Goal: Task Accomplishment & Management: Use online tool/utility

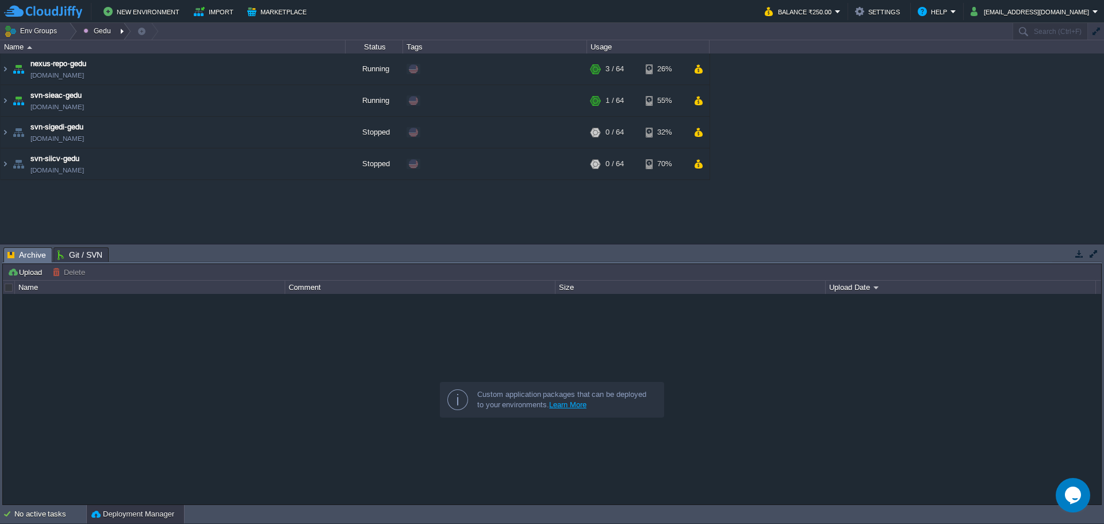
click at [116, 29] on div at bounding box center [124, 31] width 16 height 17
click at [70, 34] on div at bounding box center [70, 31] width 16 height 17
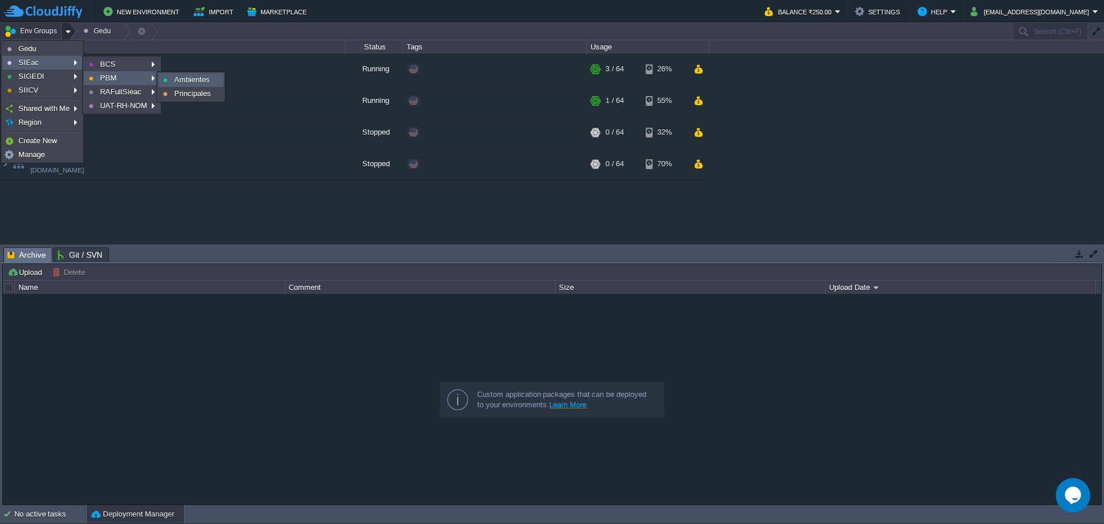
click at [182, 81] on span "Ambientes" at bounding box center [192, 79] width 36 height 9
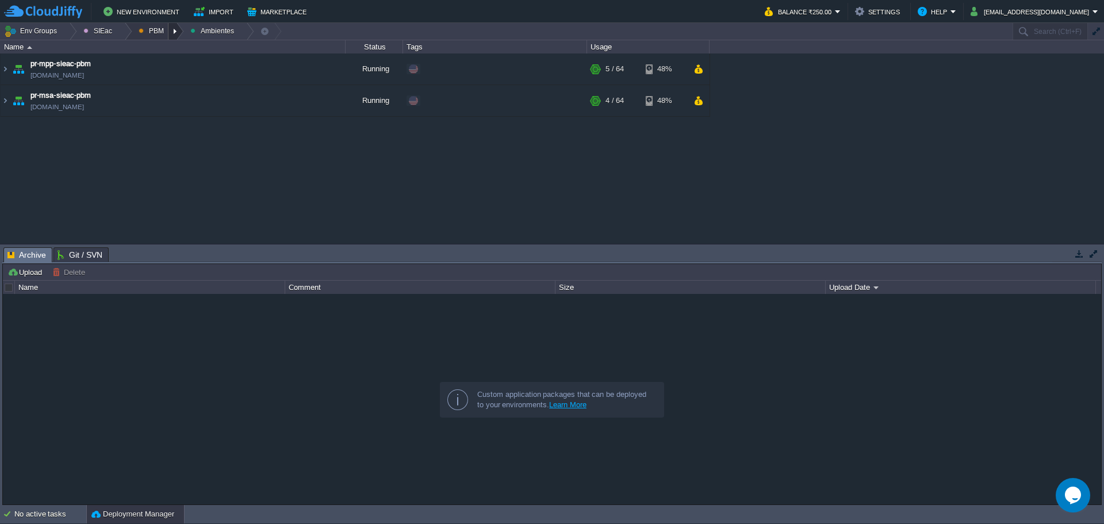
click at [174, 33] on div at bounding box center [176, 31] width 16 height 17
click at [159, 66] on span "Principales" at bounding box center [165, 62] width 37 height 9
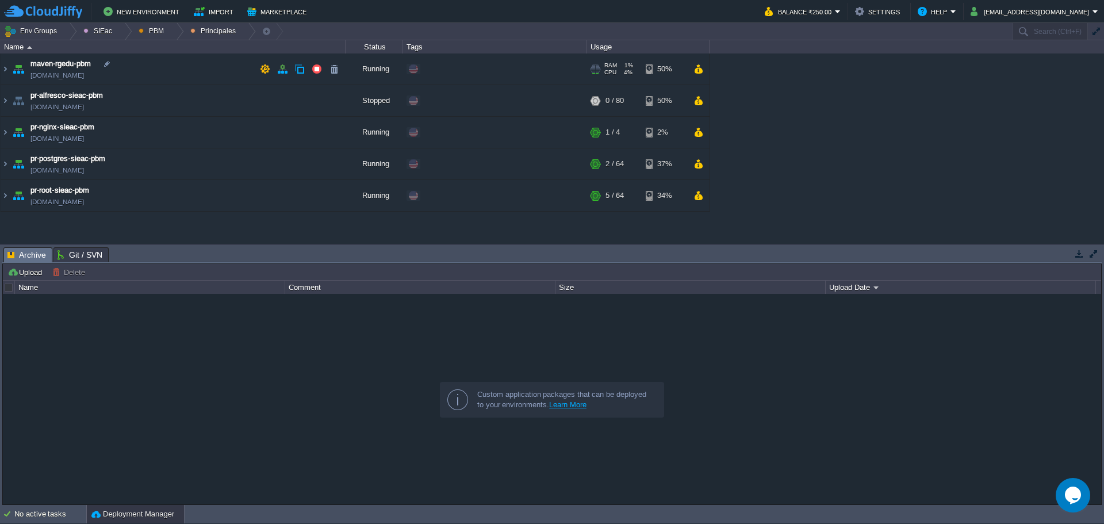
click at [192, 68] on td "maven-rgedu-pbm [DOMAIN_NAME]" at bounding box center [173, 69] width 345 height 32
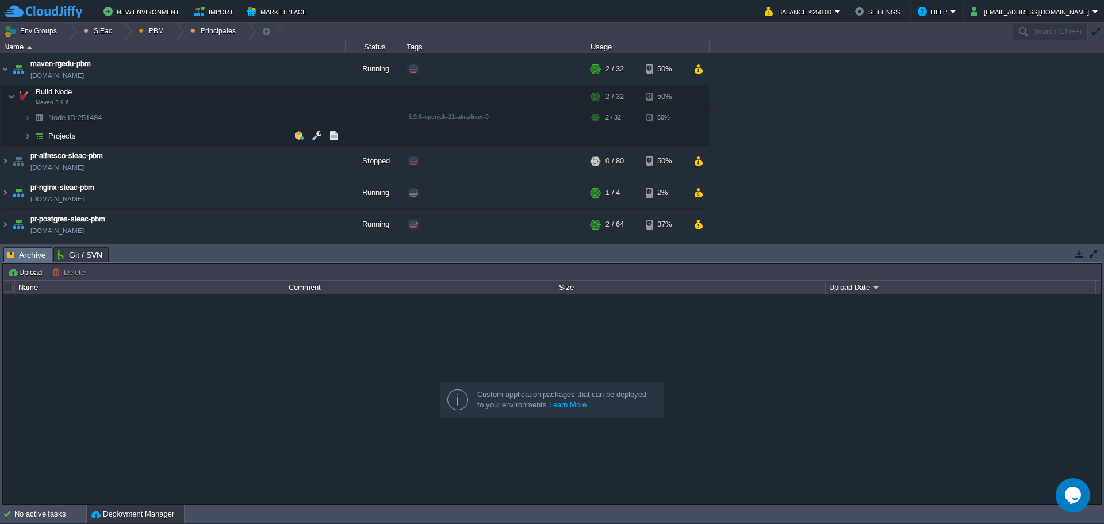
click at [130, 137] on td "Projects" at bounding box center [173, 136] width 345 height 18
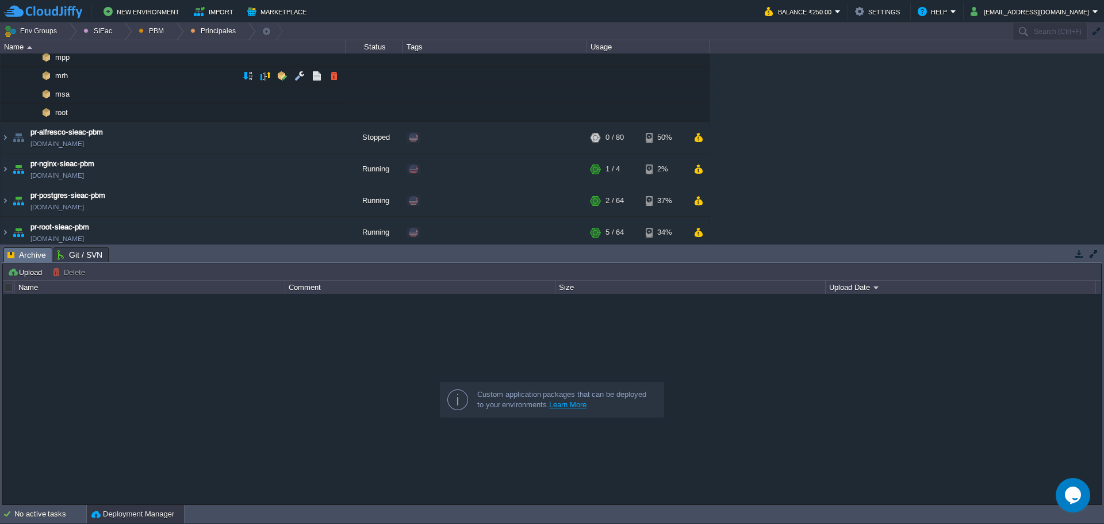
scroll to position [57, 0]
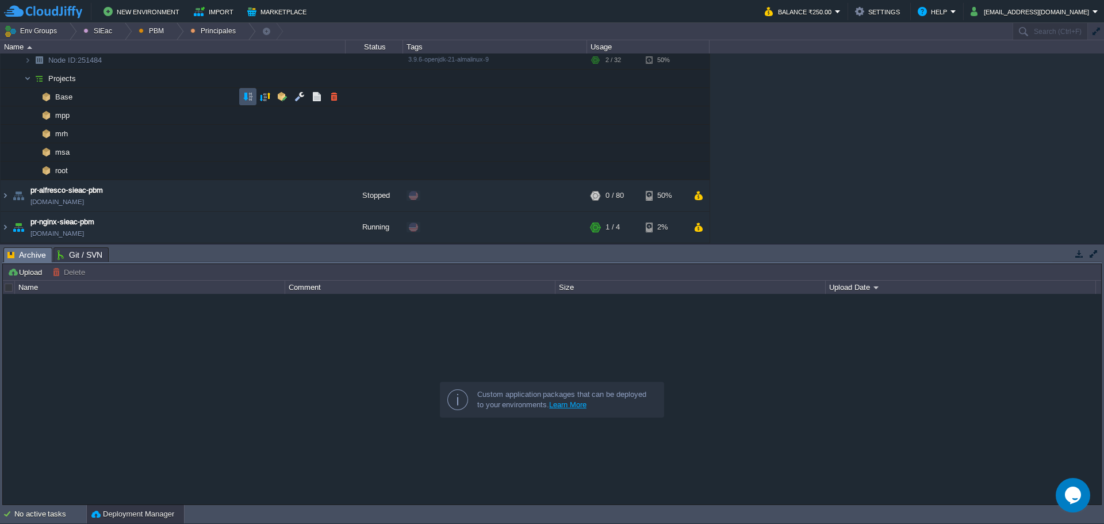
click at [243, 96] on button "button" at bounding box center [248, 96] width 10 height 10
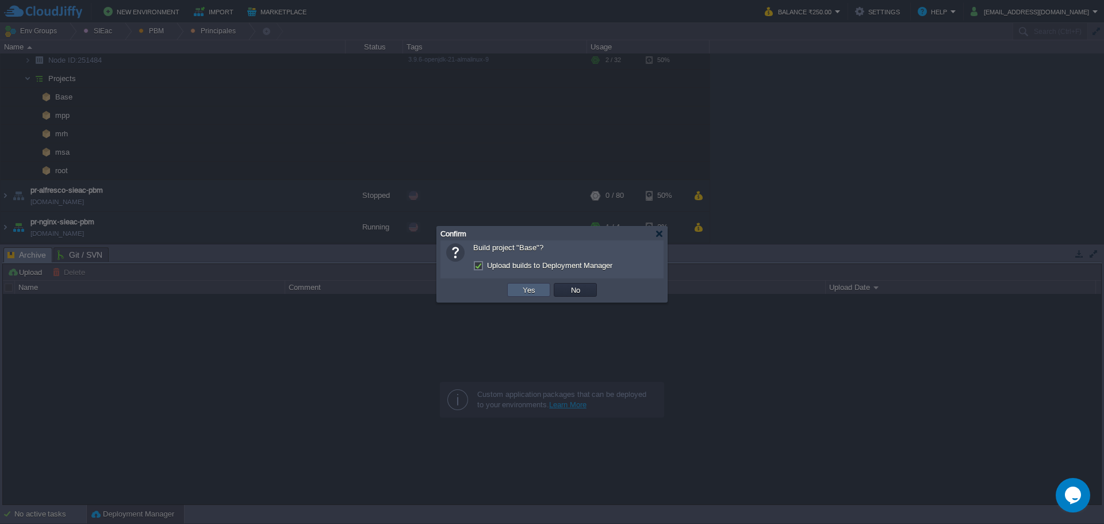
click at [522, 295] on button "Yes" at bounding box center [529, 290] width 20 height 10
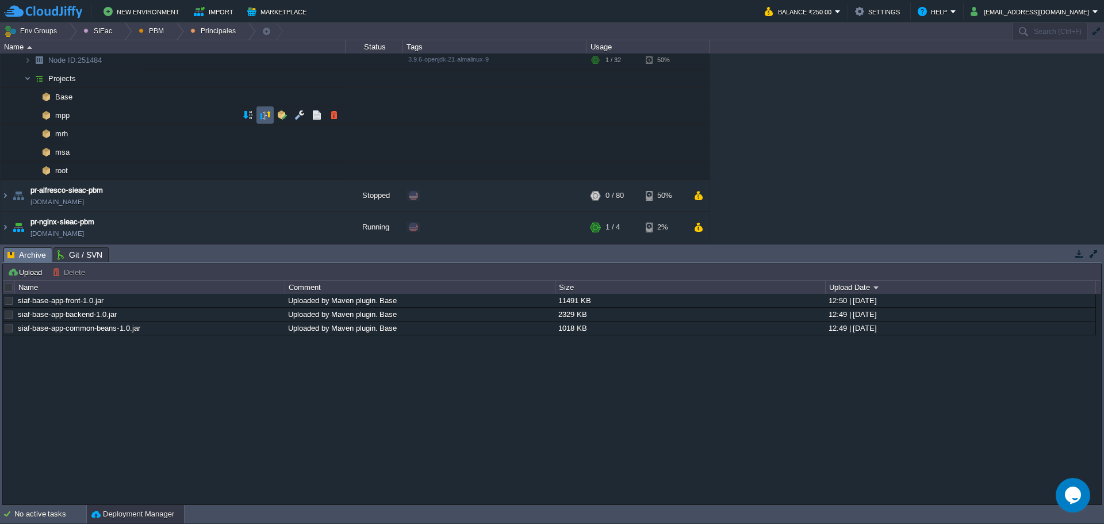
click at [259, 117] on td at bounding box center [264, 114] width 17 height 17
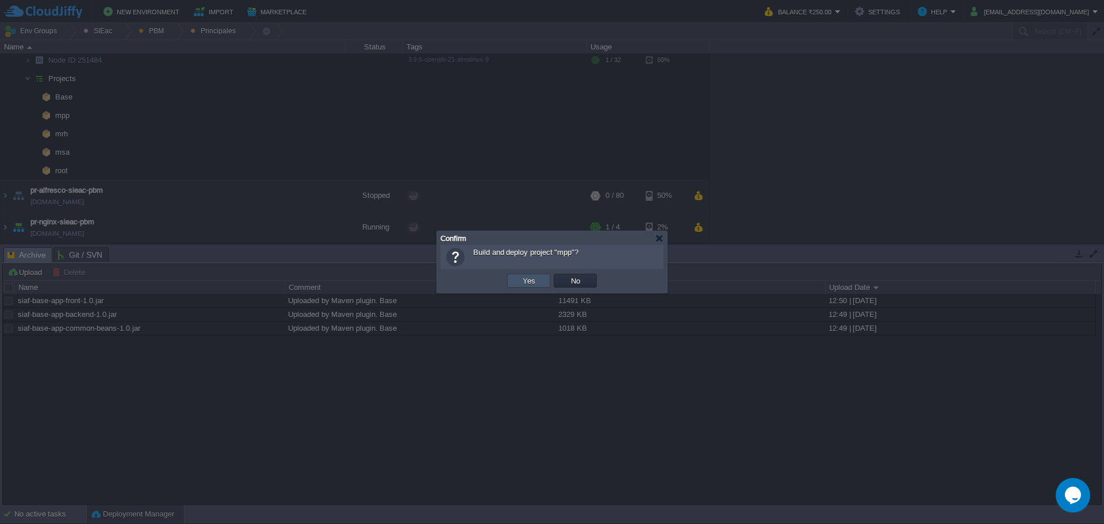
click at [525, 285] on button "Yes" at bounding box center [529, 280] width 20 height 10
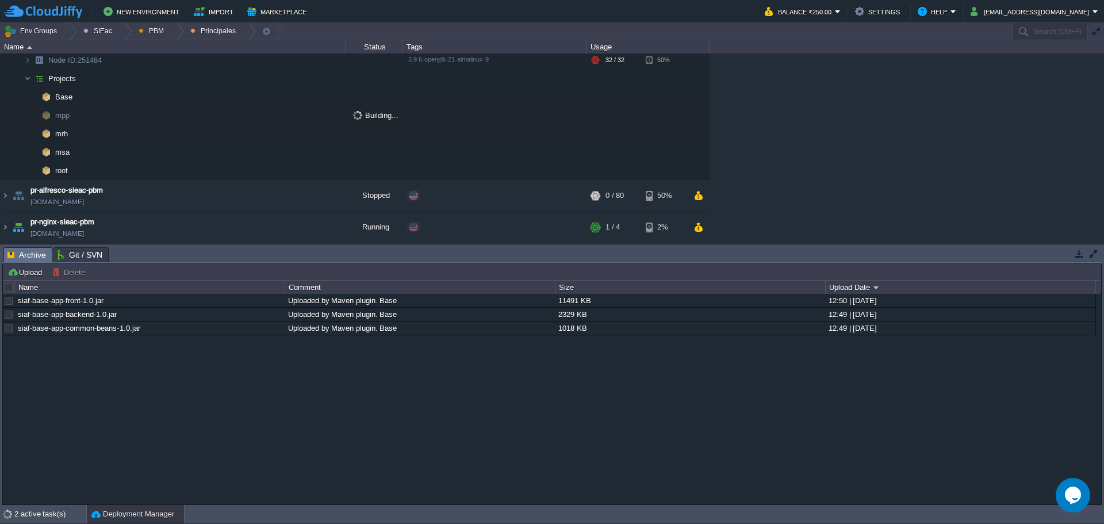
click at [162, 440] on div "siaf-base-app-front-1.0.jar Uploaded by Maven plugin. Base 11491 KB 12:50 | 26 …" at bounding box center [552, 399] width 1098 height 210
click at [11, 288] on div at bounding box center [9, 287] width 10 height 10
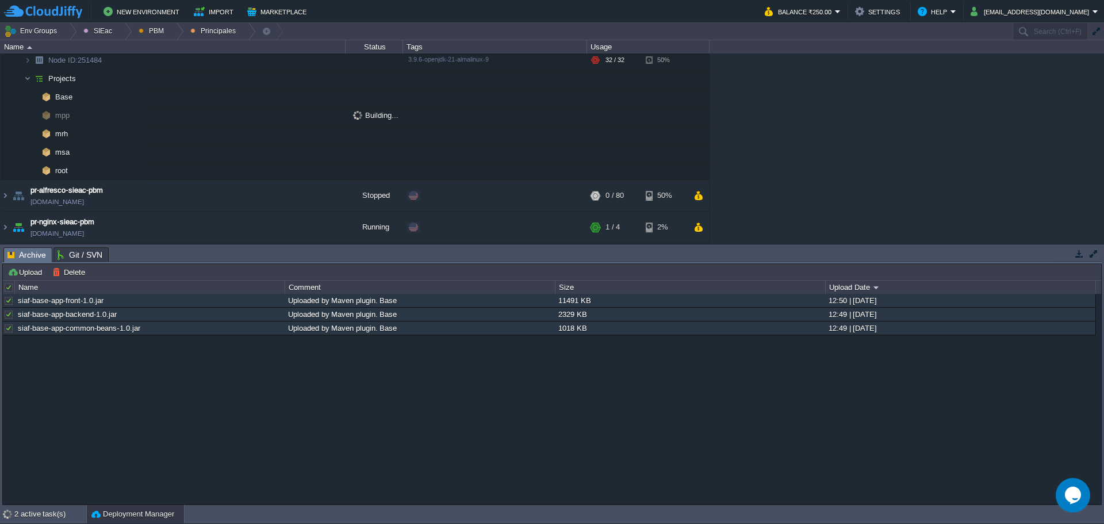
click at [67, 263] on div "Tasks Activity Log Archive Git / SVN" at bounding box center [551, 255] width 1099 height 17
click at [71, 271] on button "Delete" at bounding box center [70, 272] width 36 height 10
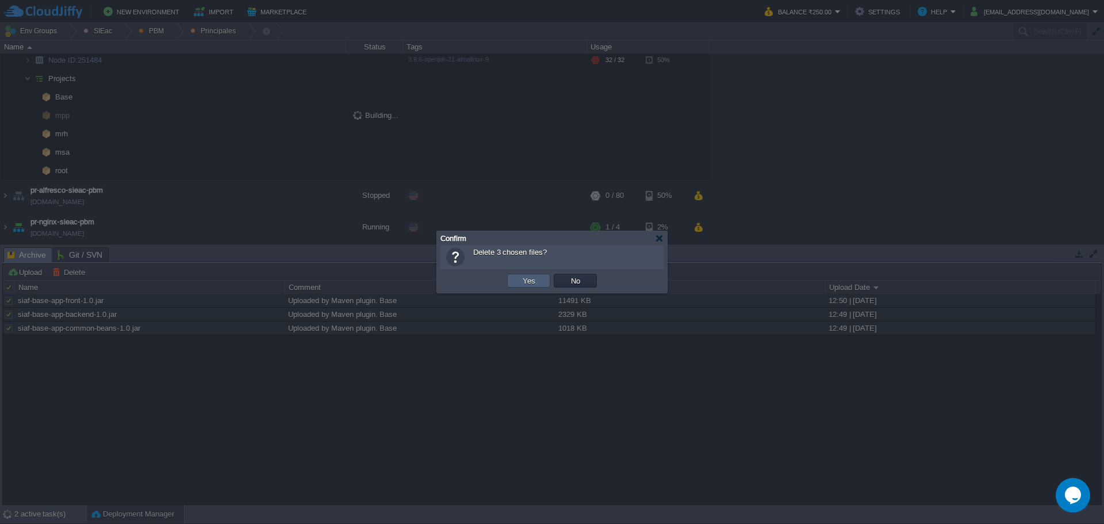
click at [518, 276] on td "Yes" at bounding box center [528, 281] width 43 height 14
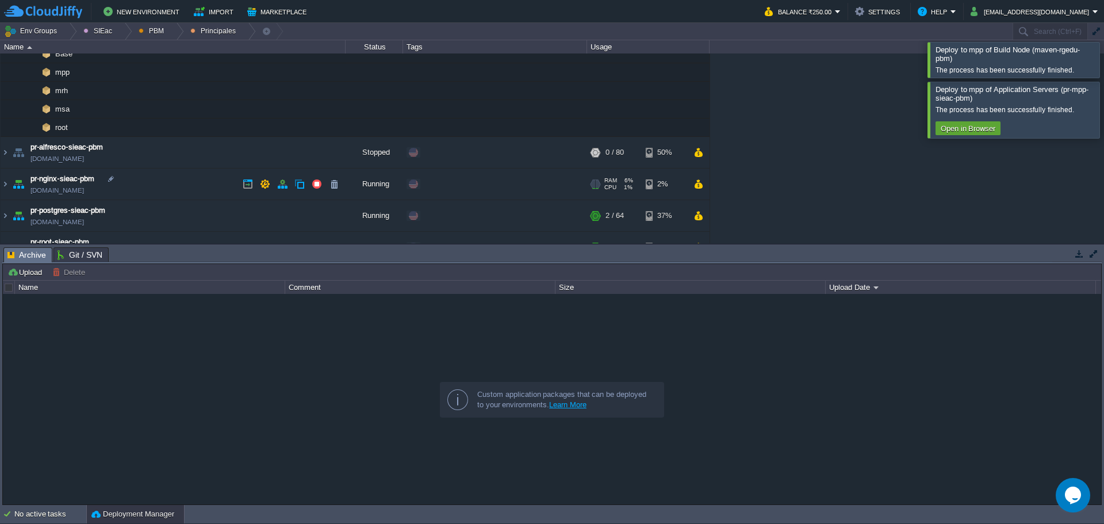
scroll to position [115, 0]
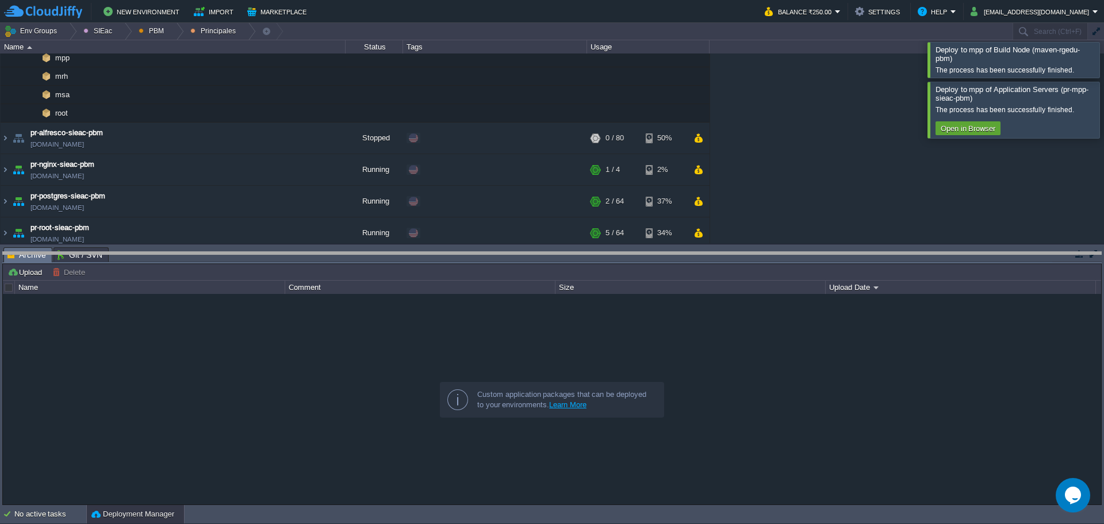
drag, startPoint x: 263, startPoint y: 256, endPoint x: 244, endPoint y: 372, distance: 117.6
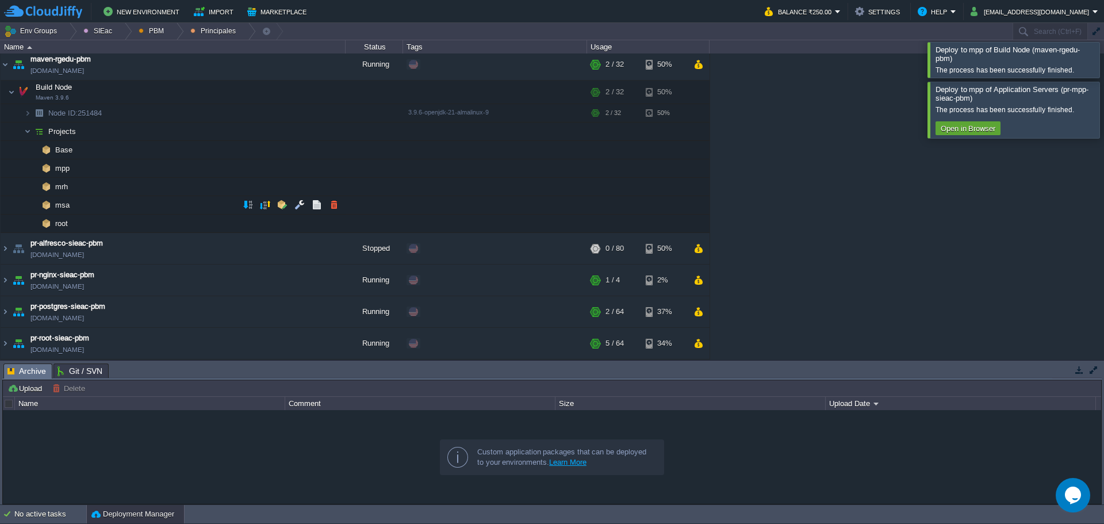
scroll to position [0, 0]
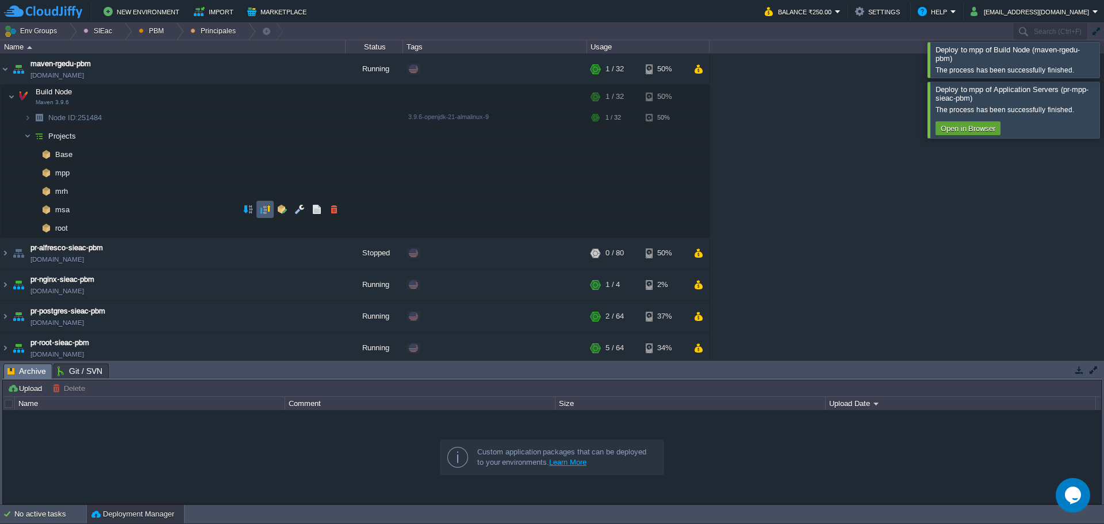
click at [263, 211] on button "button" at bounding box center [265, 209] width 10 height 10
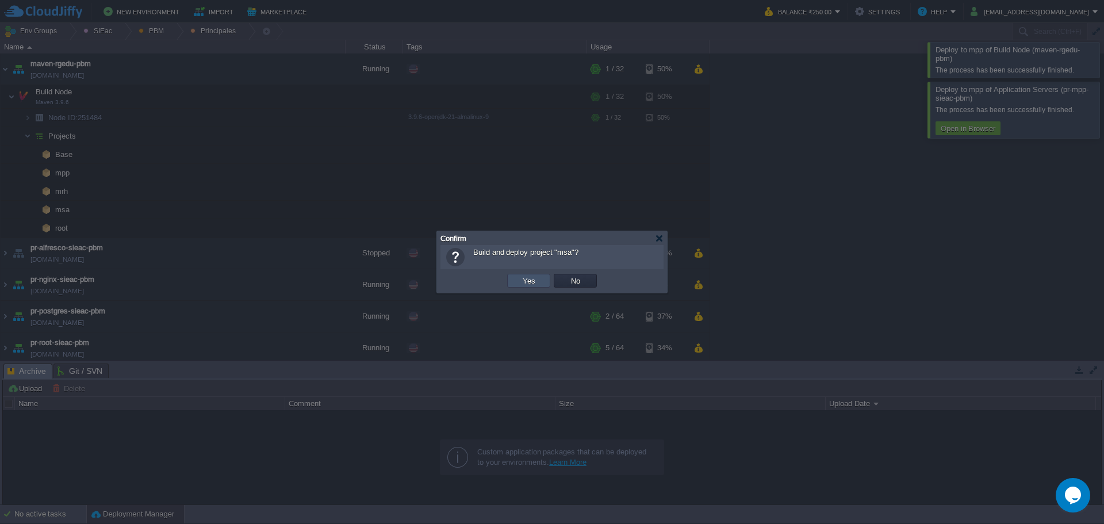
click at [536, 279] on button "Yes" at bounding box center [529, 280] width 20 height 10
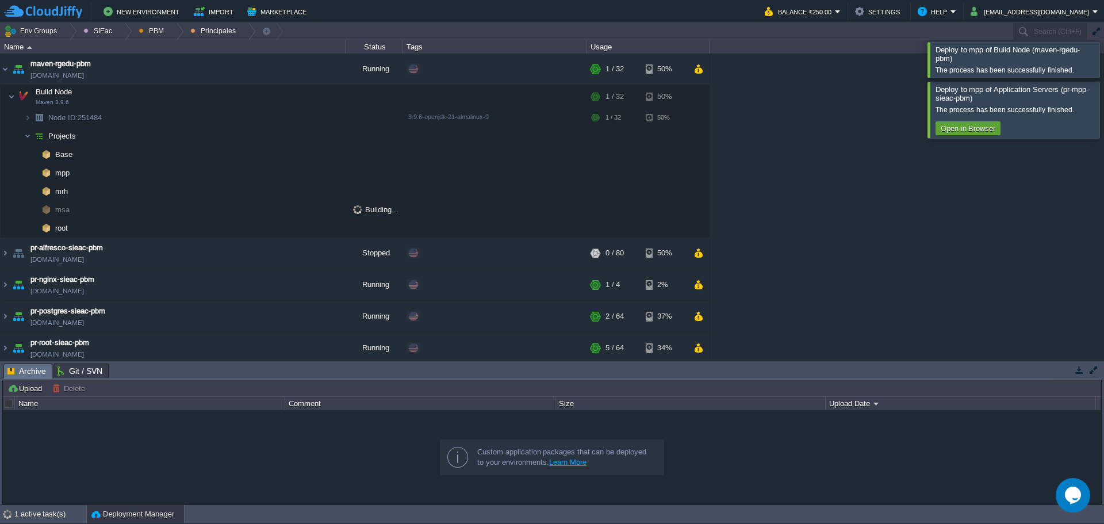
click at [1103, 113] on div at bounding box center [1117, 110] width 0 height 56
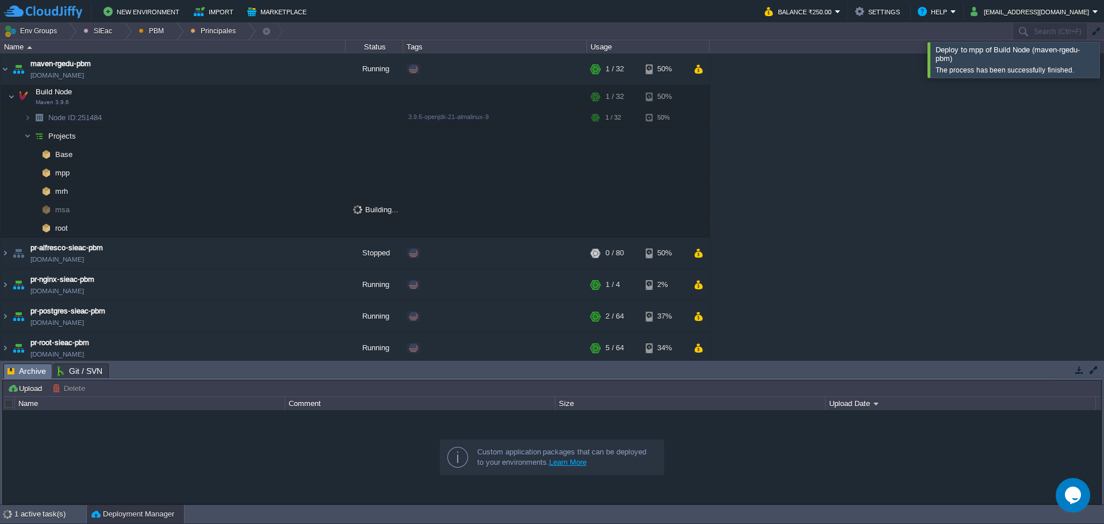
click at [1103, 73] on div at bounding box center [1117, 59] width 0 height 35
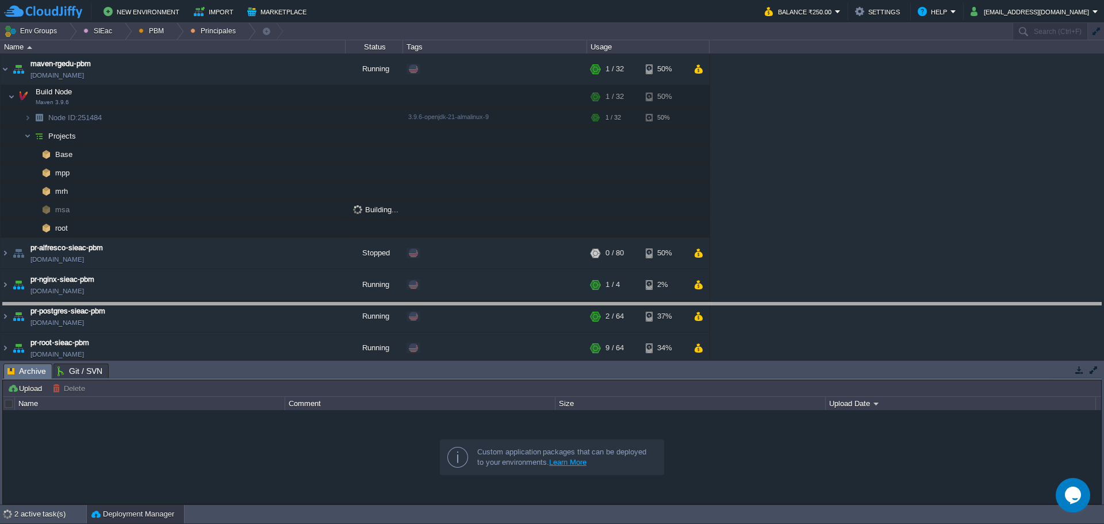
drag, startPoint x: 420, startPoint y: 378, endPoint x: 400, endPoint y: 313, distance: 68.4
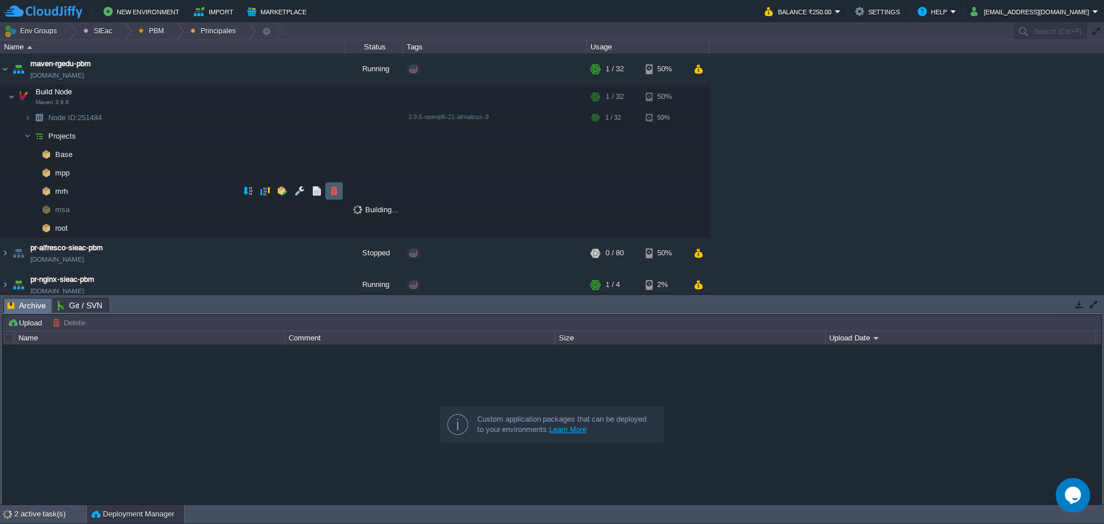
click at [340, 193] on td at bounding box center [333, 190] width 17 height 17
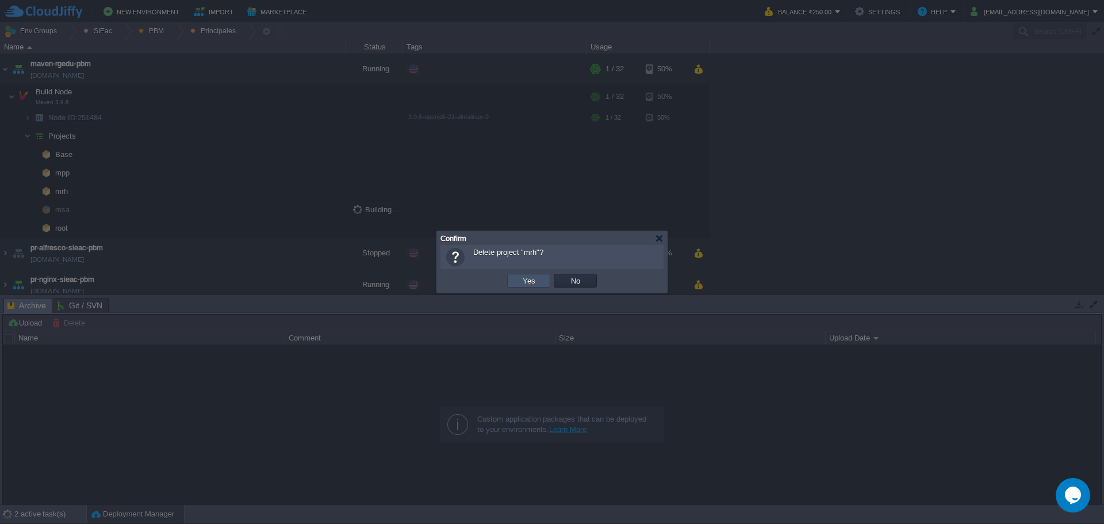
click at [525, 278] on button "Yes" at bounding box center [529, 280] width 20 height 10
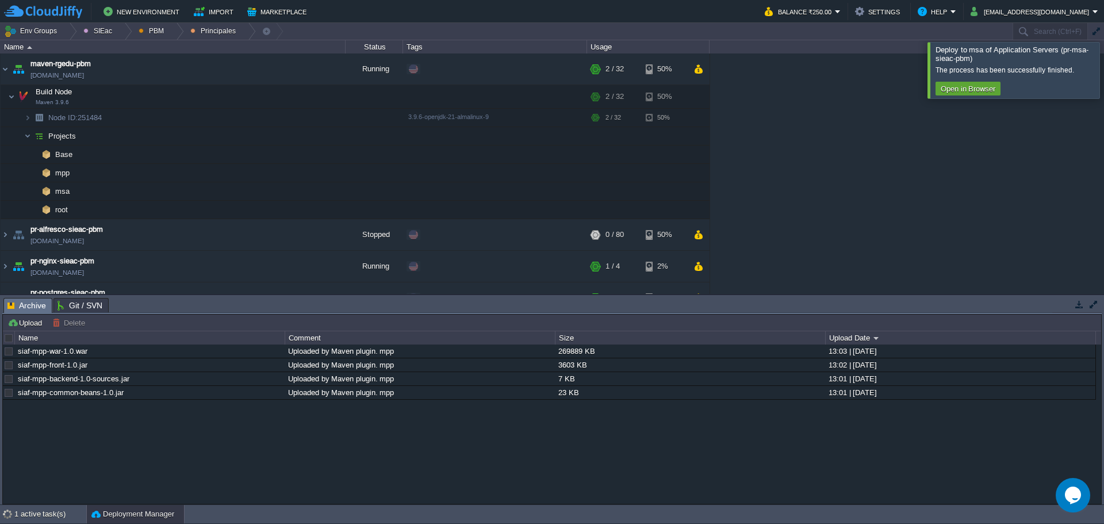
click at [1103, 74] on div at bounding box center [1117, 70] width 0 height 56
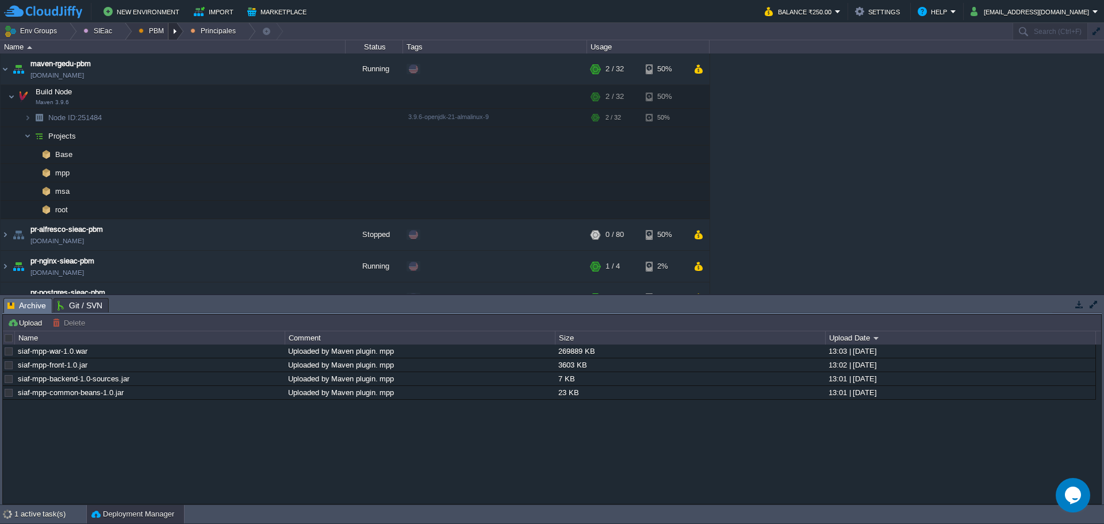
click at [169, 33] on div at bounding box center [176, 31] width 16 height 17
click at [158, 63] on span "Principales" at bounding box center [165, 62] width 37 height 9
click at [168, 34] on div at bounding box center [176, 31] width 16 height 17
click at [170, 42] on li "Ambientes" at bounding box center [163, 49] width 66 height 14
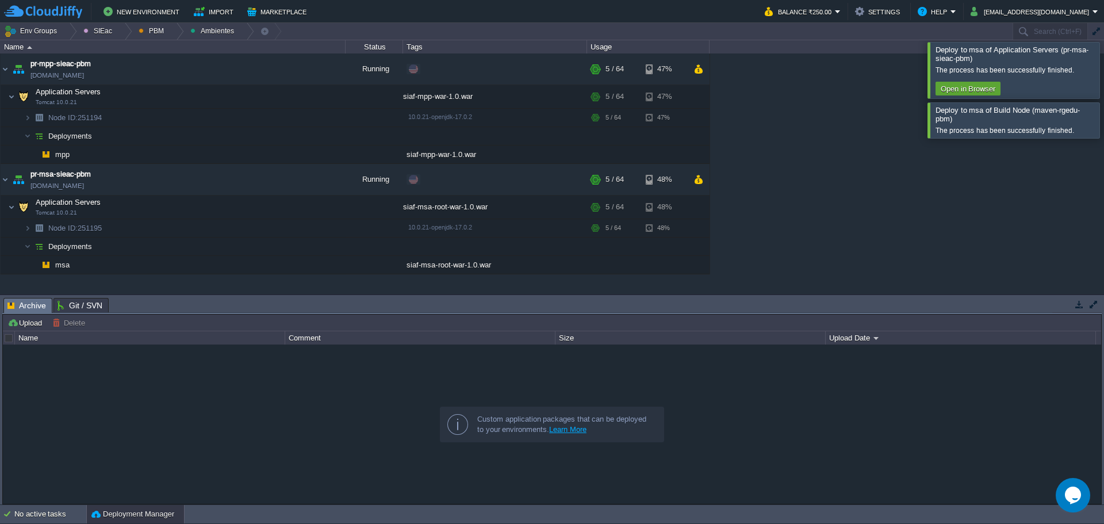
click at [1103, 77] on div at bounding box center [1117, 70] width 0 height 56
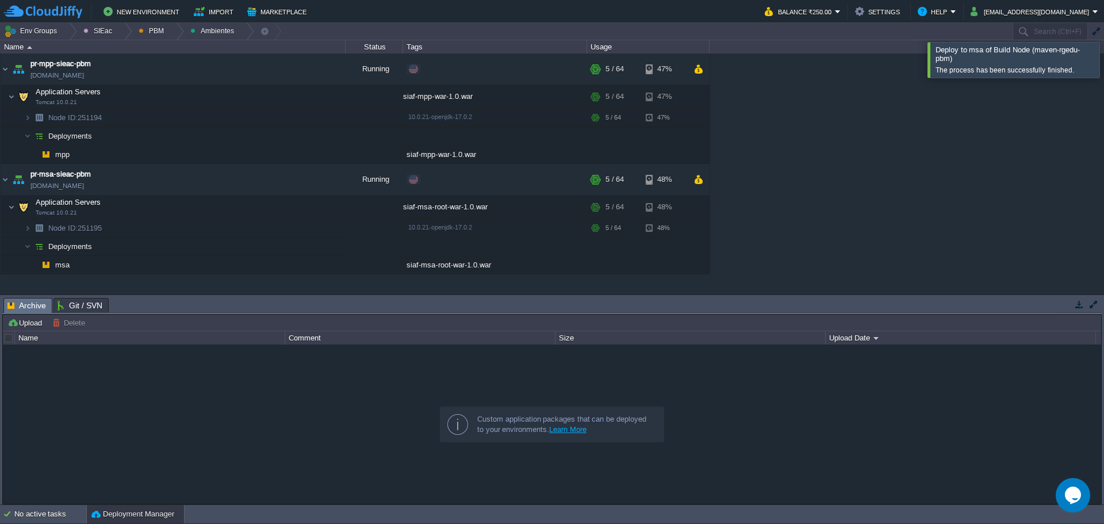
click at [1103, 67] on div at bounding box center [1117, 59] width 0 height 35
click at [174, 30] on div at bounding box center [176, 31] width 16 height 17
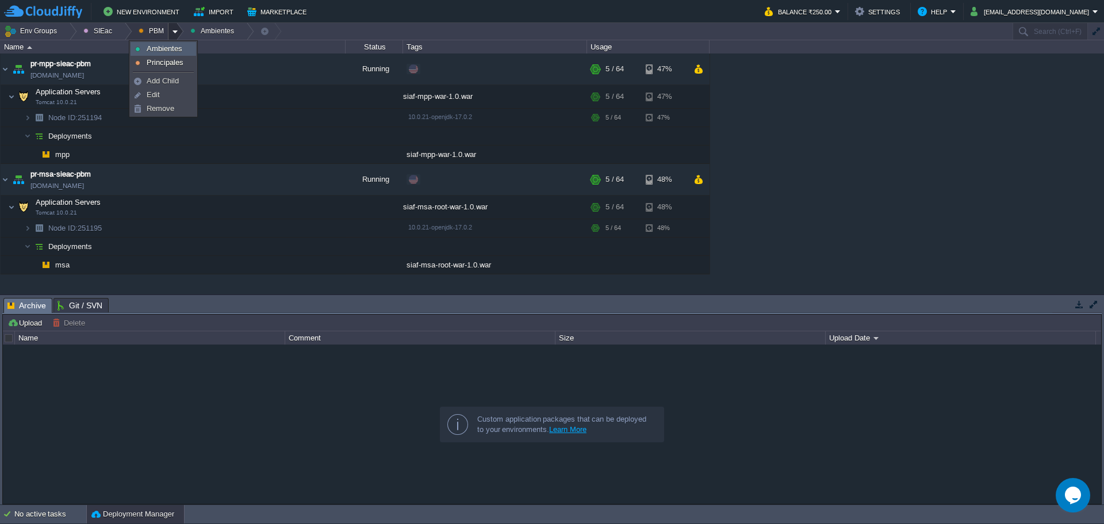
click at [167, 52] on span "Ambientes" at bounding box center [165, 48] width 36 height 9
click at [168, 33] on div at bounding box center [176, 31] width 16 height 17
click at [168, 62] on span "Principales" at bounding box center [165, 62] width 37 height 9
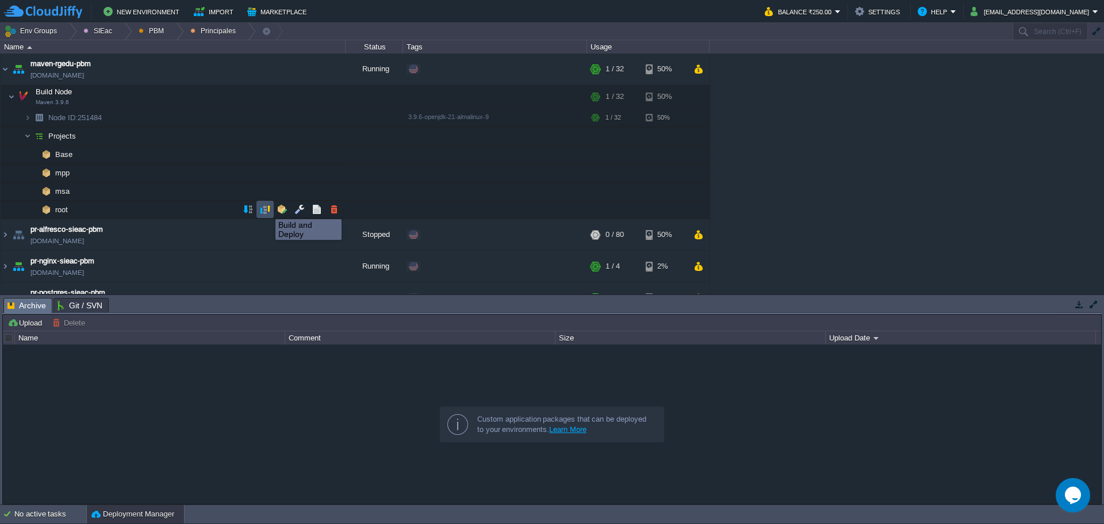
click at [267, 208] on button "button" at bounding box center [265, 209] width 10 height 10
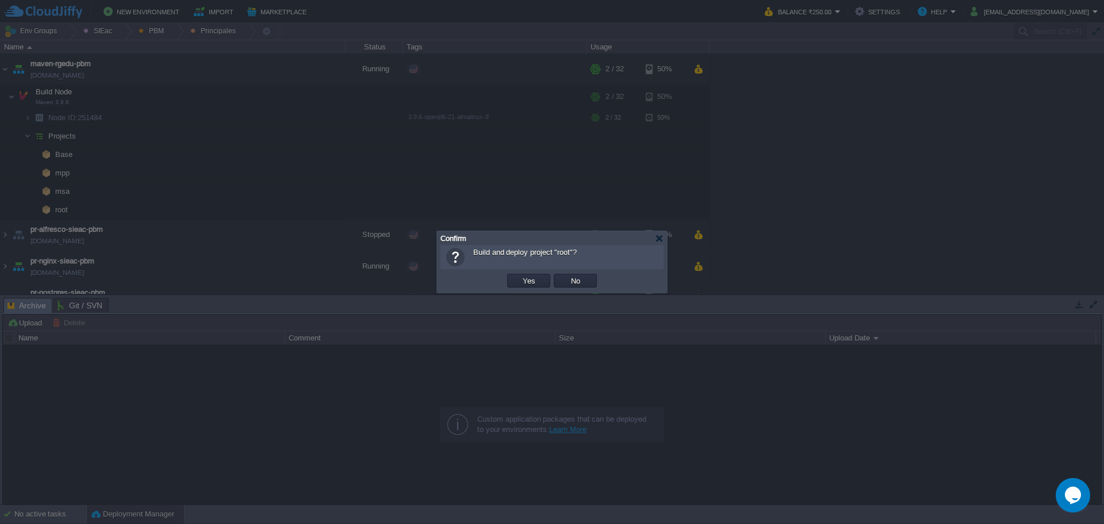
click at [524, 289] on td "Yes" at bounding box center [528, 280] width 47 height 17
click at [520, 283] on button "Yes" at bounding box center [529, 280] width 20 height 10
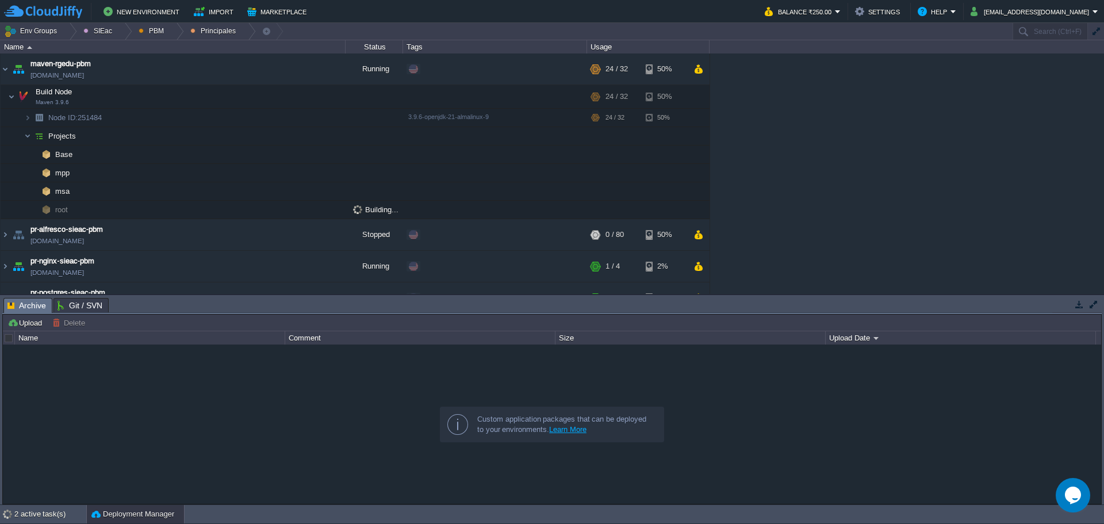
click at [877, 176] on div "maven - sie - [GEOGRAPHIC_DATA][US_STATE] [DOMAIN_NAME] Running SIEac SIEac/BCS…" at bounding box center [552, 173] width 1104 height 240
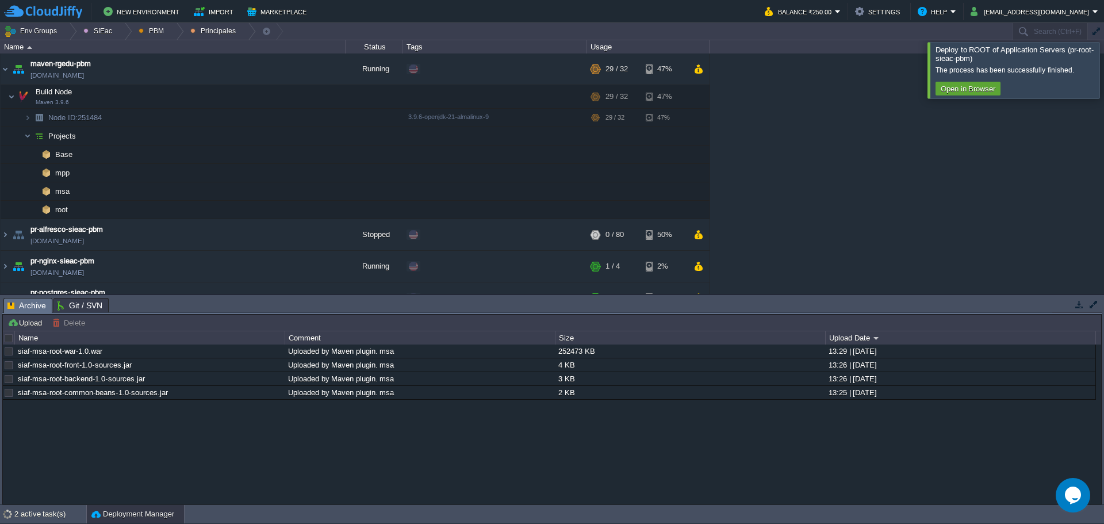
scroll to position [126, 0]
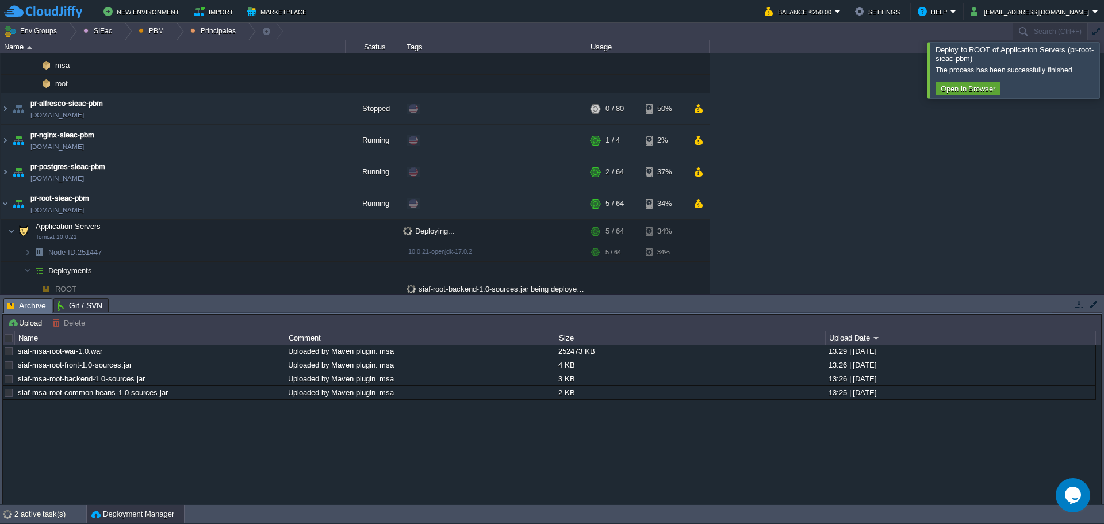
click at [1103, 78] on div at bounding box center [1117, 70] width 0 height 56
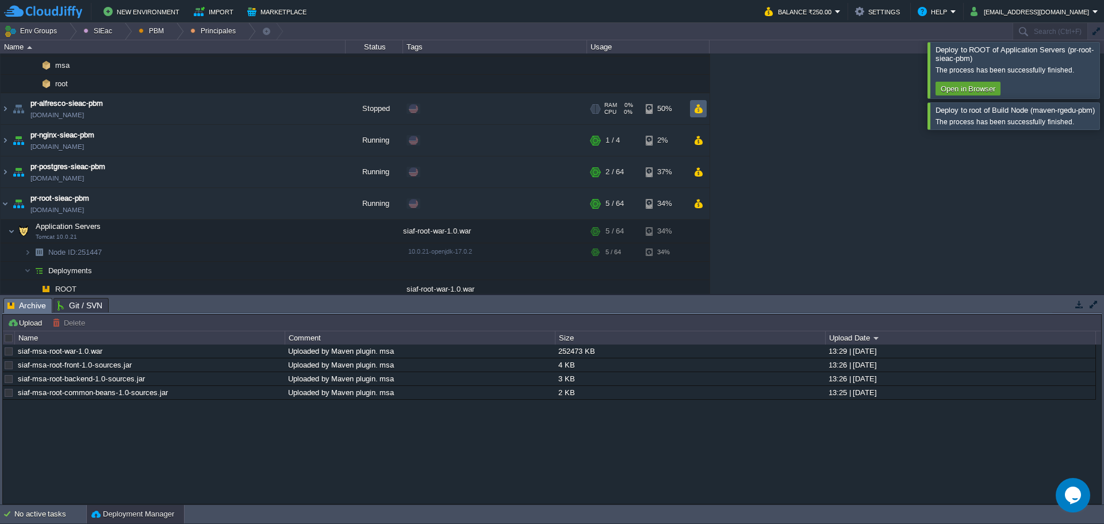
scroll to position [77, 0]
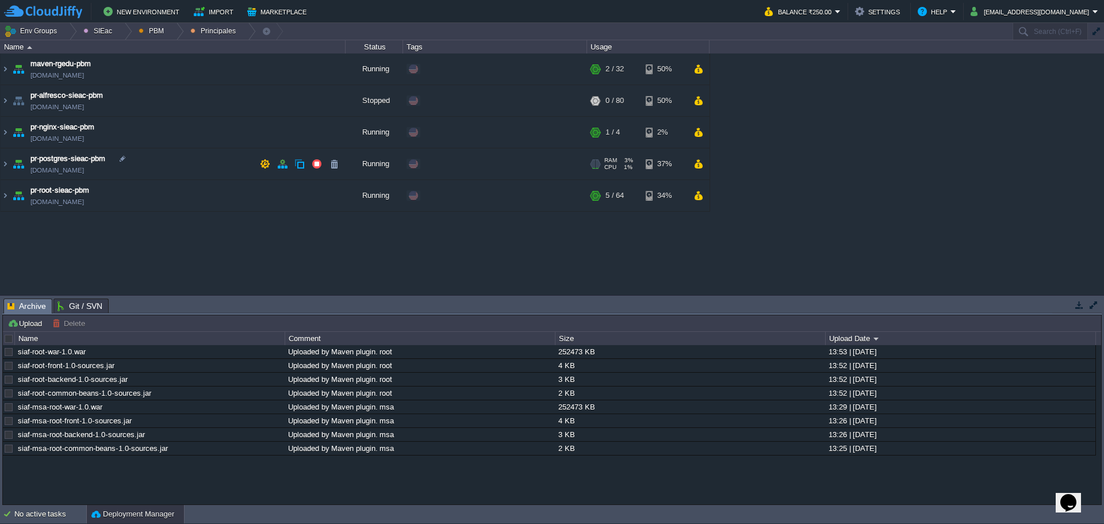
click at [187, 167] on td "pr-postgres-sieac-pbm [DOMAIN_NAME]" at bounding box center [173, 164] width 345 height 32
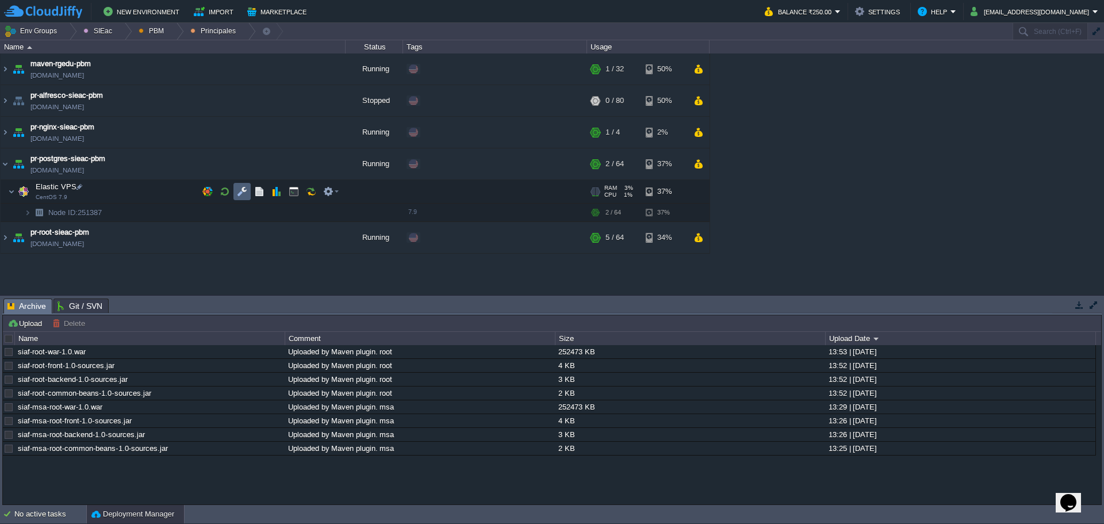
click at [243, 198] on td at bounding box center [241, 191] width 17 height 17
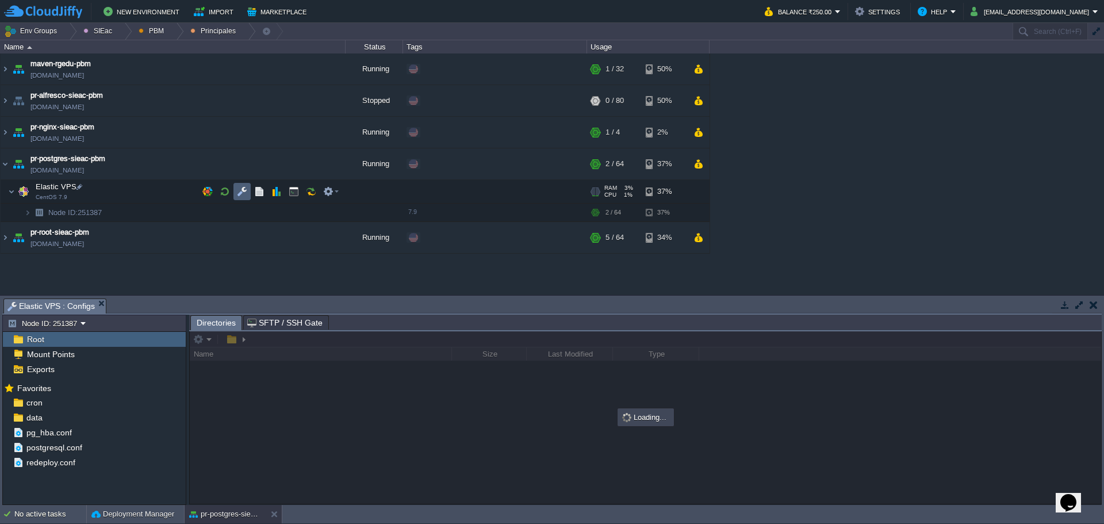
click at [241, 188] on button "button" at bounding box center [242, 191] width 10 height 10
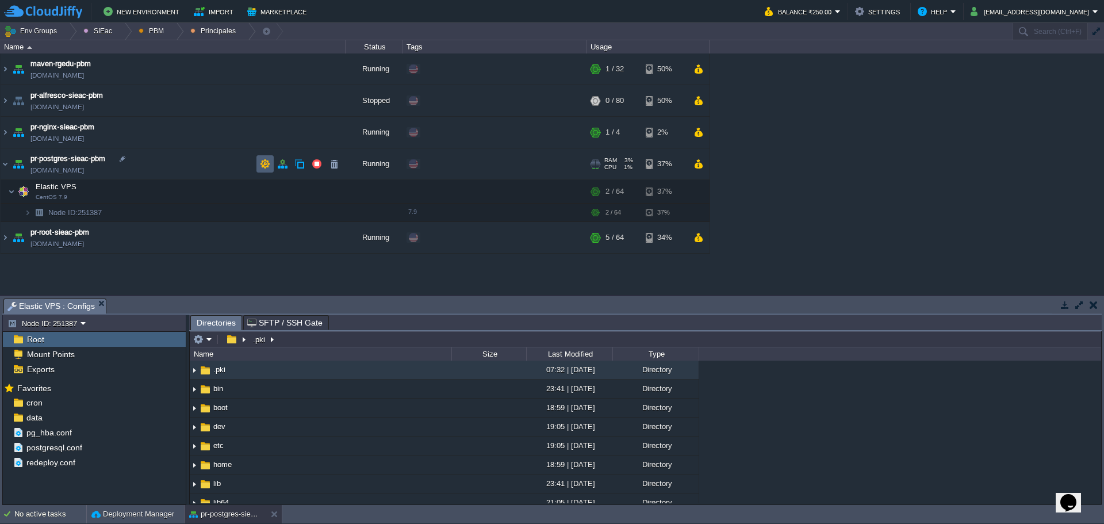
click at [260, 168] on button "button" at bounding box center [265, 164] width 10 height 10
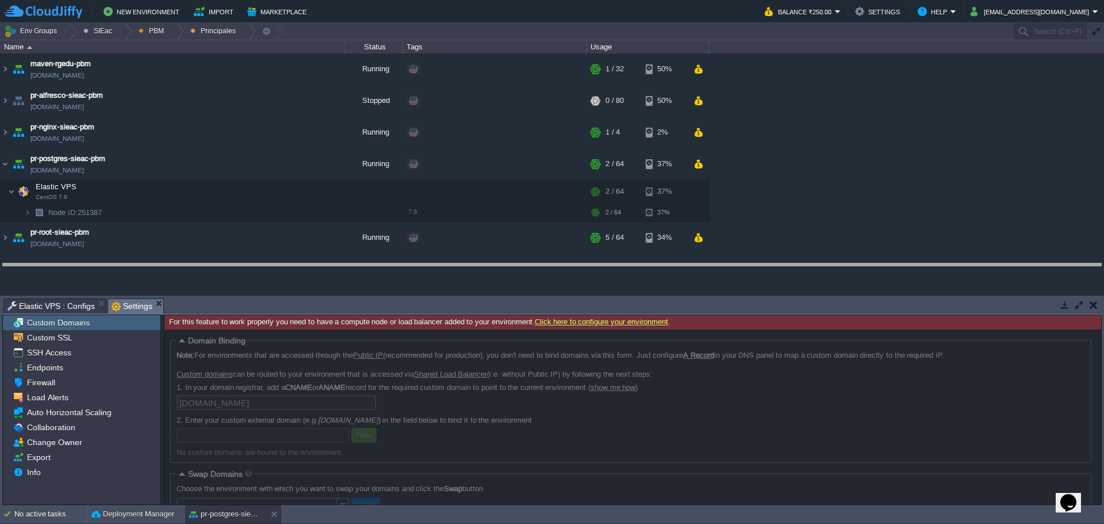
drag, startPoint x: 424, startPoint y: 299, endPoint x: 424, endPoint y: 256, distance: 43.1
click at [424, 259] on body "New Environment Import Marketplace Bonus ₹0.00 Upgrade Account Balance ₹250.00 …" at bounding box center [552, 262] width 1104 height 524
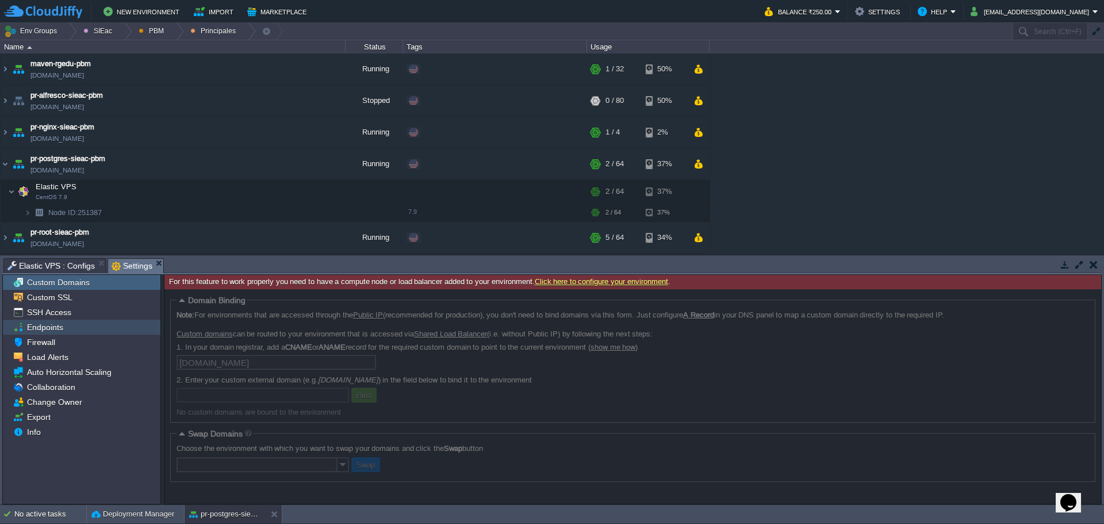
click at [61, 328] on span "Endpoints" at bounding box center [45, 327] width 40 height 10
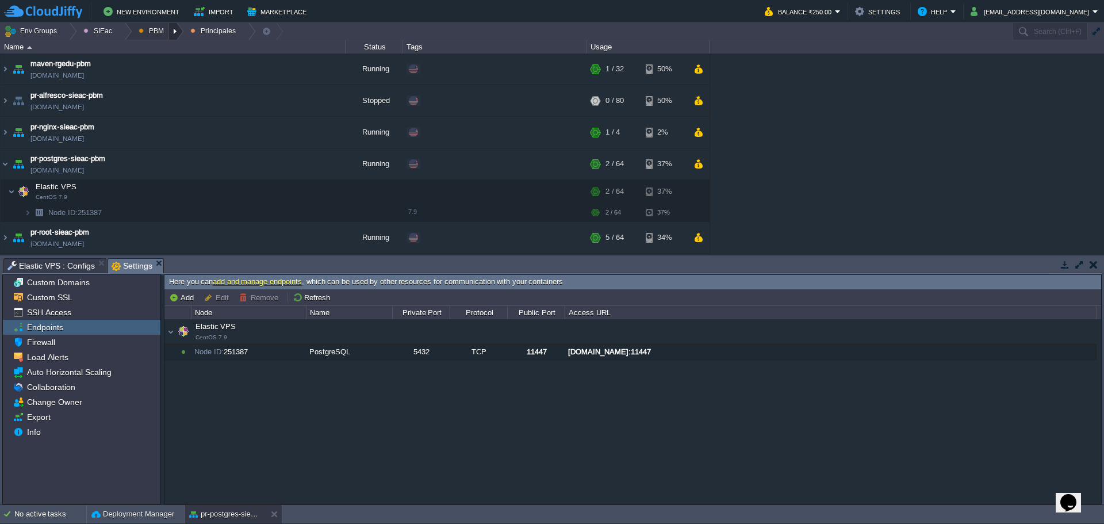
click at [168, 32] on div at bounding box center [176, 31] width 16 height 17
click at [101, 67] on td "maven-rgedu-pbm [DOMAIN_NAME]" at bounding box center [173, 69] width 345 height 32
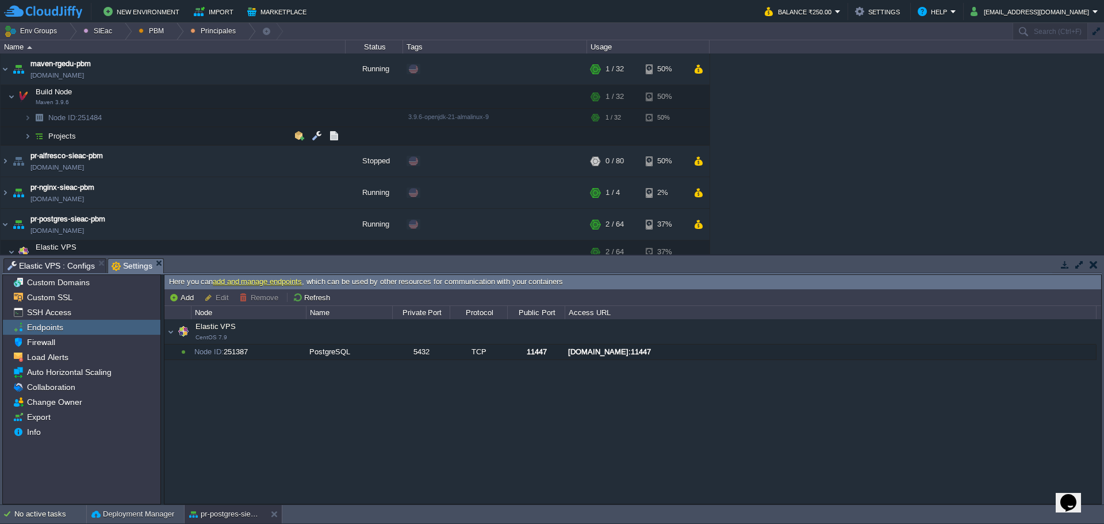
click at [108, 135] on td "Projects" at bounding box center [173, 136] width 345 height 18
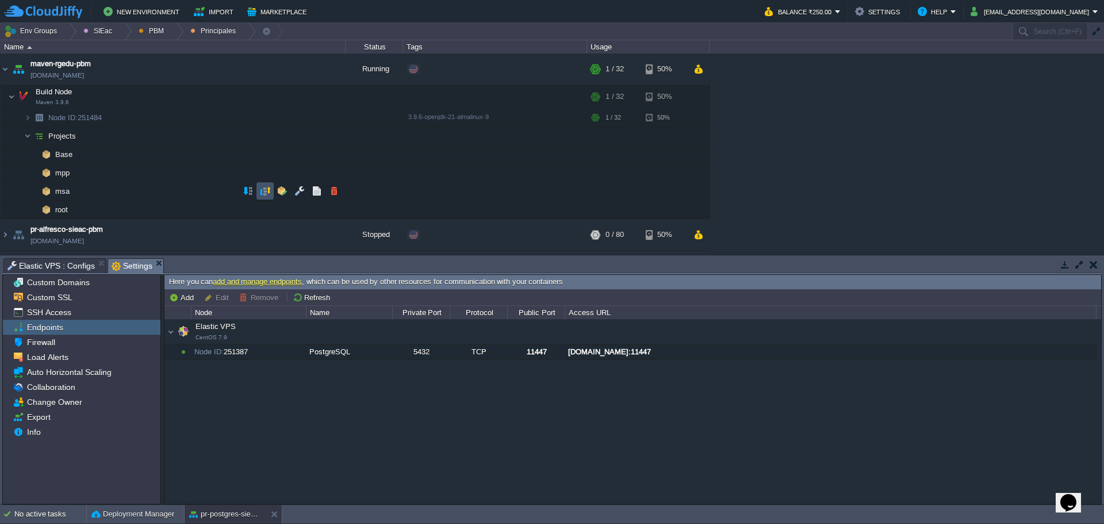
click at [260, 190] on button "button" at bounding box center [265, 191] width 10 height 10
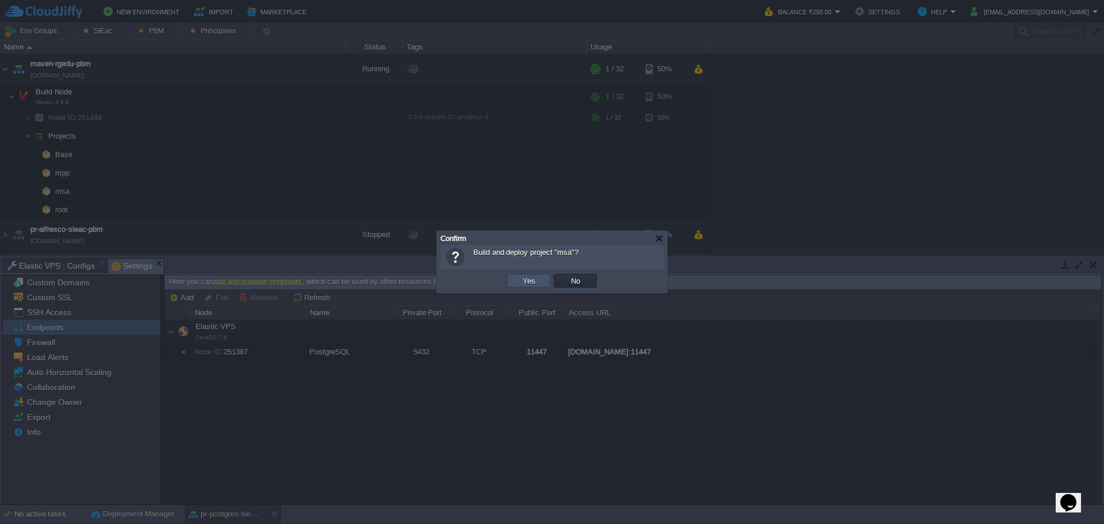
click at [524, 282] on button "Yes" at bounding box center [529, 280] width 20 height 10
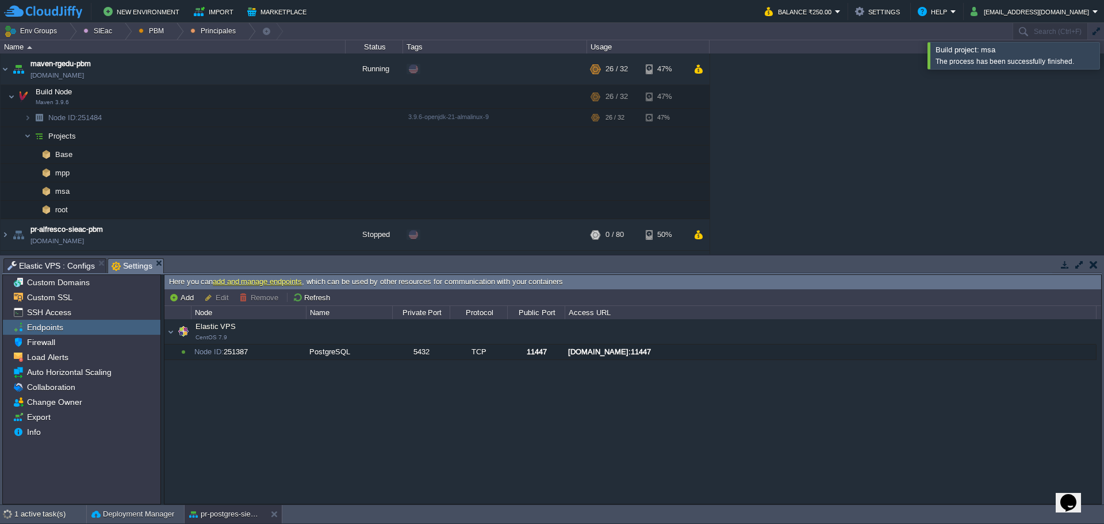
click at [1103, 51] on div at bounding box center [1117, 55] width 0 height 26
drag, startPoint x: 175, startPoint y: 30, endPoint x: 171, endPoint y: 40, distance: 10.6
click at [175, 31] on div at bounding box center [176, 31] width 16 height 17
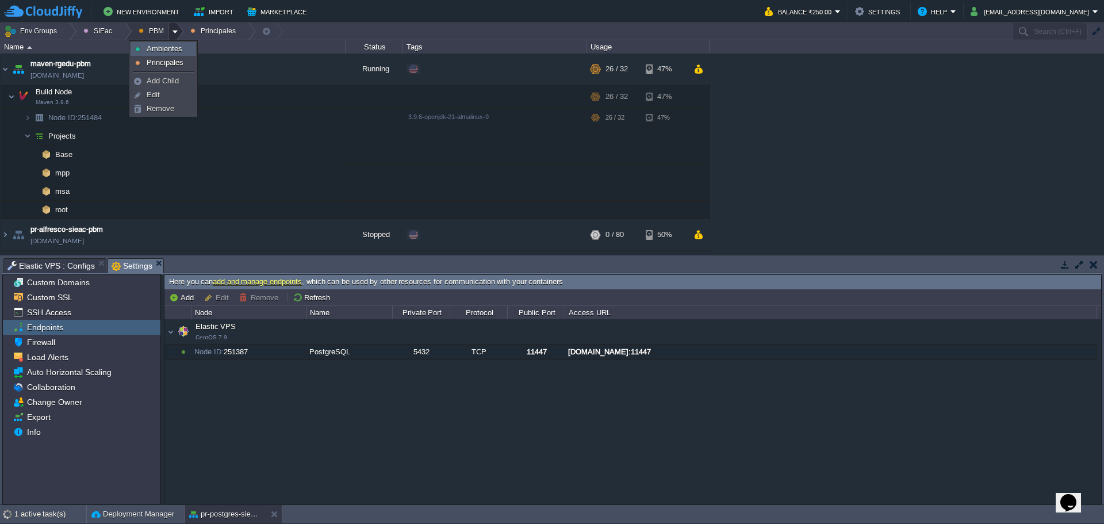
click at [160, 54] on link "Ambientes" at bounding box center [163, 49] width 64 height 13
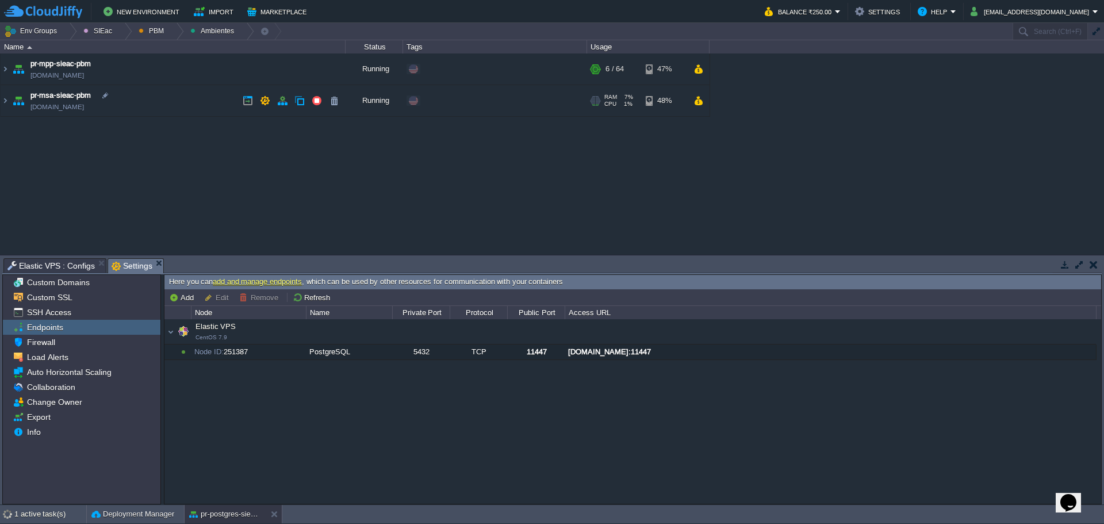
click at [165, 101] on td "pr-msa-sieac-pbm [DOMAIN_NAME]" at bounding box center [173, 101] width 345 height 32
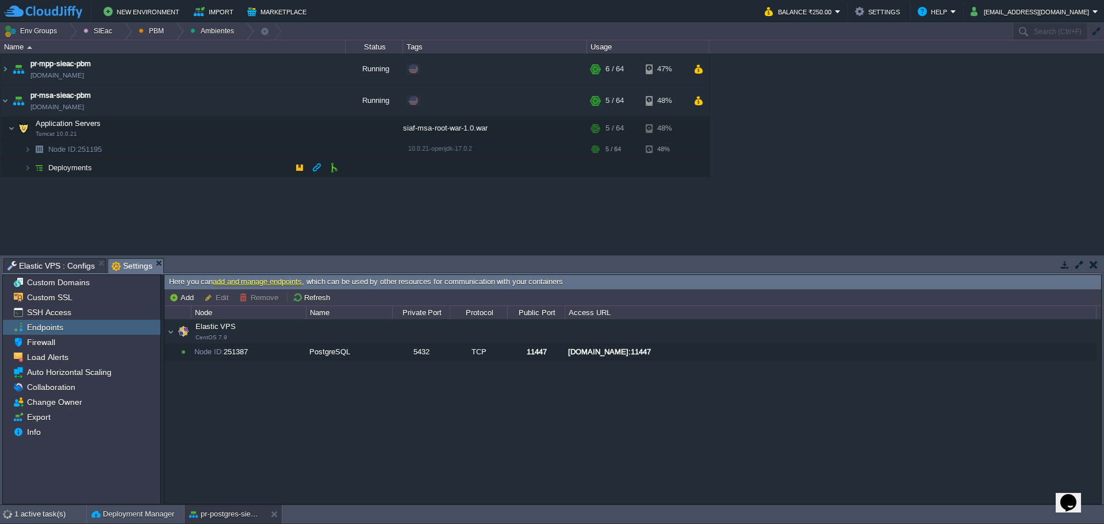
click at [141, 164] on td "Deployments" at bounding box center [173, 168] width 345 height 18
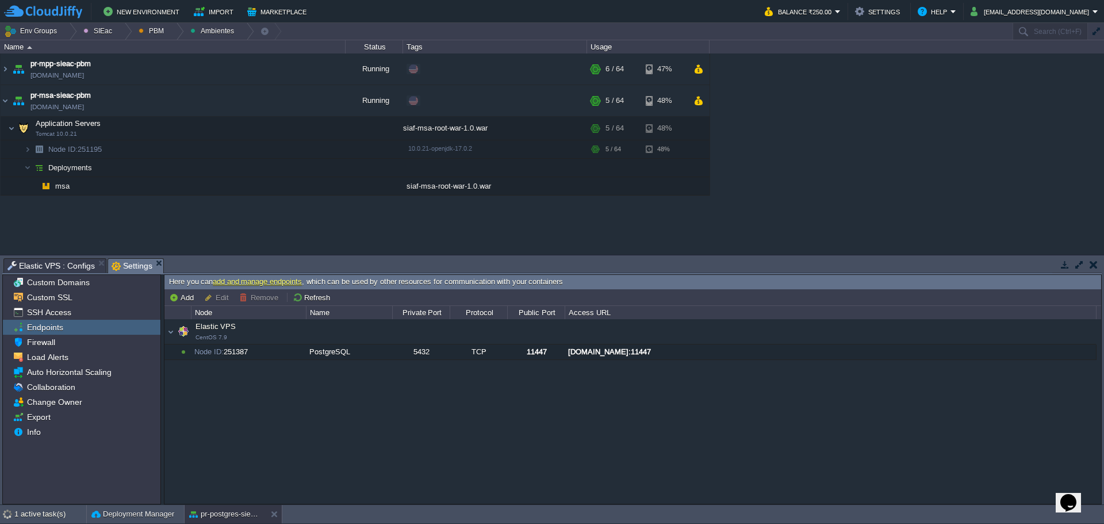
click at [395, 231] on div "maven - sie - [GEOGRAPHIC_DATA][US_STATE] [DOMAIN_NAME] Running SIEac SIEac/BCS…" at bounding box center [552, 153] width 1104 height 201
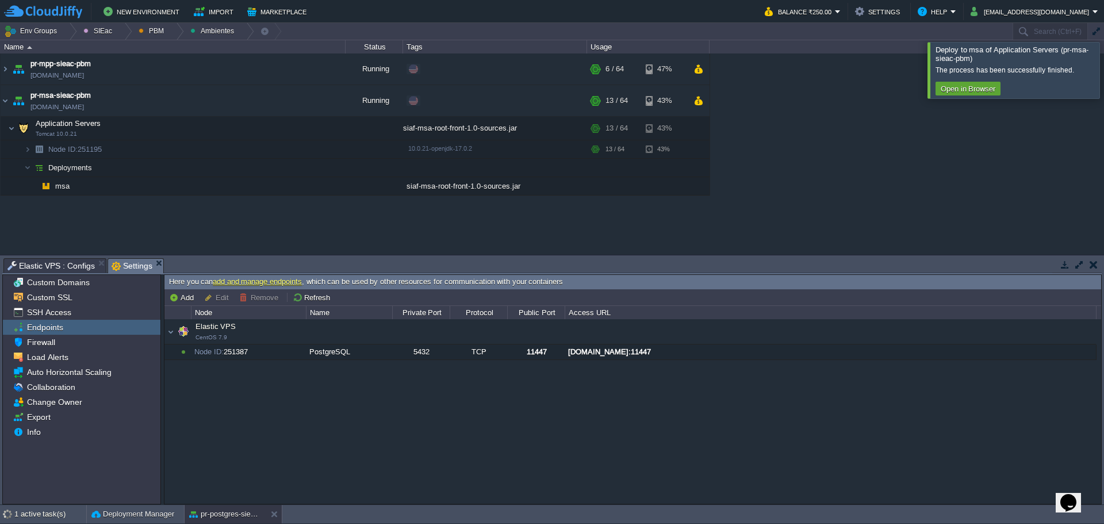
click at [1103, 59] on div at bounding box center [1117, 70] width 0 height 56
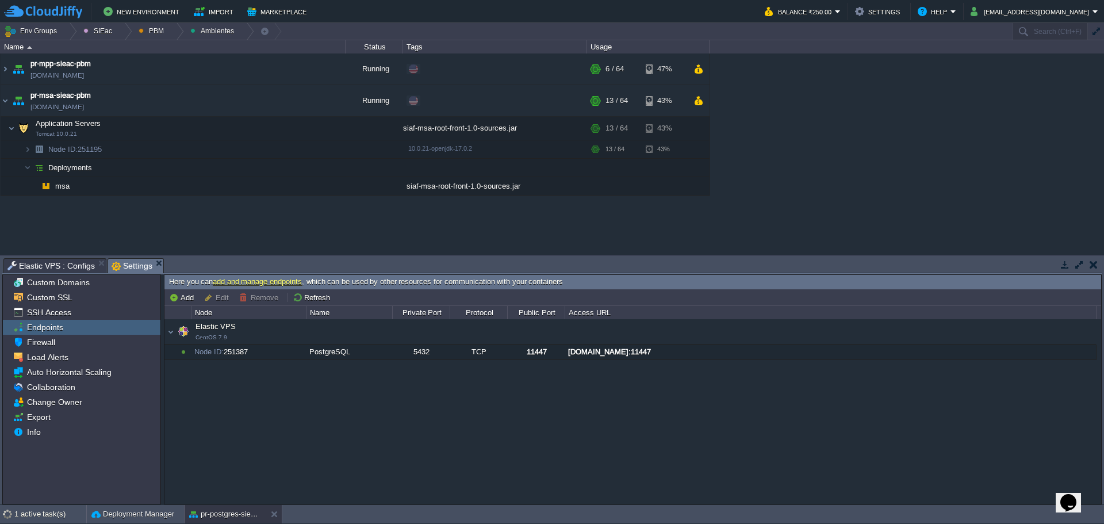
click at [902, 214] on div "maven - sie - [GEOGRAPHIC_DATA][US_STATE] [DOMAIN_NAME] Running SIEac SIEac/BCS…" at bounding box center [552, 153] width 1104 height 201
click at [248, 131] on td at bounding box center [241, 128] width 17 height 17
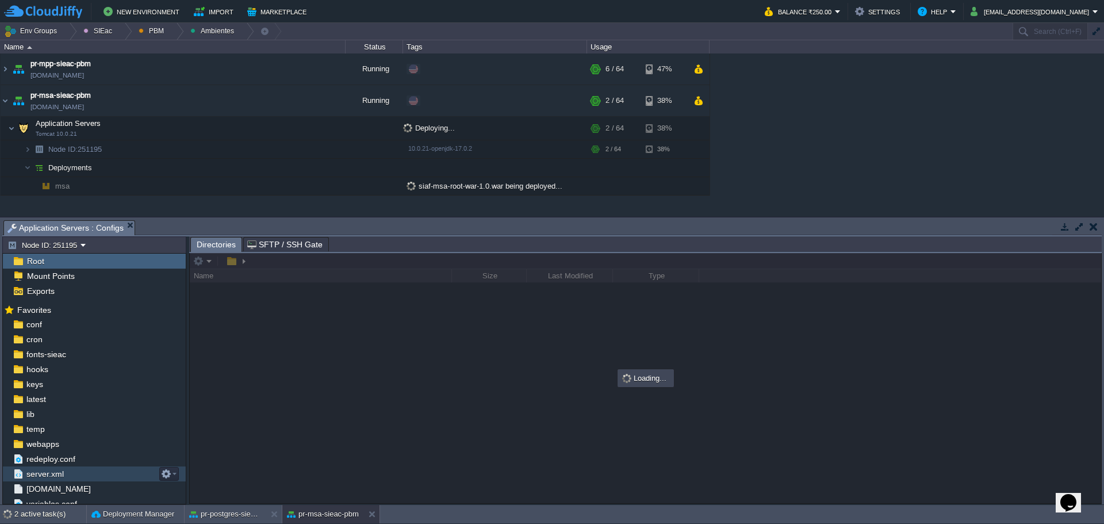
scroll to position [20, 0]
click at [56, 472] on span "[DOMAIN_NAME]" at bounding box center [58, 468] width 68 height 10
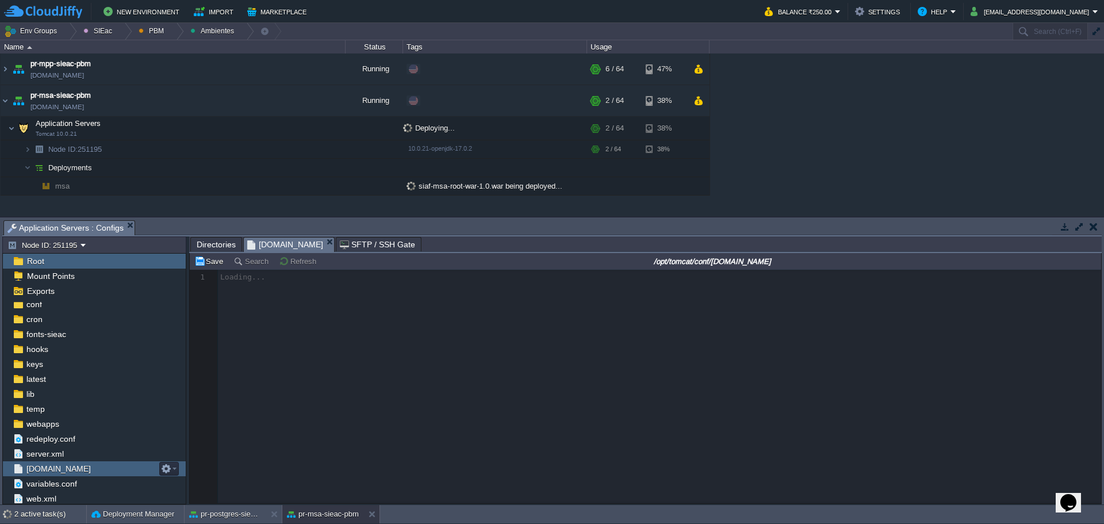
click at [56, 472] on span "[DOMAIN_NAME]" at bounding box center [58, 468] width 68 height 10
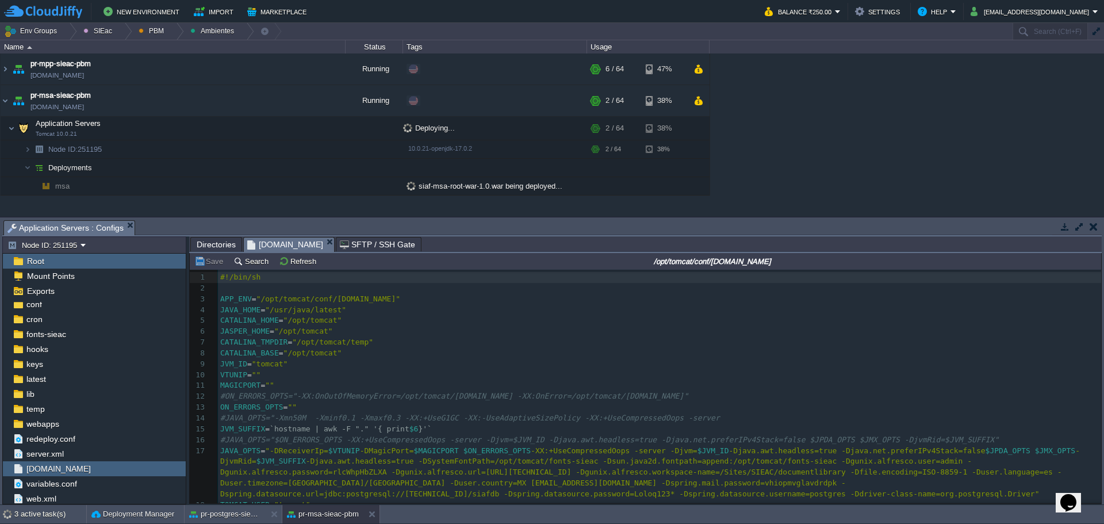
scroll to position [4, 0]
click at [522, 397] on div "25 1 #!/bin/sh 2 ​ 3 APP_ENV = "/opt/tomcat/conf/[DOMAIN_NAME]" 4 JAVA_HOME = "…" at bounding box center [659, 429] width 883 height 314
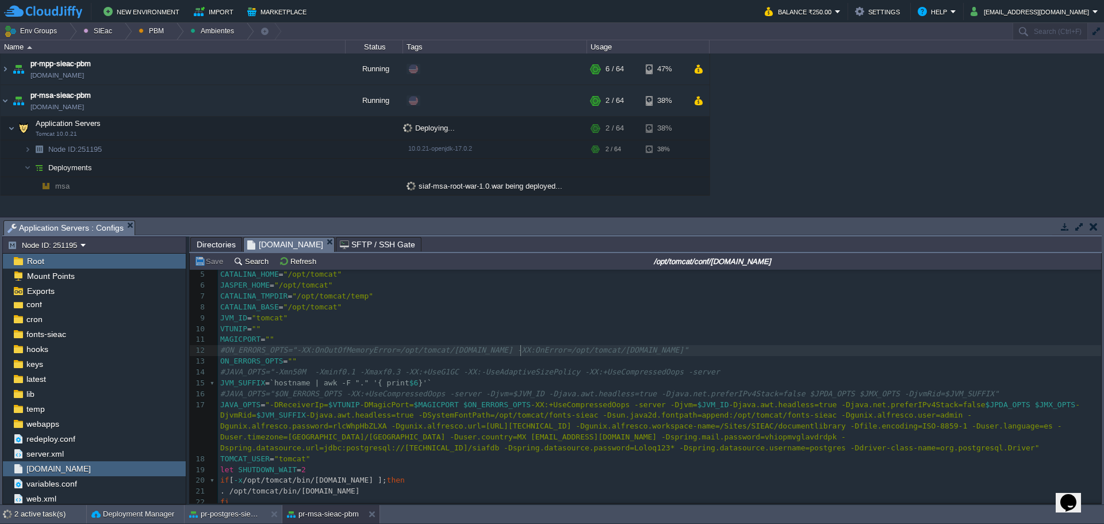
scroll to position [85, 0]
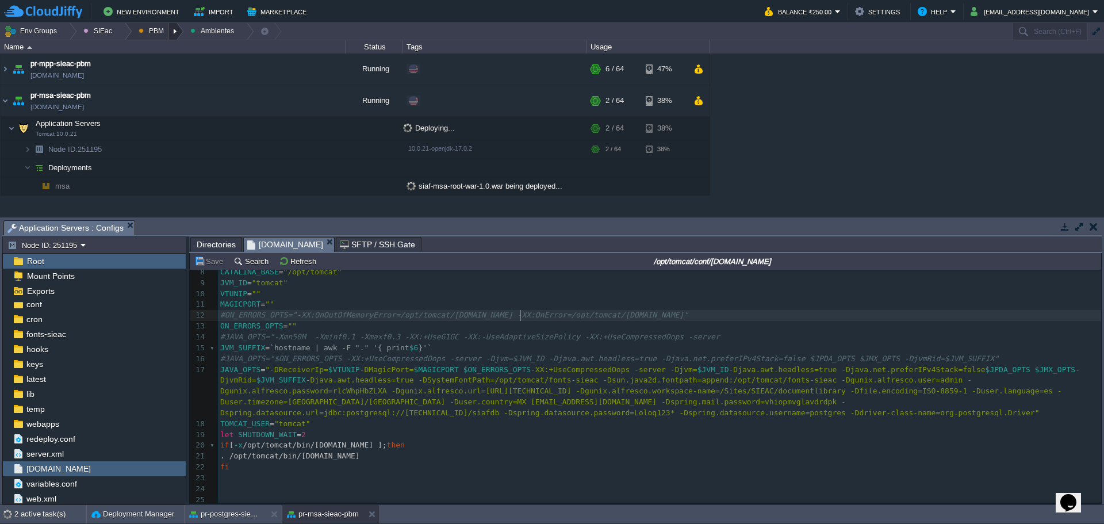
click at [174, 32] on div at bounding box center [176, 31] width 16 height 17
click at [176, 63] on span "Principales" at bounding box center [165, 62] width 37 height 9
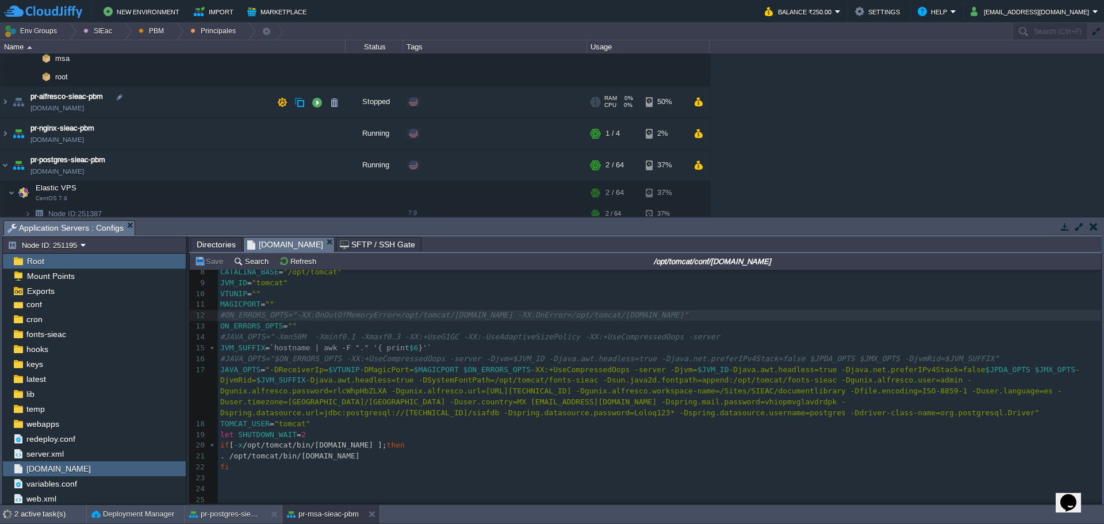
scroll to position [171, 0]
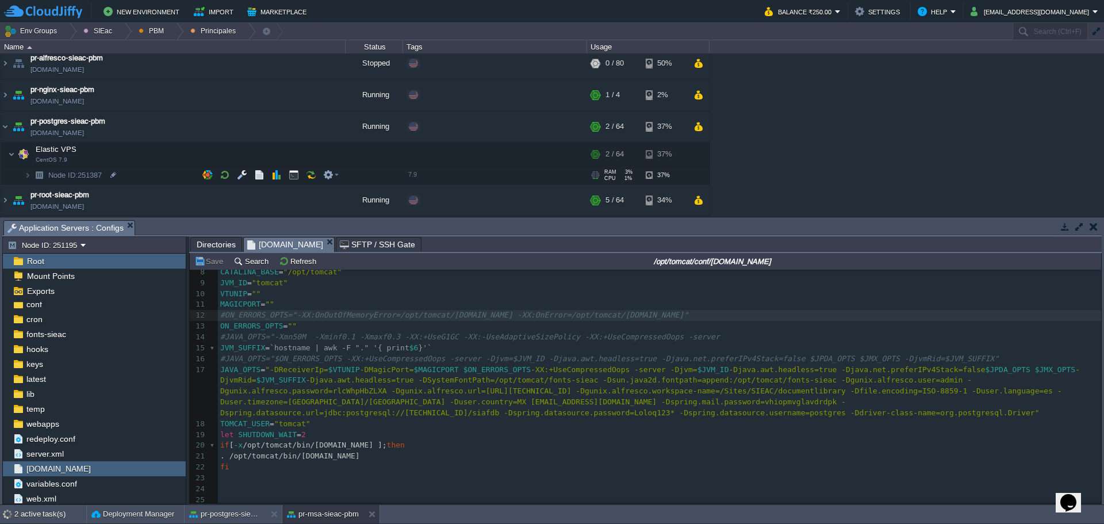
click at [151, 174] on td "Node ID: 251387" at bounding box center [173, 175] width 345 height 18
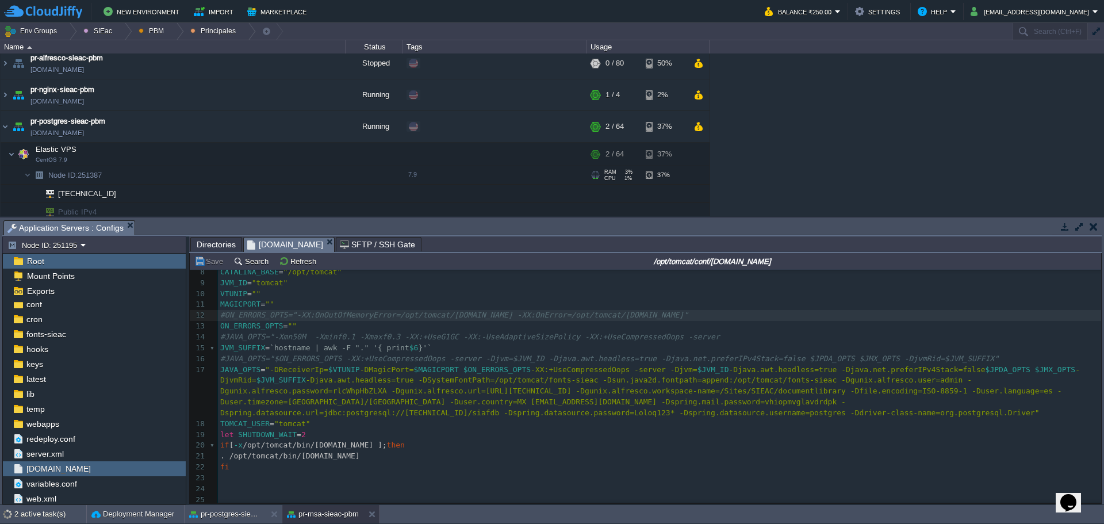
scroll to position [208, 0]
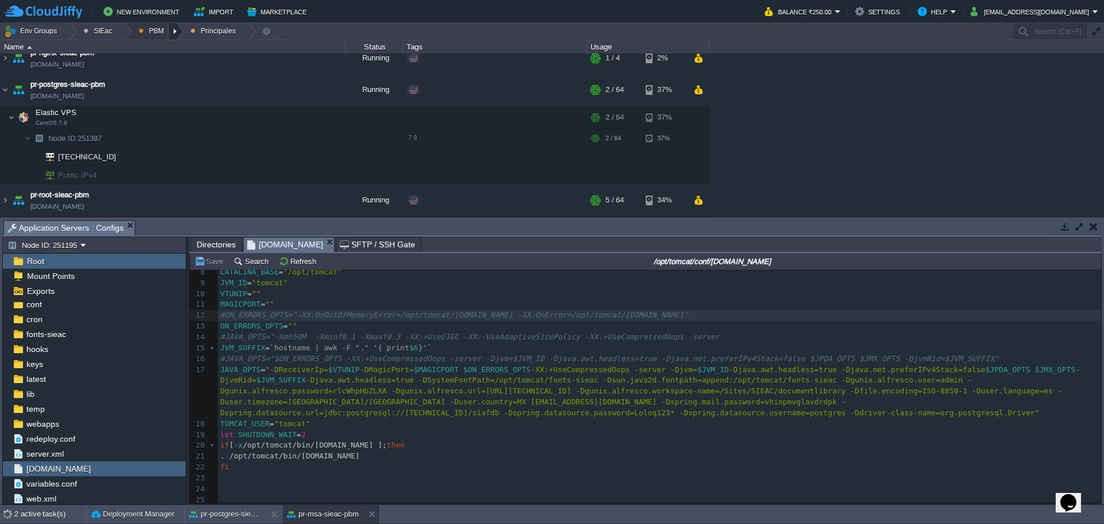
click at [170, 36] on div at bounding box center [176, 31] width 16 height 17
click at [171, 53] on span "Ambientes" at bounding box center [165, 48] width 36 height 9
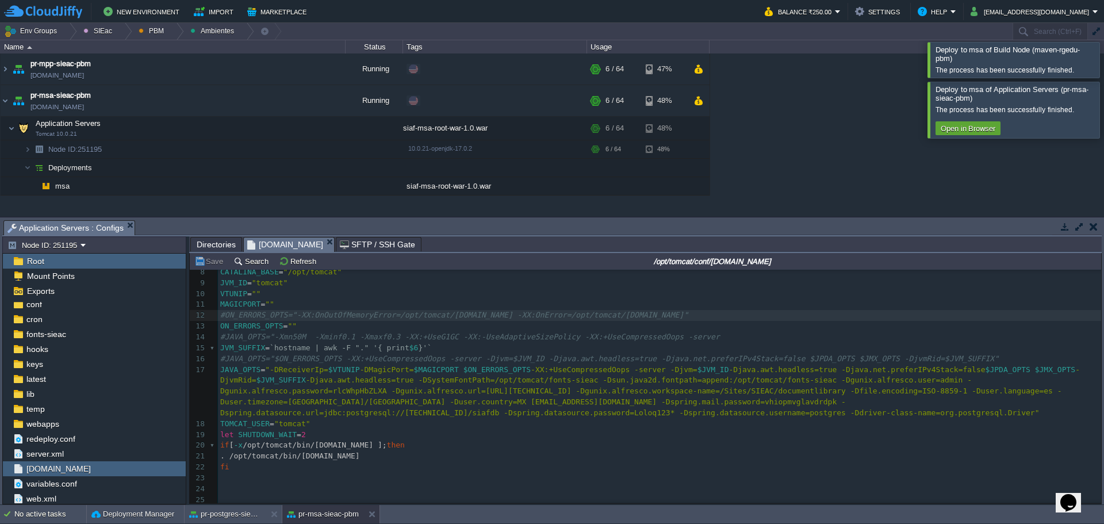
click at [1081, 121] on div "The process has been successfully finished. Open in Browser" at bounding box center [1016, 119] width 163 height 34
click at [1103, 118] on div at bounding box center [1117, 110] width 0 height 56
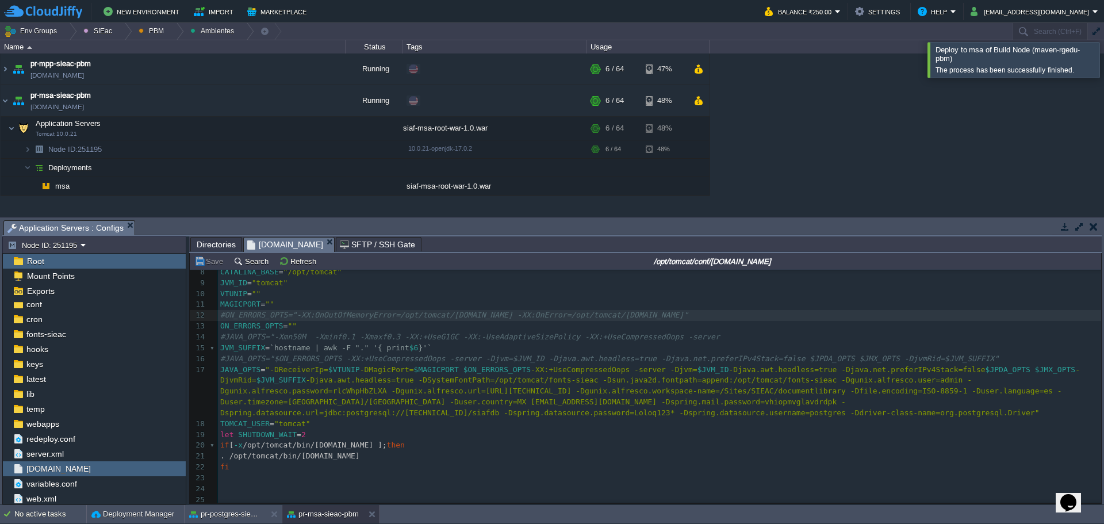
click at [1103, 68] on div at bounding box center [1117, 59] width 0 height 35
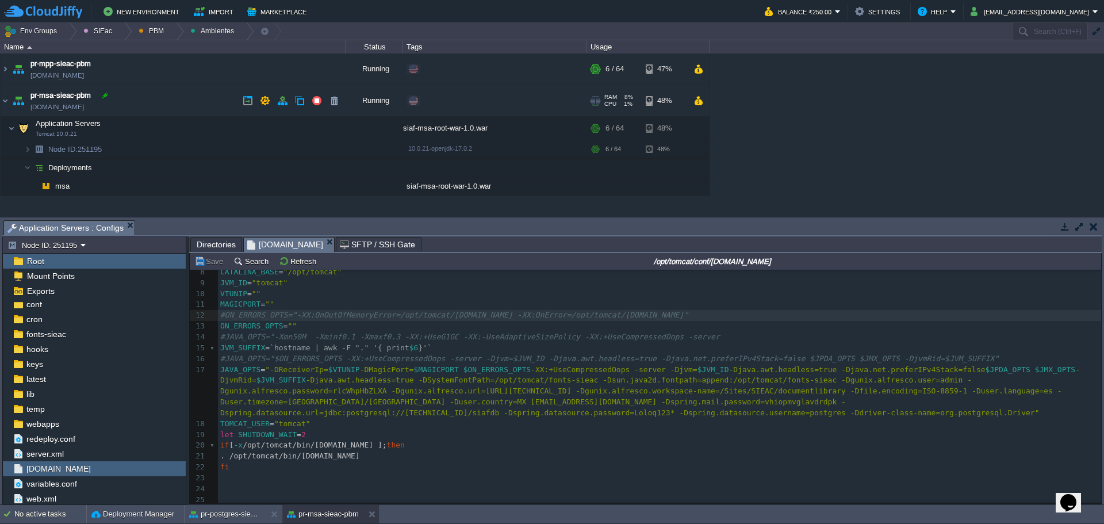
click at [106, 97] on div at bounding box center [105, 95] width 10 height 10
click at [168, 33] on div at bounding box center [176, 31] width 16 height 17
click at [2, 98] on img at bounding box center [5, 100] width 9 height 31
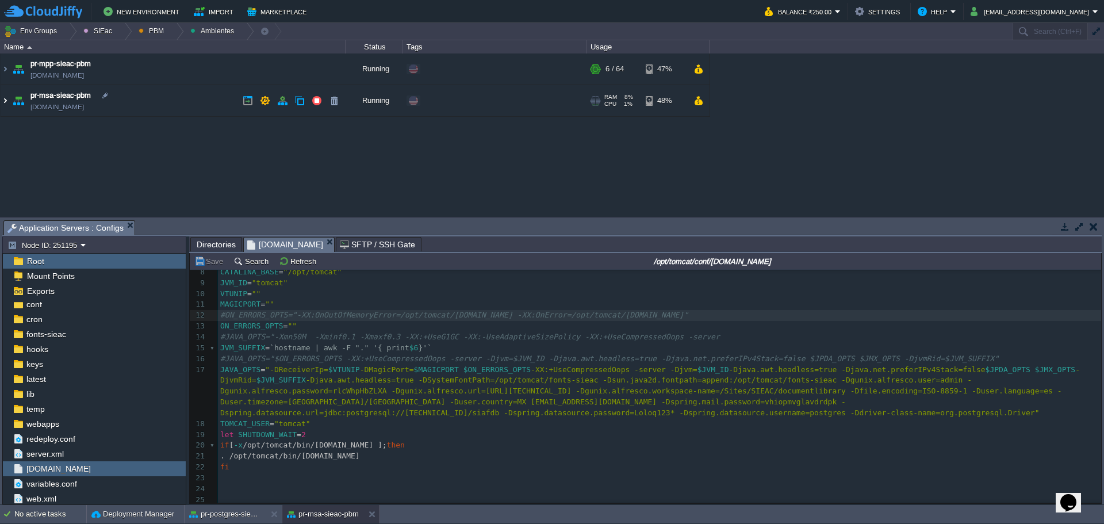
click at [7, 102] on img at bounding box center [5, 100] width 9 height 31
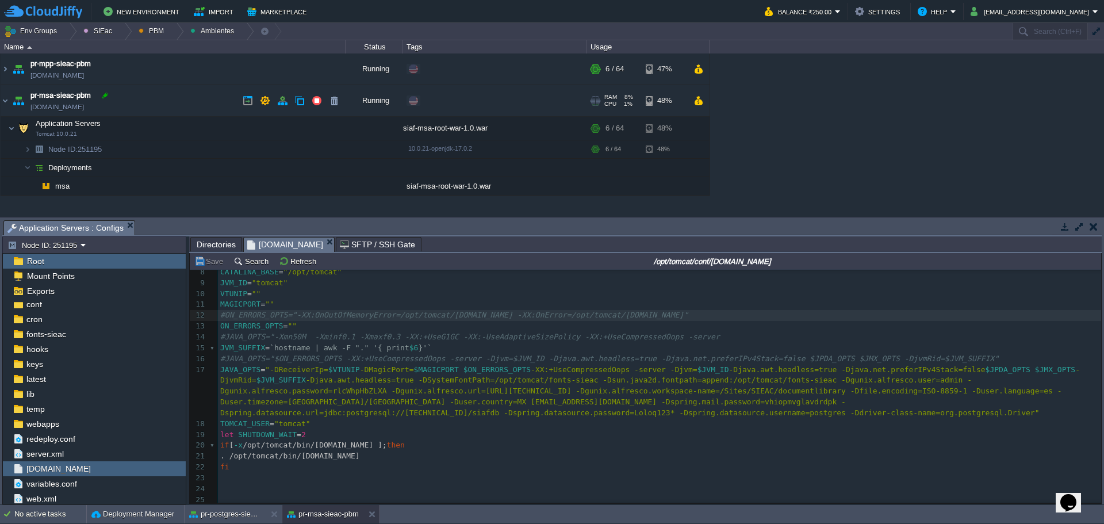
click at [107, 94] on div at bounding box center [105, 95] width 10 height 10
type input "pr-msa-sieac-pbm"
click at [336, 102] on button "button" at bounding box center [334, 100] width 10 height 10
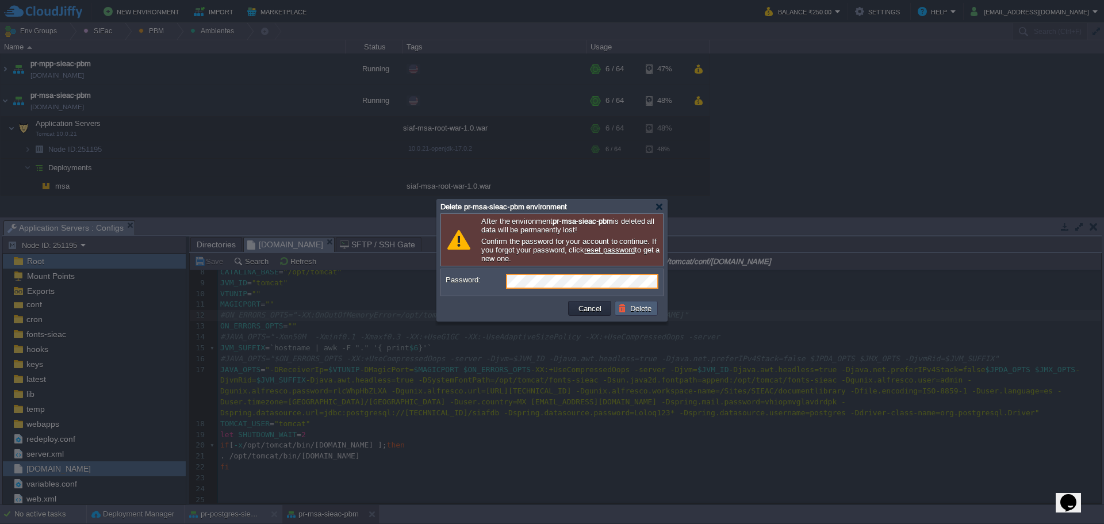
click at [636, 312] on button "Delete" at bounding box center [636, 308] width 37 height 10
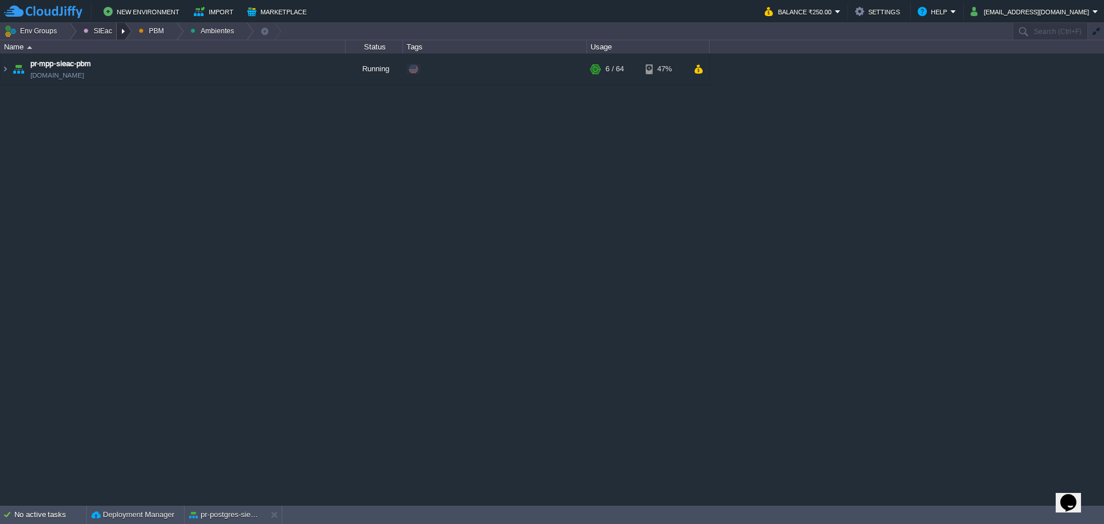
click at [122, 34] on div at bounding box center [125, 31] width 16 height 17
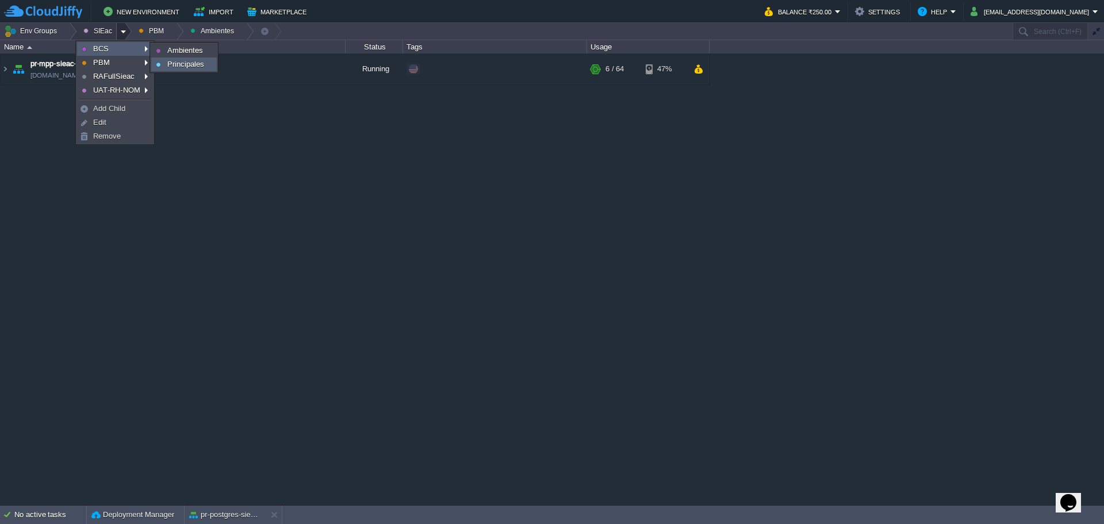
click at [190, 68] on span "Principales" at bounding box center [185, 64] width 37 height 9
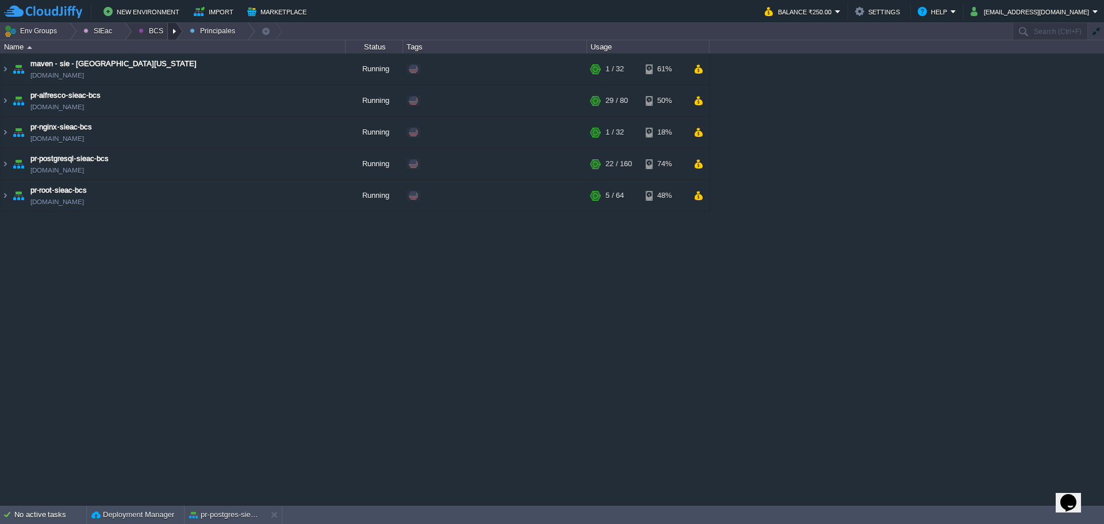
click at [172, 28] on div at bounding box center [176, 31] width 16 height 17
click at [162, 55] on link "Ambientes" at bounding box center [163, 49] width 64 height 13
click at [297, 194] on button "button" at bounding box center [299, 195] width 10 height 10
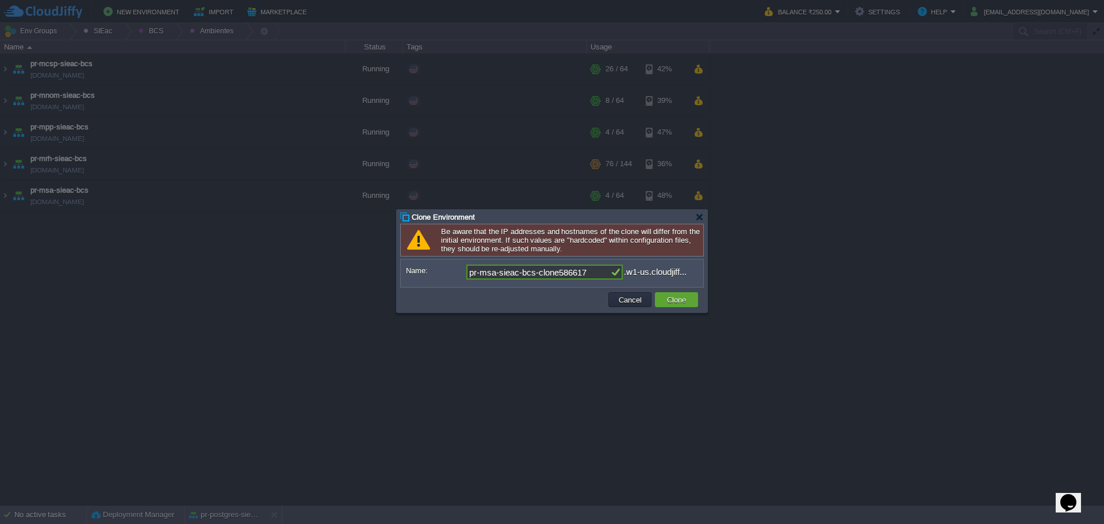
drag, startPoint x: 520, startPoint y: 274, endPoint x: 1102, endPoint y: 359, distance: 588.4
click at [593, 284] on div "Owner: Me ([EMAIL_ADDRESS][DOMAIN_NAME]) Name: pr-msa-sieac-bcs-clone586617 .w1…" at bounding box center [552, 273] width 302 height 28
type input "pr-msa-sieac-pbm"
click at [685, 299] on button "Clone" at bounding box center [676, 299] width 26 height 10
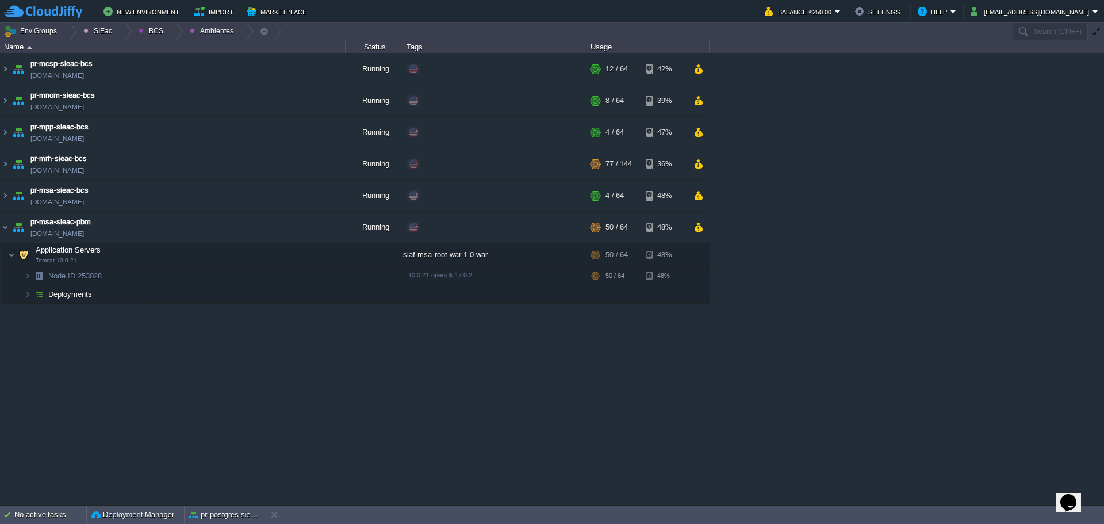
click at [326, 385] on div "maven - sie - [GEOGRAPHIC_DATA][US_STATE] [DOMAIN_NAME] Running Edit RAM 1% CPU…" at bounding box center [552, 278] width 1104 height 451
click at [441, 233] on div "Edit" at bounding box center [495, 228] width 180 height 32
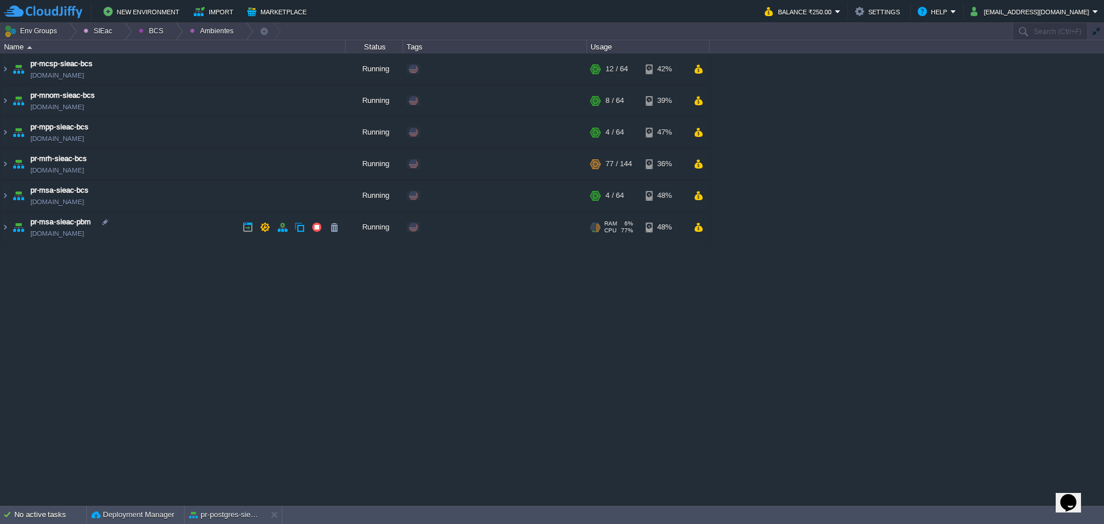
click at [432, 228] on div "Edit" at bounding box center [433, 227] width 22 height 10
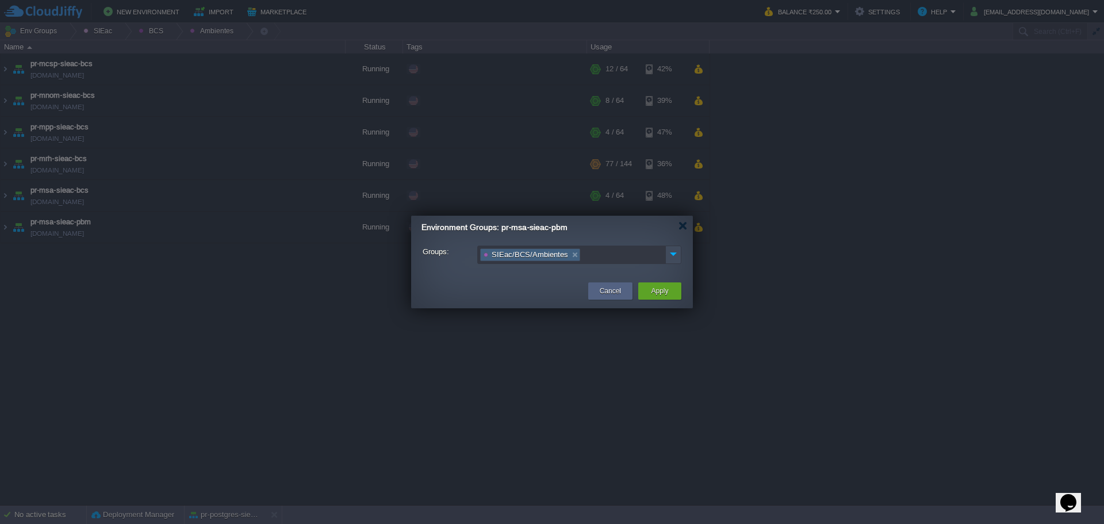
click at [571, 258] on link at bounding box center [575, 254] width 10 height 11
click at [671, 260] on img at bounding box center [673, 254] width 15 height 16
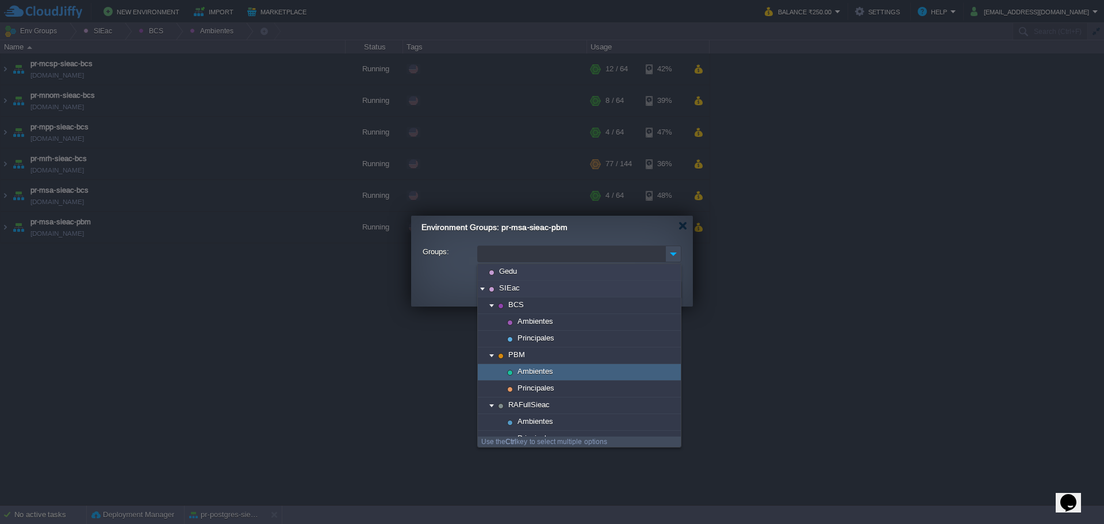
click at [552, 376] on span "Ambientes" at bounding box center [535, 371] width 39 height 10
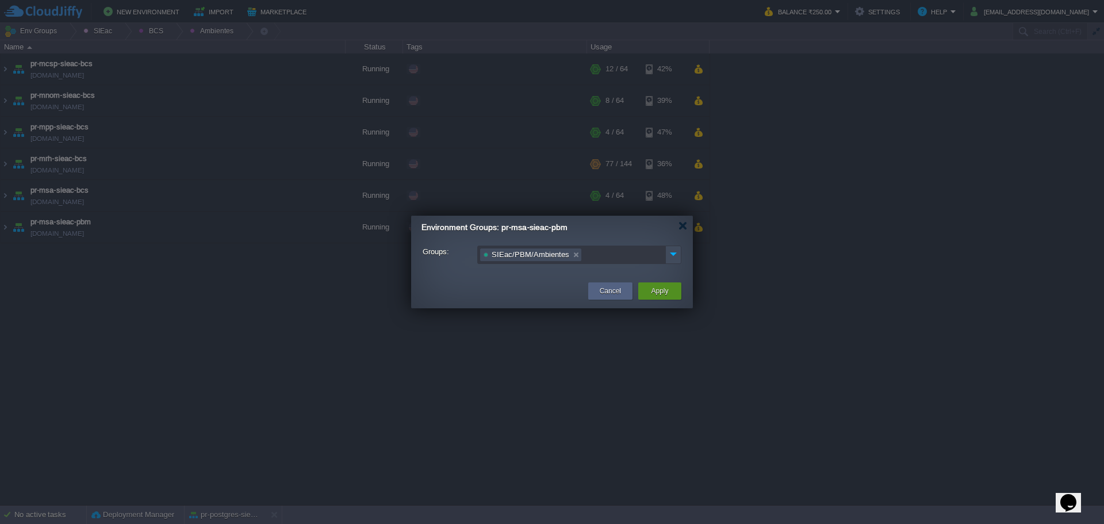
click at [658, 291] on button "Apply" at bounding box center [659, 290] width 17 height 11
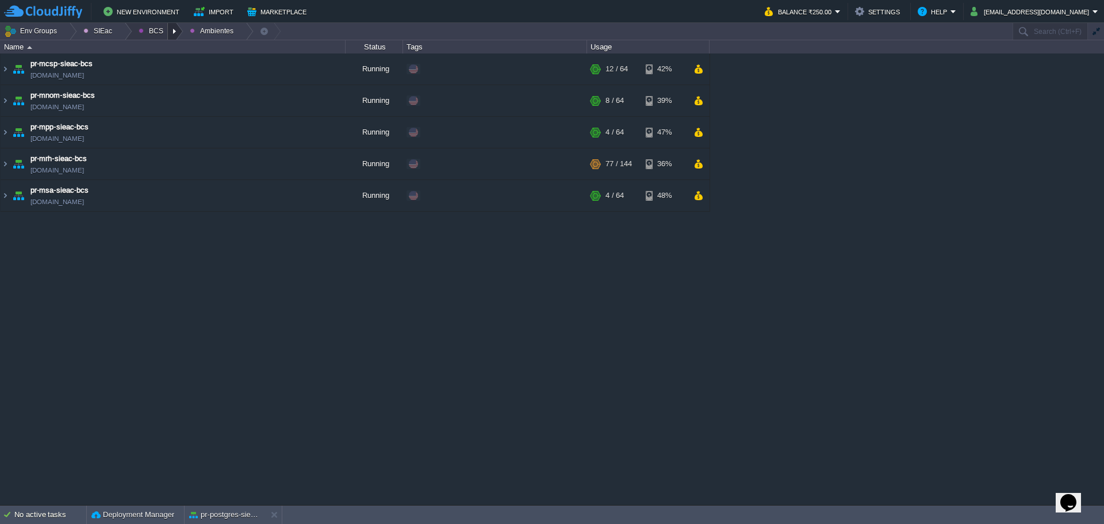
click at [174, 37] on div at bounding box center [176, 31] width 16 height 17
click at [162, 57] on link "Principales" at bounding box center [163, 62] width 64 height 13
click at [122, 32] on div at bounding box center [125, 31] width 16 height 17
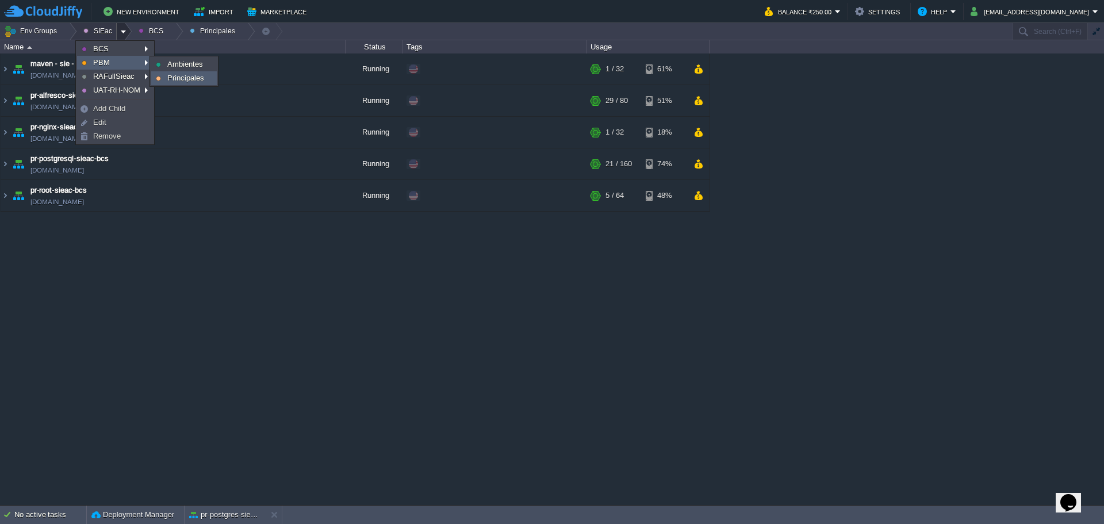
click at [186, 78] on span "Principales" at bounding box center [185, 78] width 37 height 9
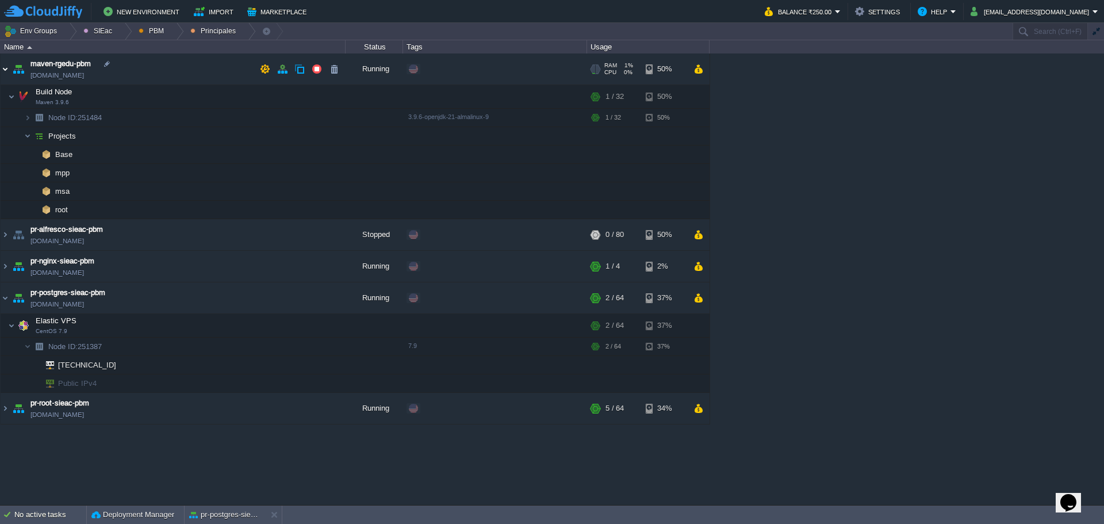
click at [3, 69] on img at bounding box center [5, 68] width 9 height 31
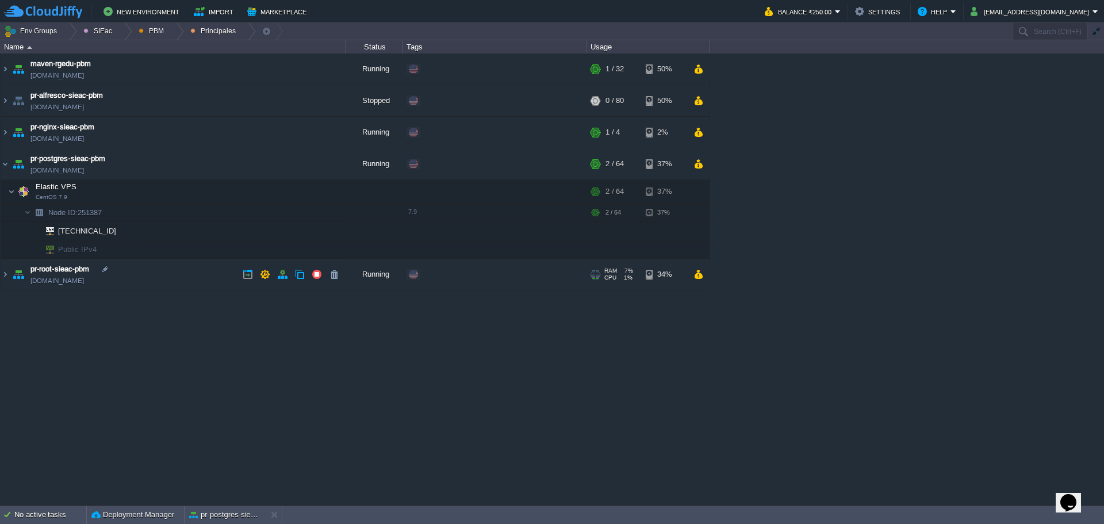
click at [151, 272] on td "pr-root-sieac-pbm [DOMAIN_NAME]" at bounding box center [173, 275] width 345 height 32
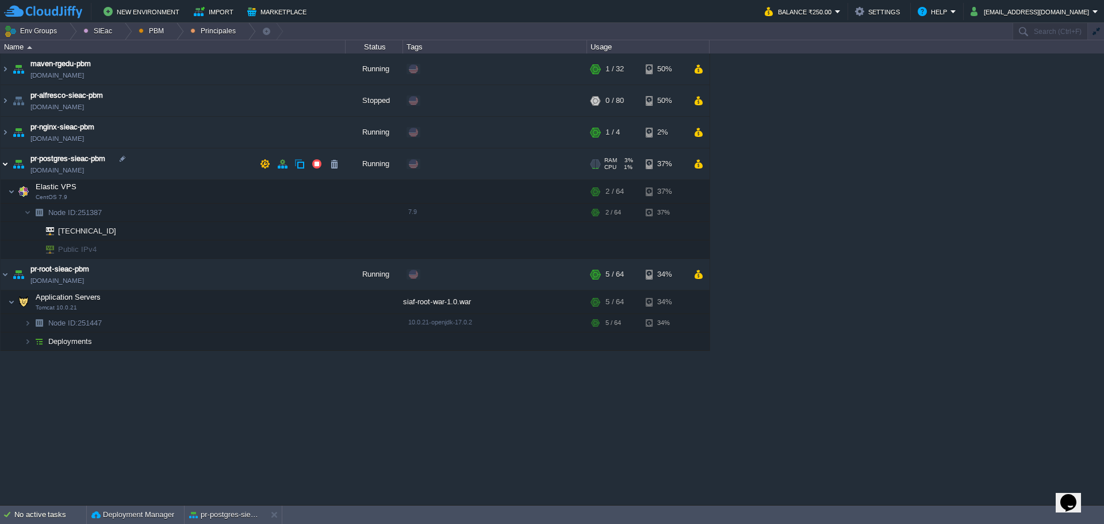
click at [7, 166] on img at bounding box center [5, 163] width 9 height 31
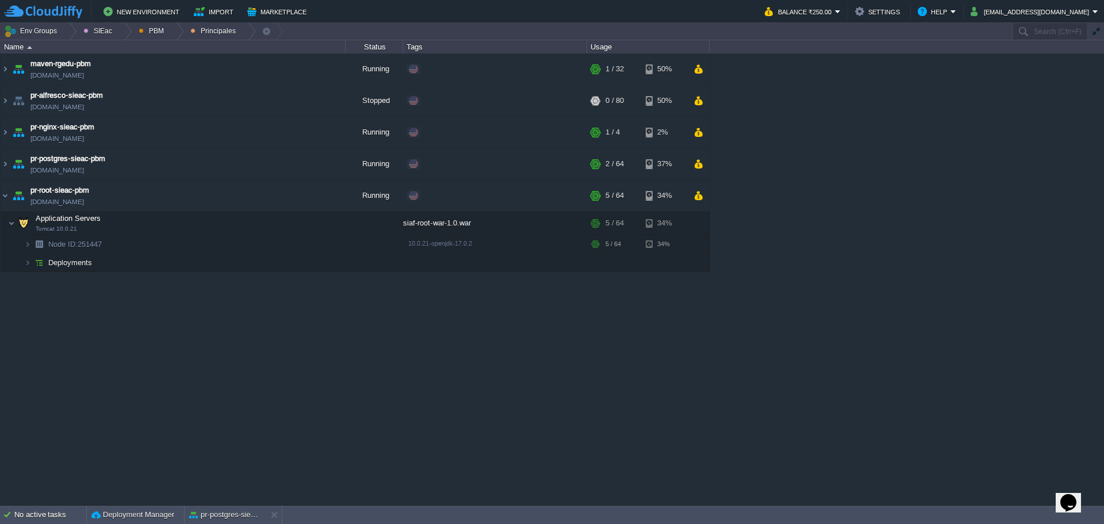
click at [0, 135] on table "maven - sie - [GEOGRAPHIC_DATA][US_STATE] [DOMAIN_NAME] Running Edit RAM 1% CPU…" at bounding box center [355, 162] width 710 height 218
click at [3, 140] on img at bounding box center [5, 132] width 9 height 31
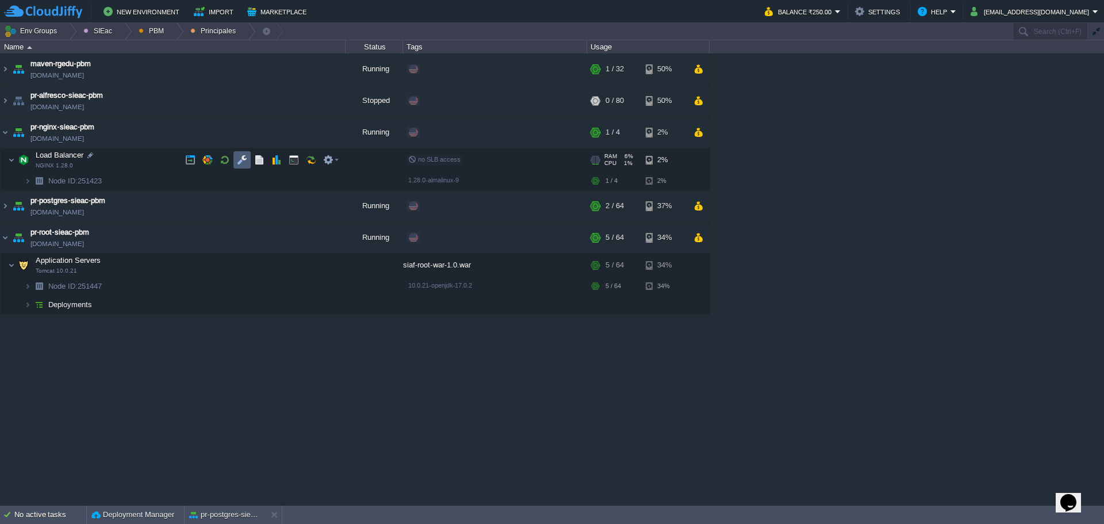
click at [238, 161] on button "button" at bounding box center [242, 160] width 10 height 10
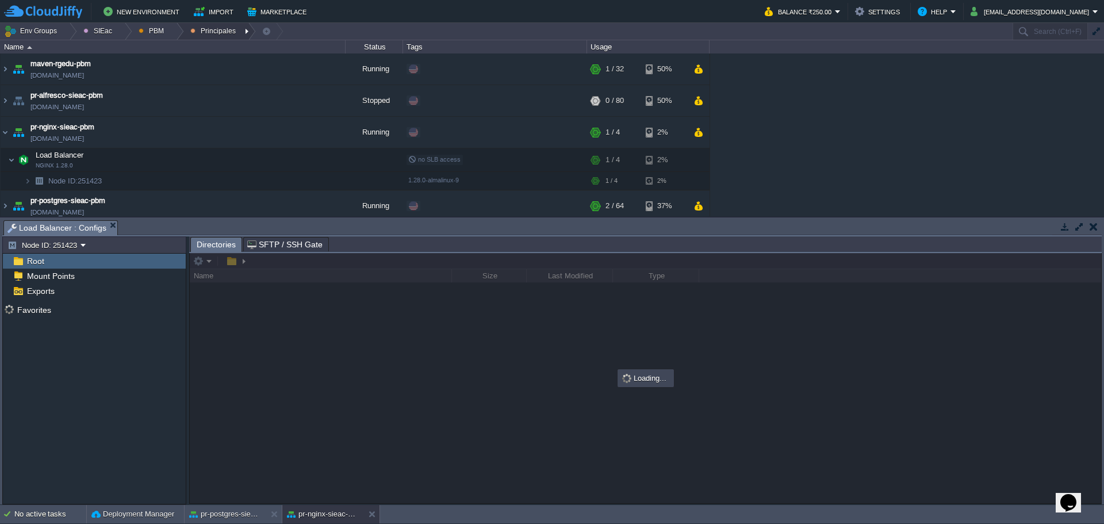
click at [174, 35] on div at bounding box center [176, 31] width 16 height 17
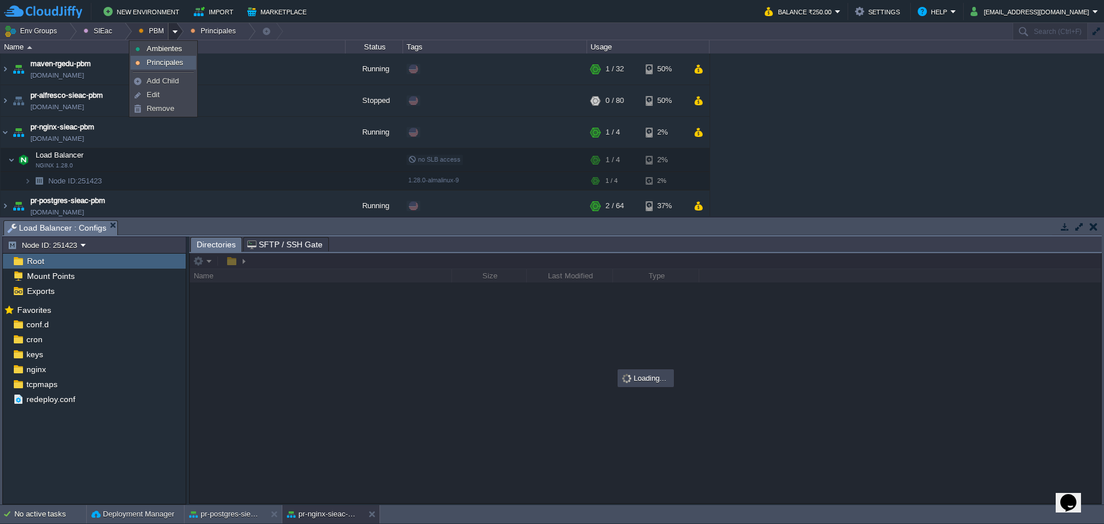
click at [163, 63] on span "Principales" at bounding box center [165, 62] width 37 height 9
click at [168, 35] on div at bounding box center [176, 31] width 16 height 17
click at [170, 45] on span "Ambientes" at bounding box center [165, 48] width 36 height 9
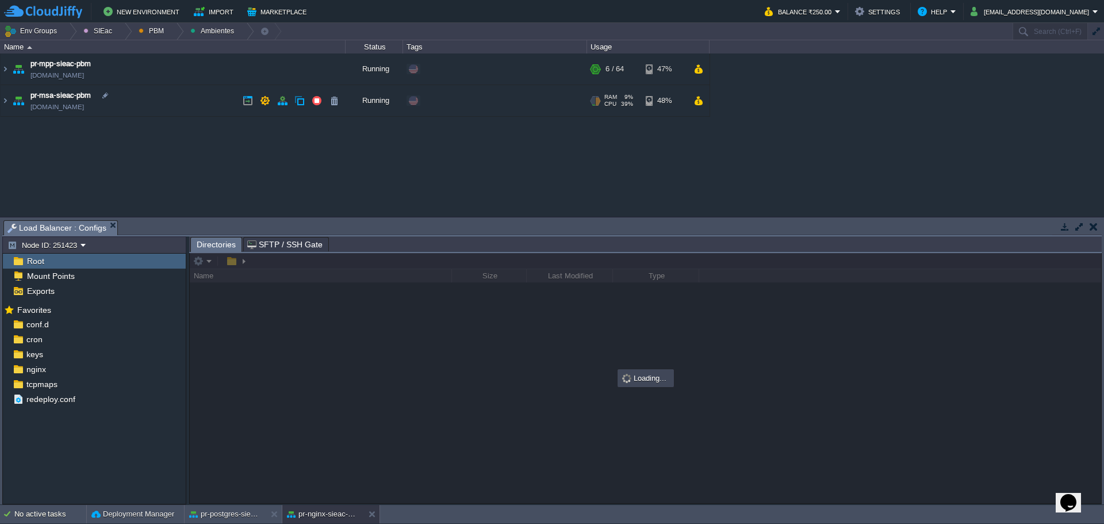
click at [170, 91] on td "pr-msa-sieac-pbm [DOMAIN_NAME]" at bounding box center [173, 101] width 345 height 32
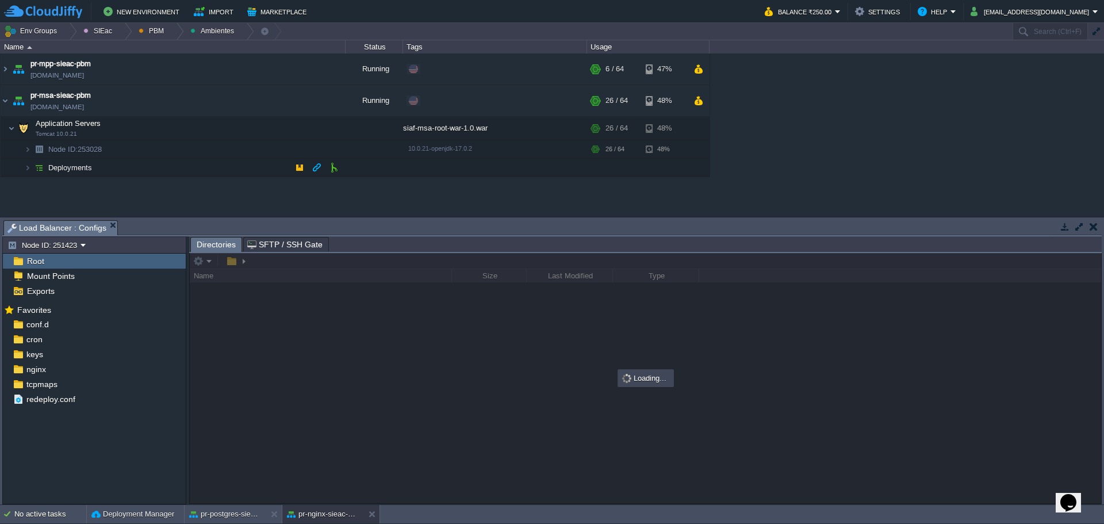
click at [149, 164] on td "Deployments" at bounding box center [173, 168] width 345 height 18
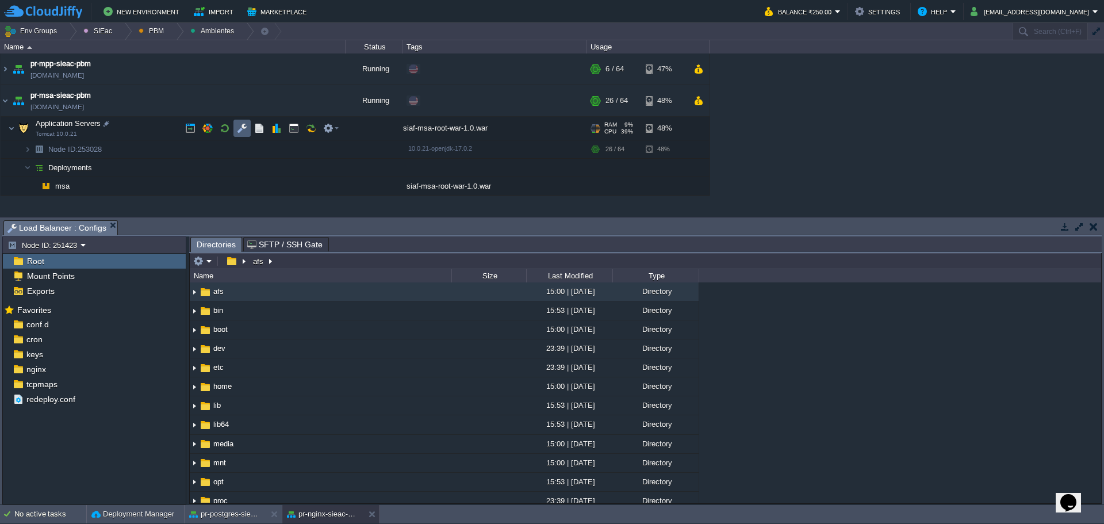
click at [240, 135] on td at bounding box center [241, 128] width 17 height 17
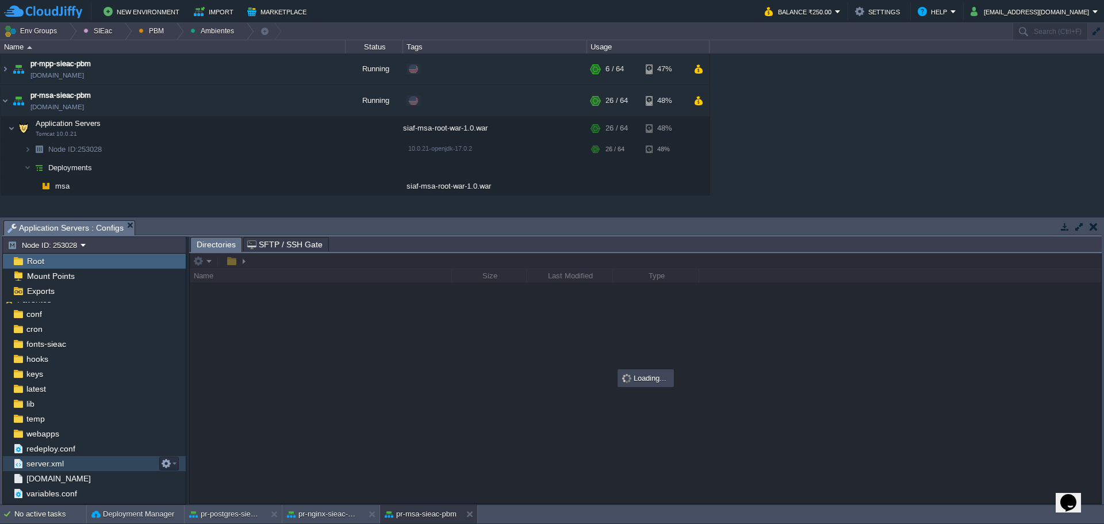
scroll to position [20, 0]
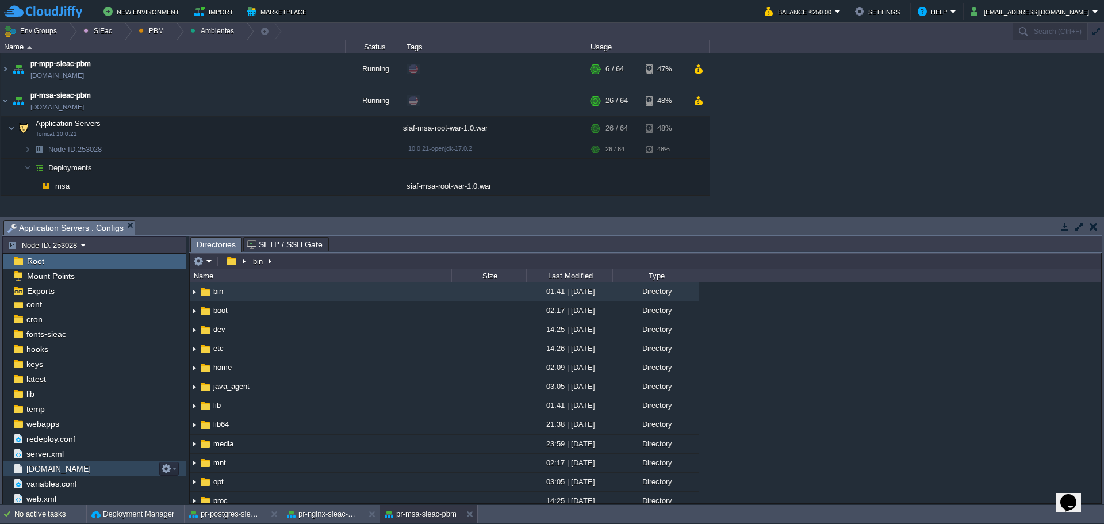
click at [71, 470] on span "[DOMAIN_NAME]" at bounding box center [58, 468] width 68 height 10
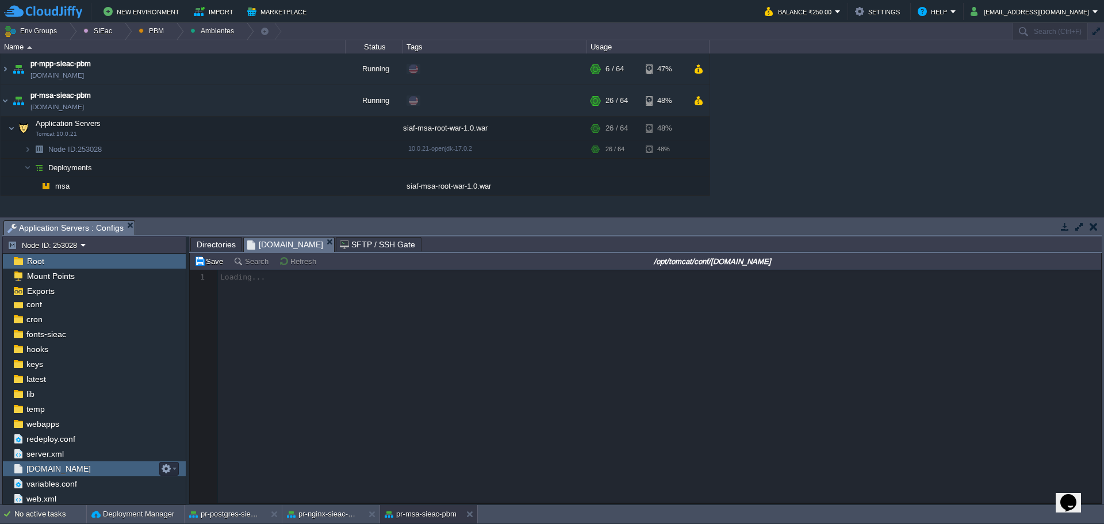
drag, startPoint x: 71, startPoint y: 470, endPoint x: 88, endPoint y: 443, distance: 32.0
click at [71, 470] on span "[DOMAIN_NAME]" at bounding box center [58, 468] width 68 height 10
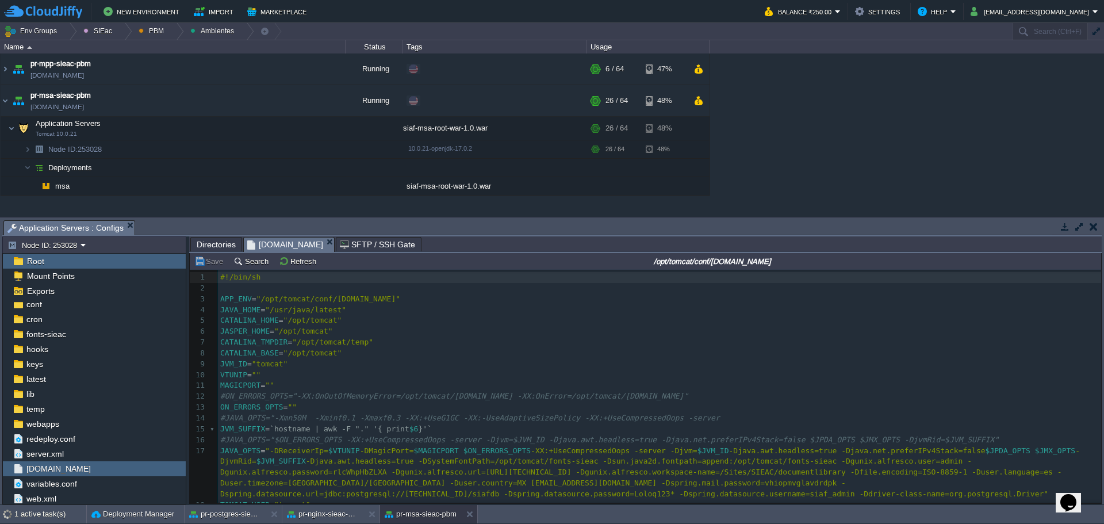
scroll to position [75, 0]
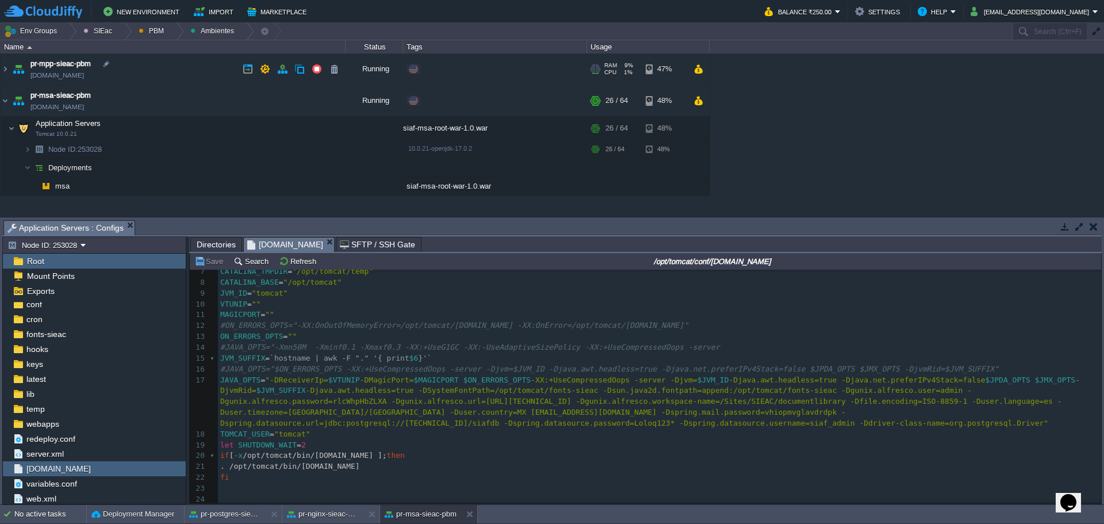
click at [181, 68] on td "pr-mpp-sieac-pbm [DOMAIN_NAME]" at bounding box center [173, 69] width 345 height 32
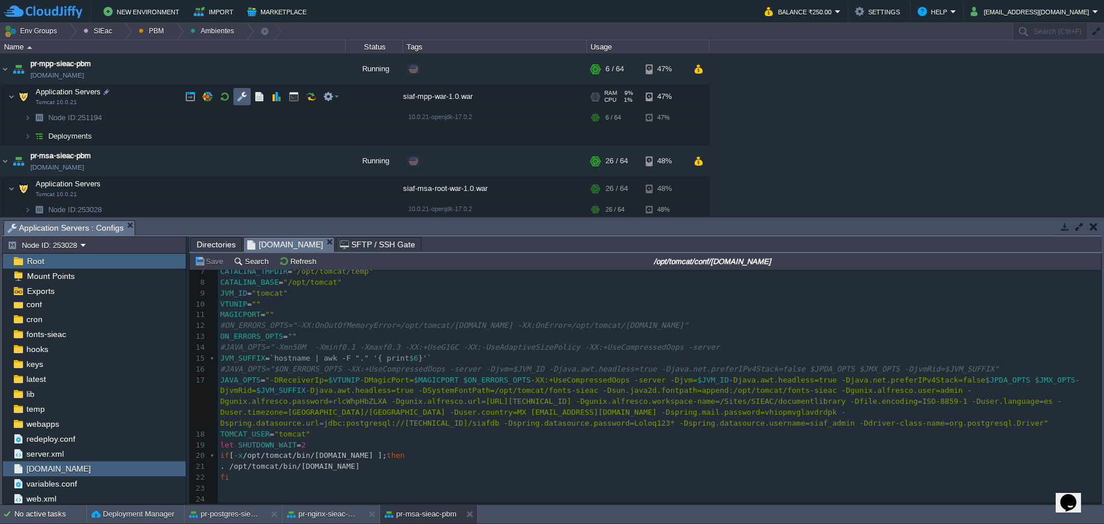
click at [245, 100] on button "button" at bounding box center [242, 96] width 10 height 10
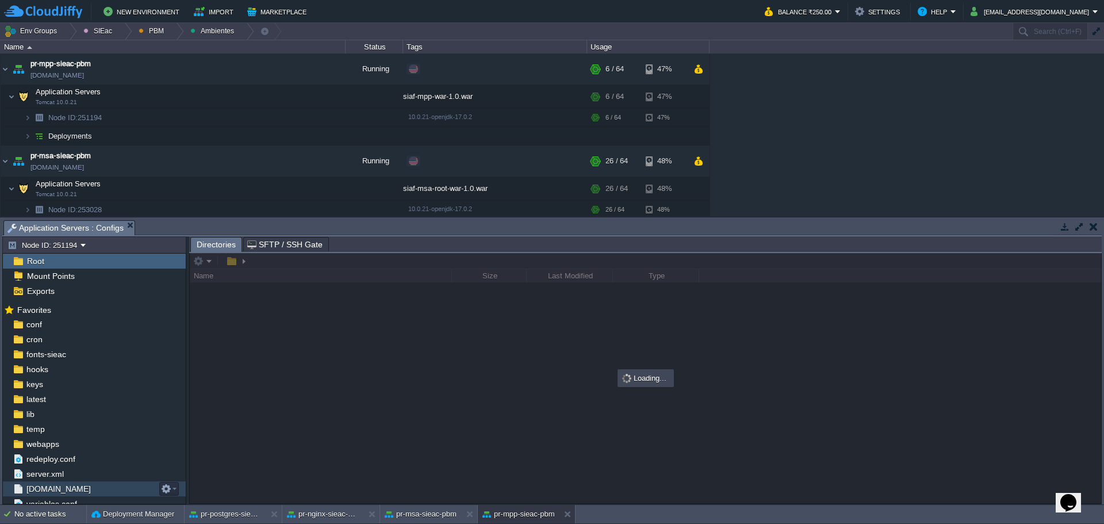
click at [66, 490] on span "[DOMAIN_NAME]" at bounding box center [58, 488] width 68 height 10
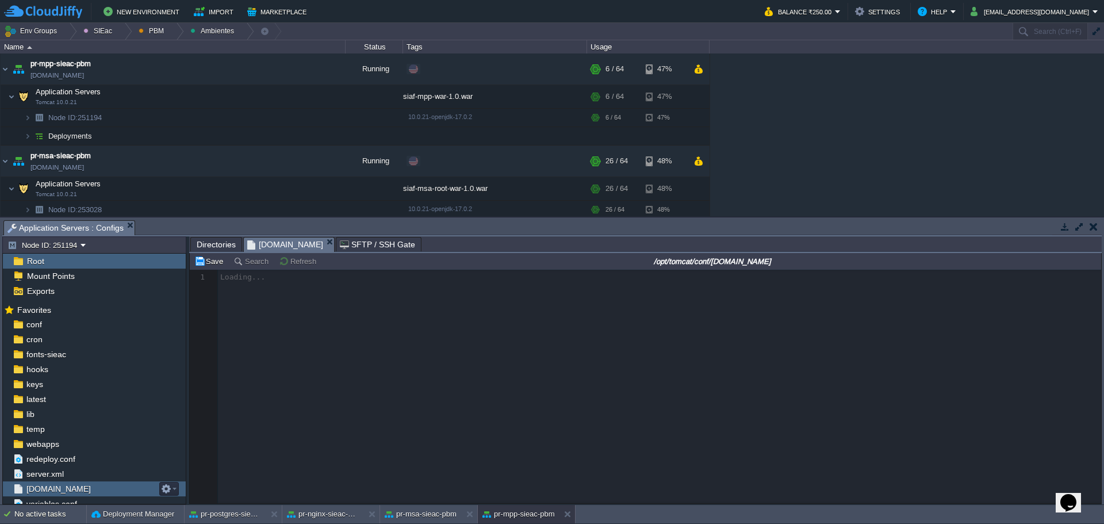
click at [66, 490] on span "[DOMAIN_NAME]" at bounding box center [58, 488] width 68 height 10
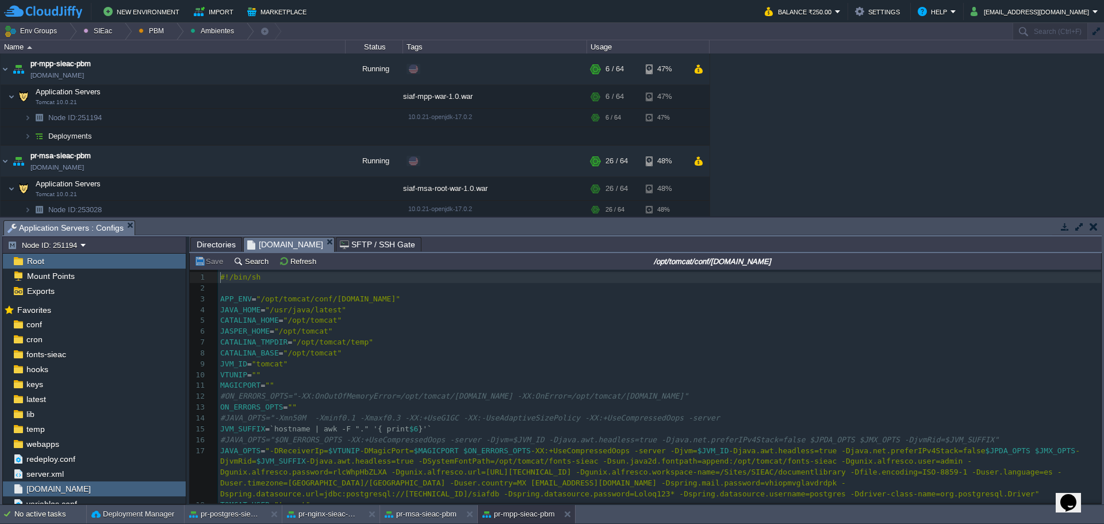
scroll to position [4, 0]
click at [505, 400] on div "25 1 #!/bin/sh 2 ​ 3 APP_ENV = "/opt/tomcat/conf/[DOMAIN_NAME]" 4 JAVA_HOME = "…" at bounding box center [659, 429] width 883 height 314
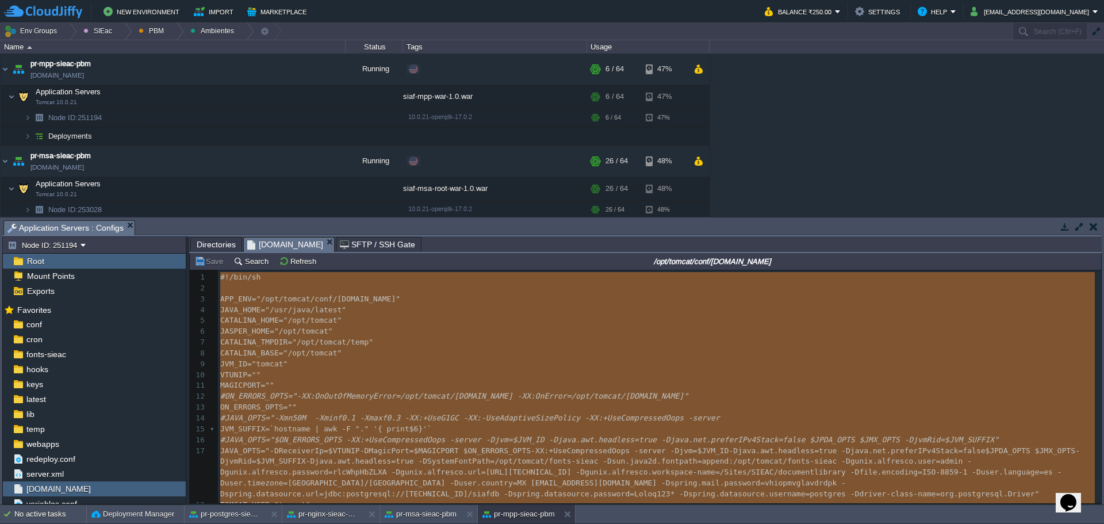
type textarea "#!/bin/sh APP_ENV="/opt/tomcat/conf/[DOMAIN_NAME]" JAVA_HOME="/usr/java/latest"…"
click at [433, 513] on button "pr-msa-sieac-pbm" at bounding box center [421, 513] width 72 height 11
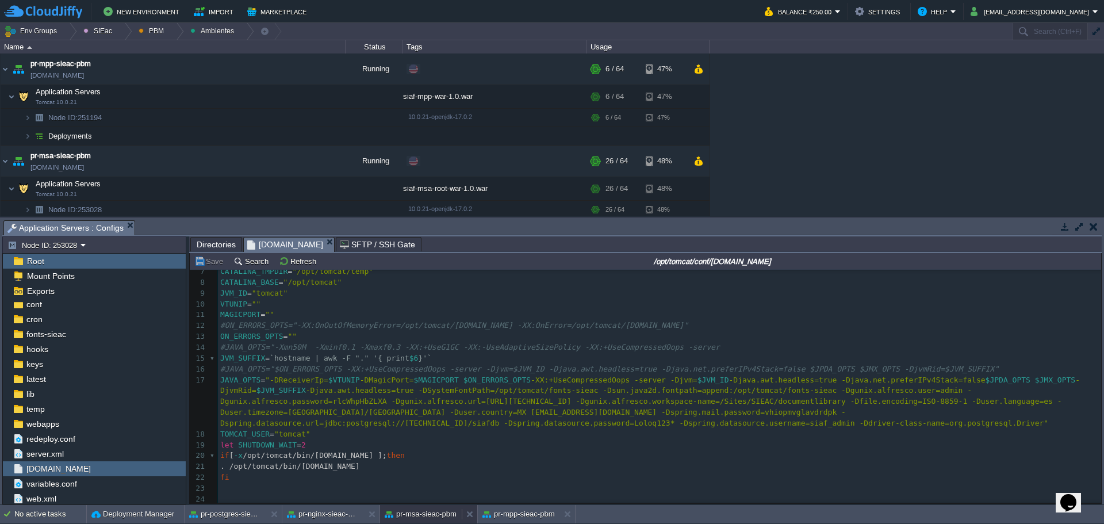
scroll to position [3, 0]
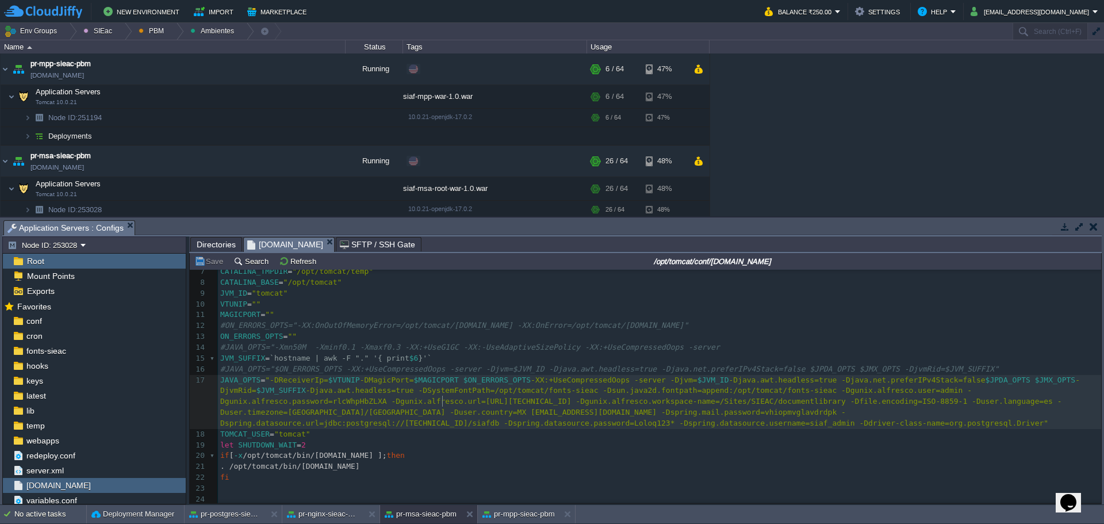
click at [440, 395] on span "-Djava.awt.headless=true -DSystemFontPath=/opt/tomcat/fonts-sieac -Dsun.java2d.…" at bounding box center [641, 406] width 842 height 41
type textarea "-"
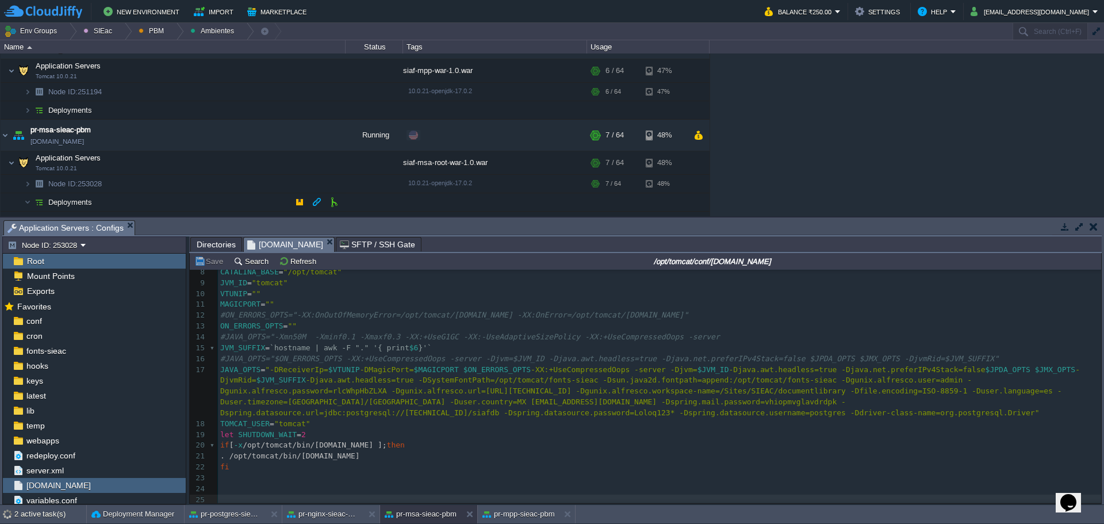
scroll to position [40, 0]
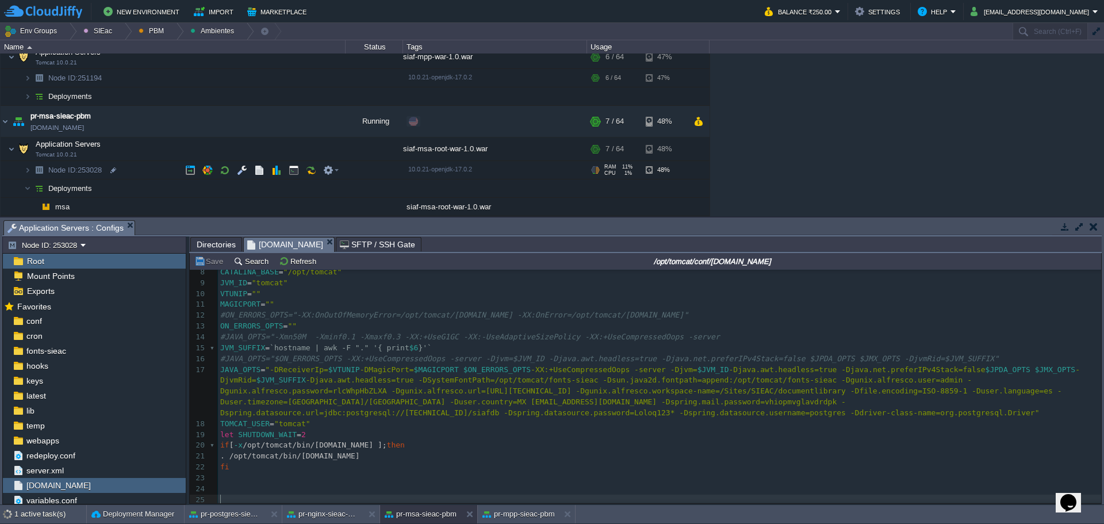
click at [123, 167] on td "Node ID: 253028" at bounding box center [173, 170] width 345 height 18
click at [111, 193] on div at bounding box center [110, 188] width 10 height 10
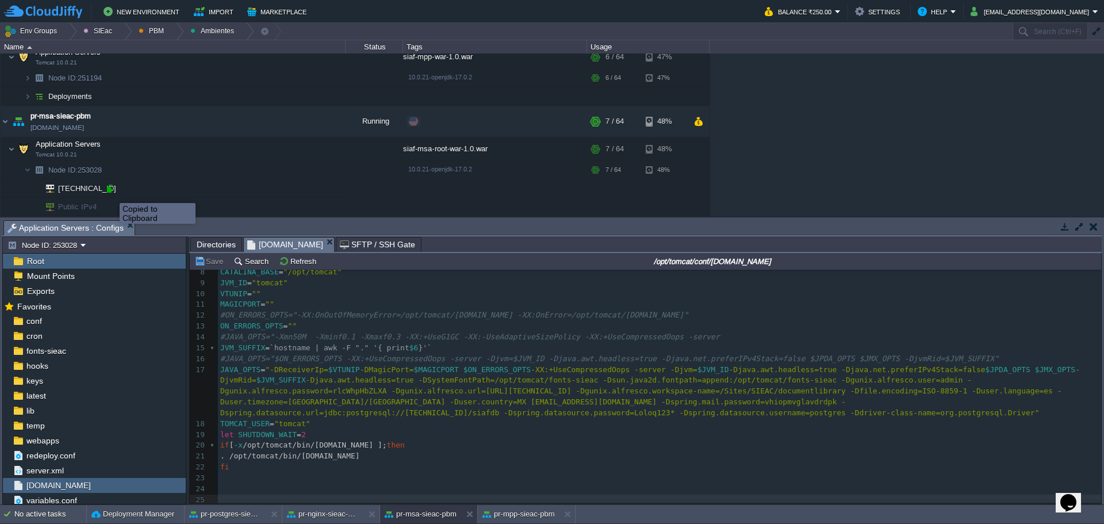
click at [111, 193] on div at bounding box center [110, 188] width 10 height 10
click at [311, 520] on div "pr-nginx-sieac-pbm" at bounding box center [323, 514] width 82 height 18
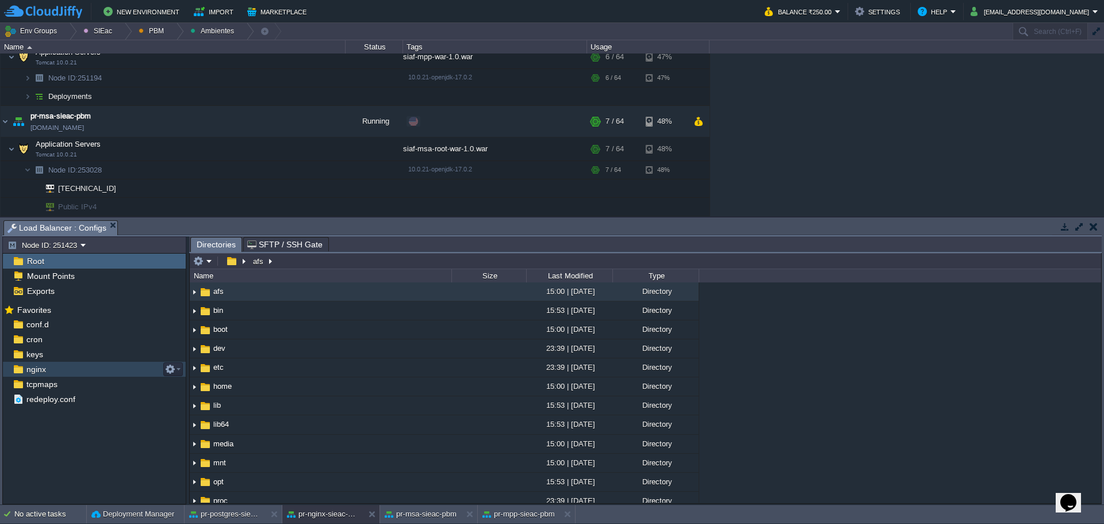
click at [45, 374] on span "nginx" at bounding box center [36, 369] width 24 height 10
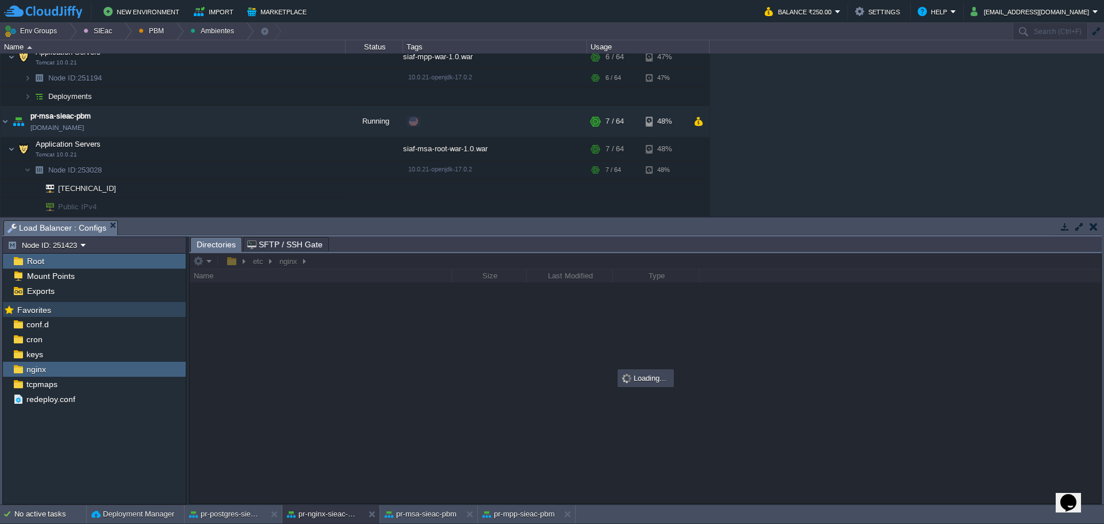
click at [54, 313] on div "Favorites" at bounding box center [94, 309] width 183 height 15
click at [36, 332] on div "cron" at bounding box center [94, 339] width 183 height 15
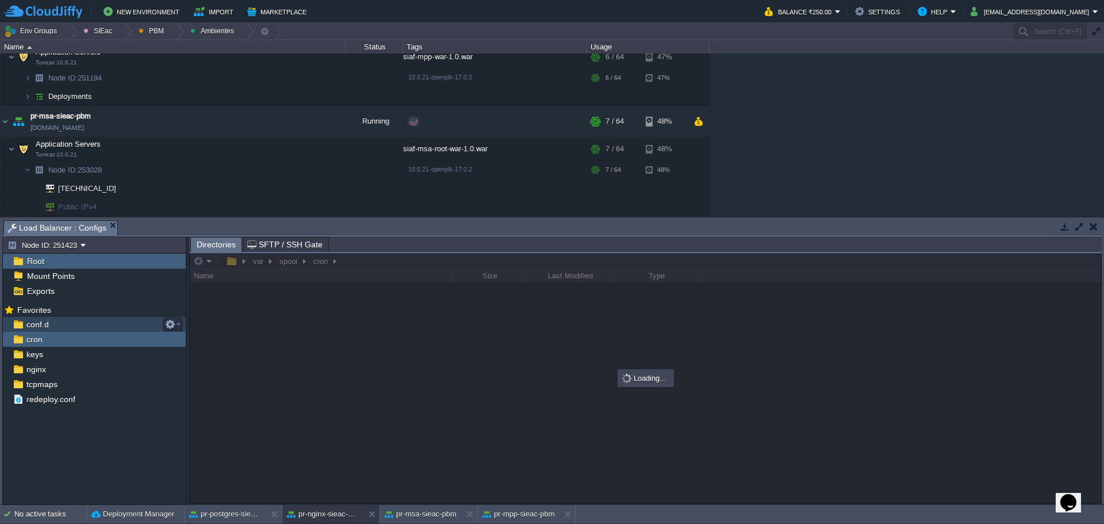
click at [37, 331] on div "conf.d" at bounding box center [94, 324] width 183 height 15
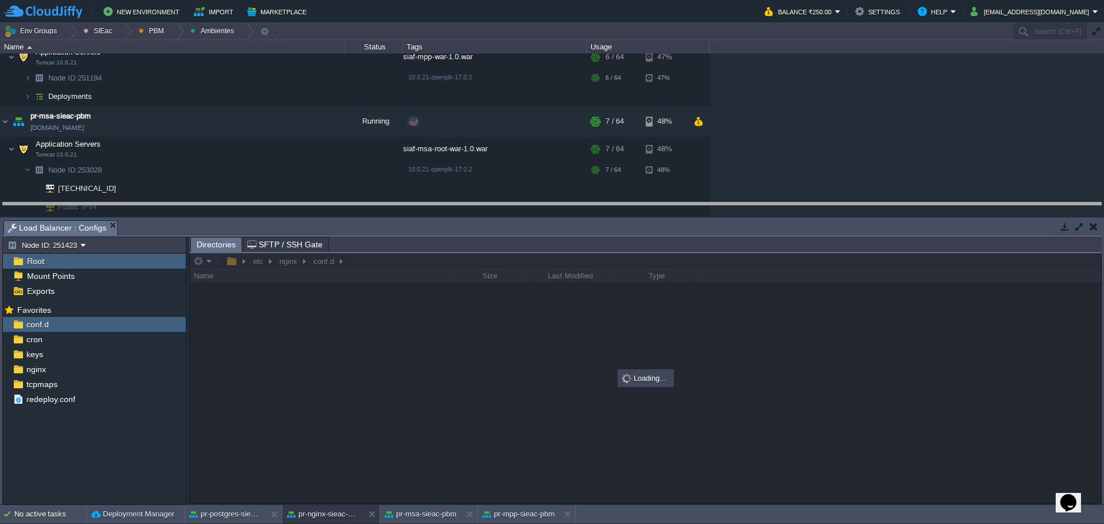
drag, startPoint x: 444, startPoint y: 236, endPoint x: 445, endPoint y: 218, distance: 17.9
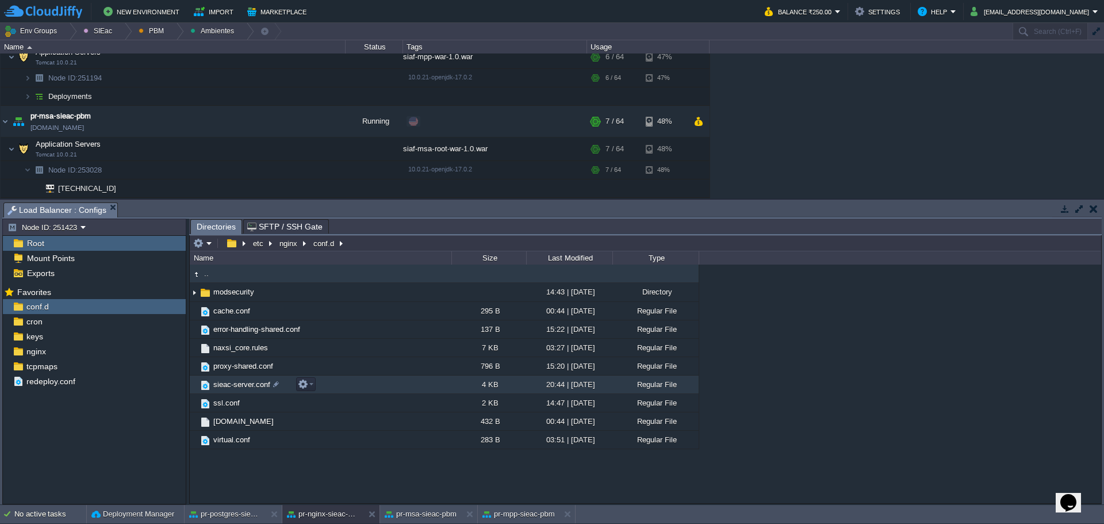
click at [237, 386] on span "sieac-server.conf" at bounding box center [242, 384] width 60 height 10
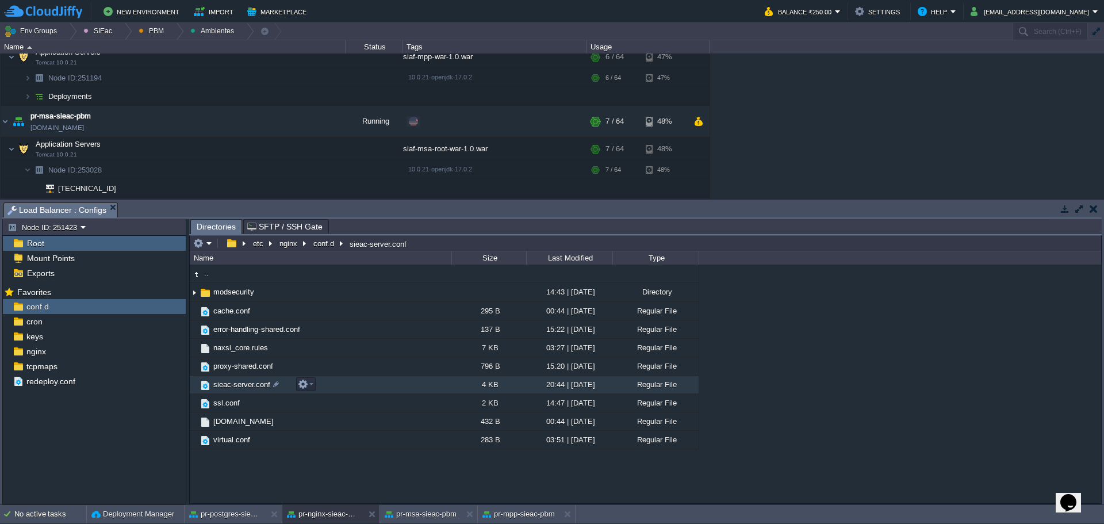
click at [237, 386] on span "sieac-server.conf" at bounding box center [242, 384] width 60 height 10
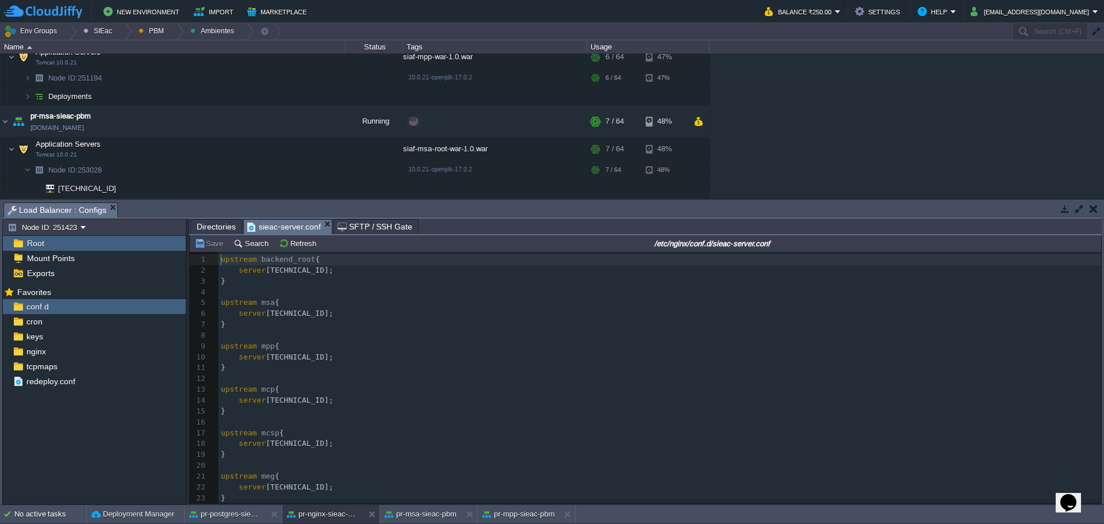
scroll to position [4, 0]
click at [261, 315] on span "server [TECHNICAL_ID];" at bounding box center [277, 313] width 113 height 9
type textarea "[TECHNICAL_ID]"
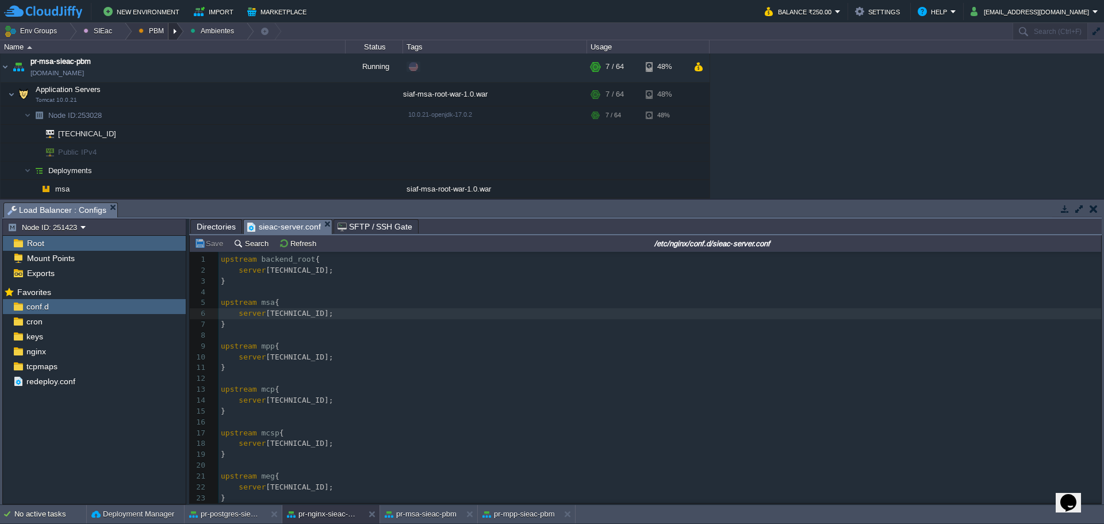
click at [173, 28] on div at bounding box center [176, 31] width 16 height 17
click at [152, 25] on button "PBM" at bounding box center [153, 31] width 29 height 16
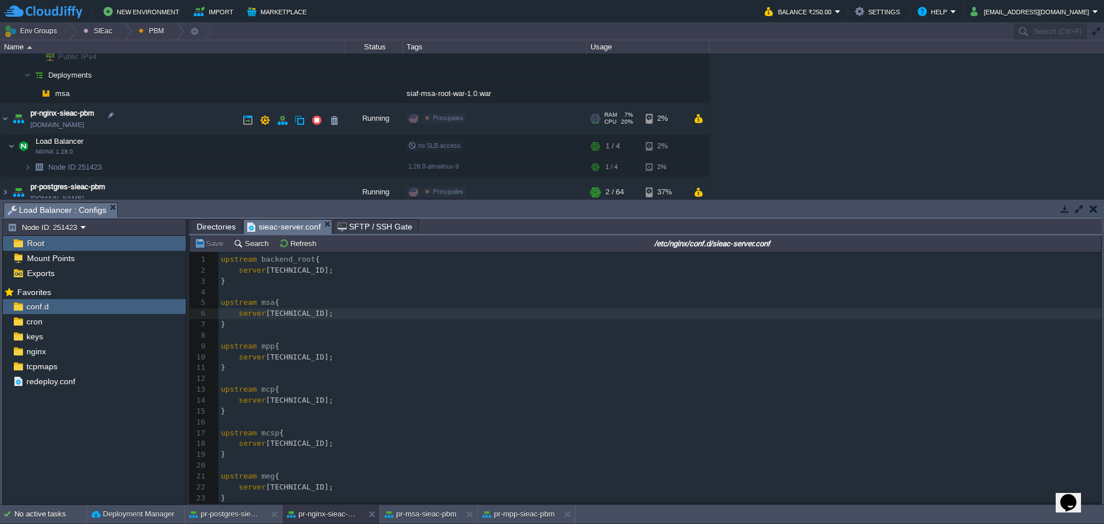
scroll to position [240, 0]
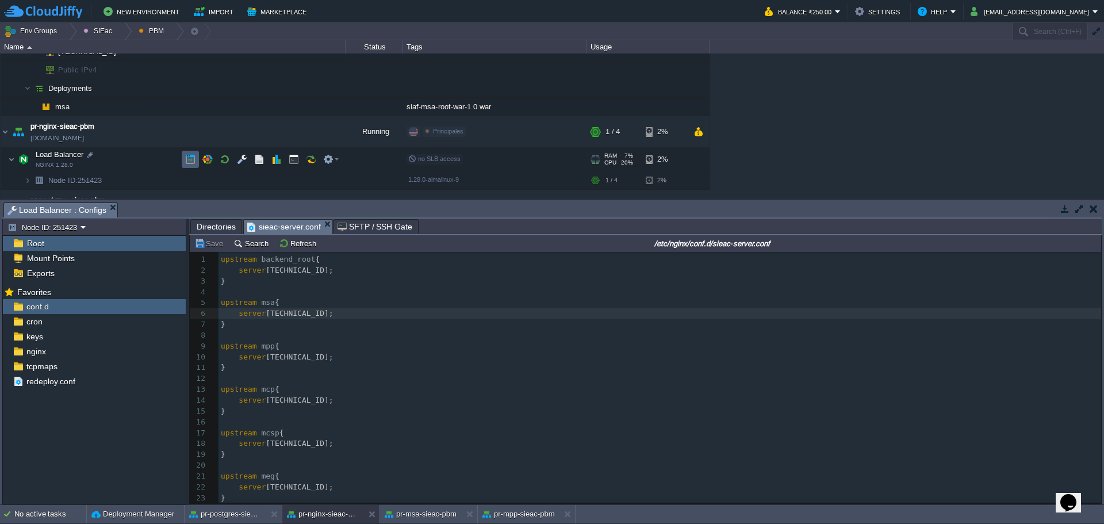
click at [190, 160] on button "button" at bounding box center [190, 159] width 10 height 10
click at [288, 157] on td at bounding box center [293, 159] width 17 height 17
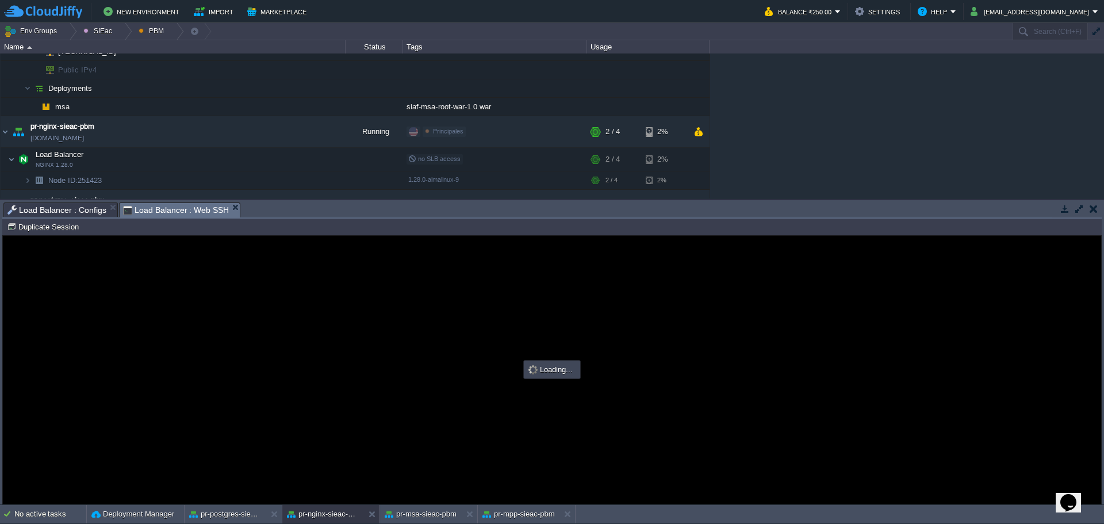
scroll to position [0, 0]
type input "#000000"
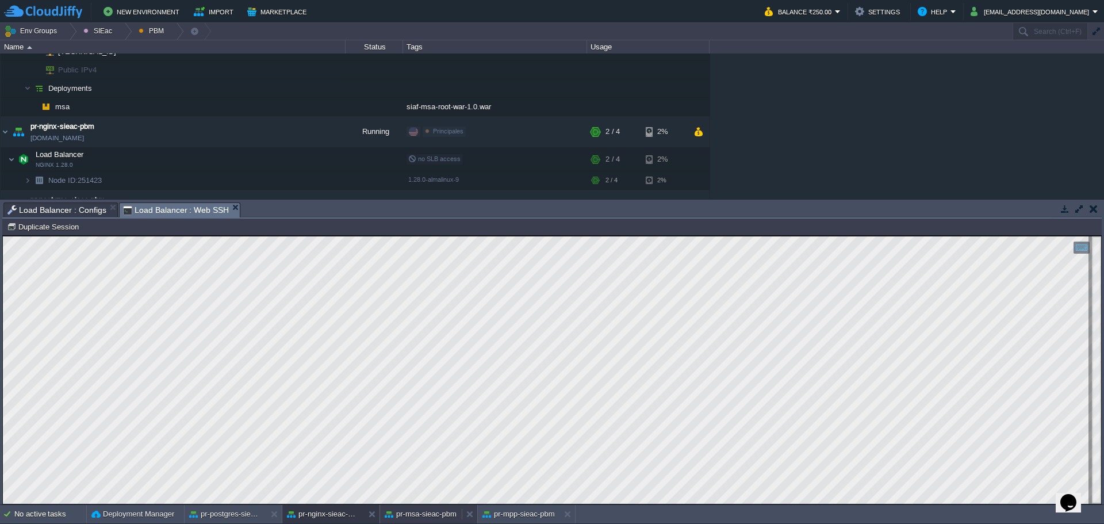
click at [411, 512] on button "pr-msa-sieac-pbm" at bounding box center [421, 513] width 72 height 11
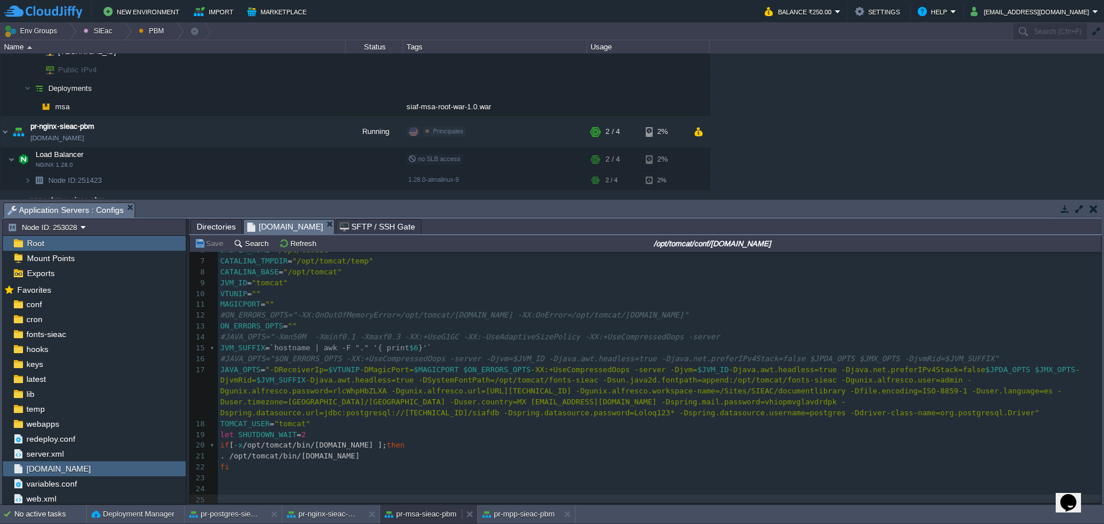
scroll to position [67, 0]
click at [509, 516] on button "pr-mpp-sieac-pbm" at bounding box center [518, 513] width 72 height 11
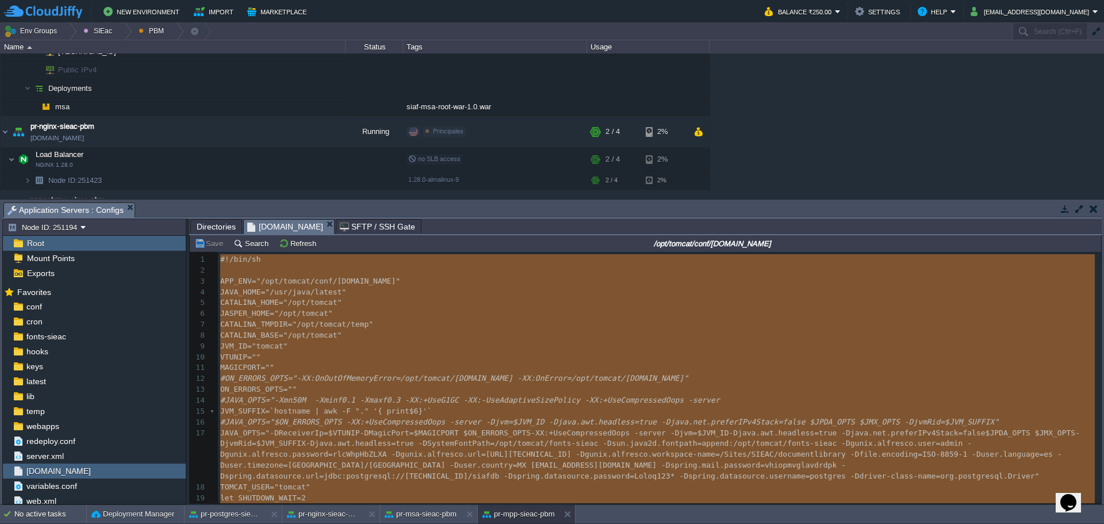
type textarea "-"
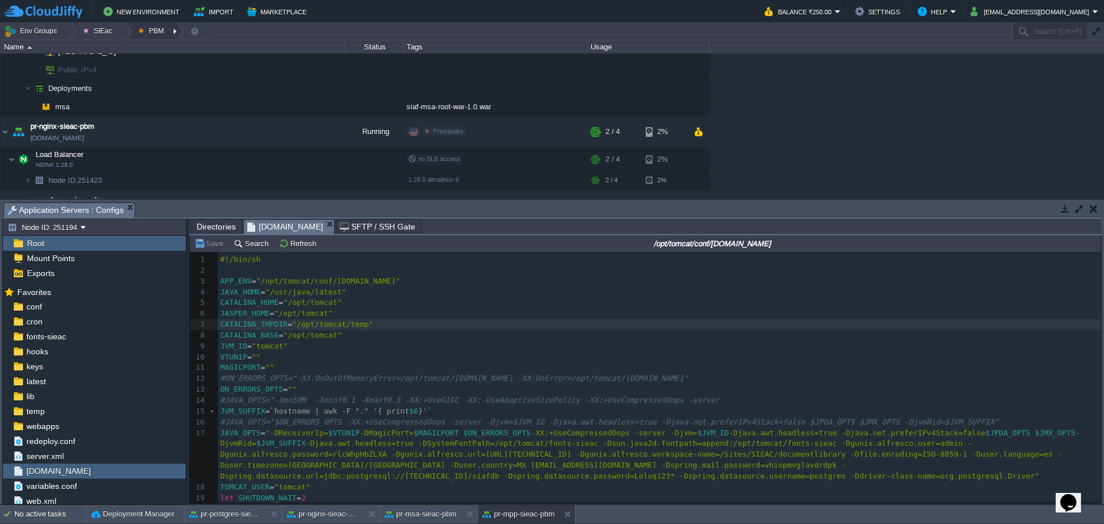
click at [170, 28] on div at bounding box center [176, 31] width 16 height 17
click at [169, 66] on span "Principales" at bounding box center [165, 62] width 37 height 9
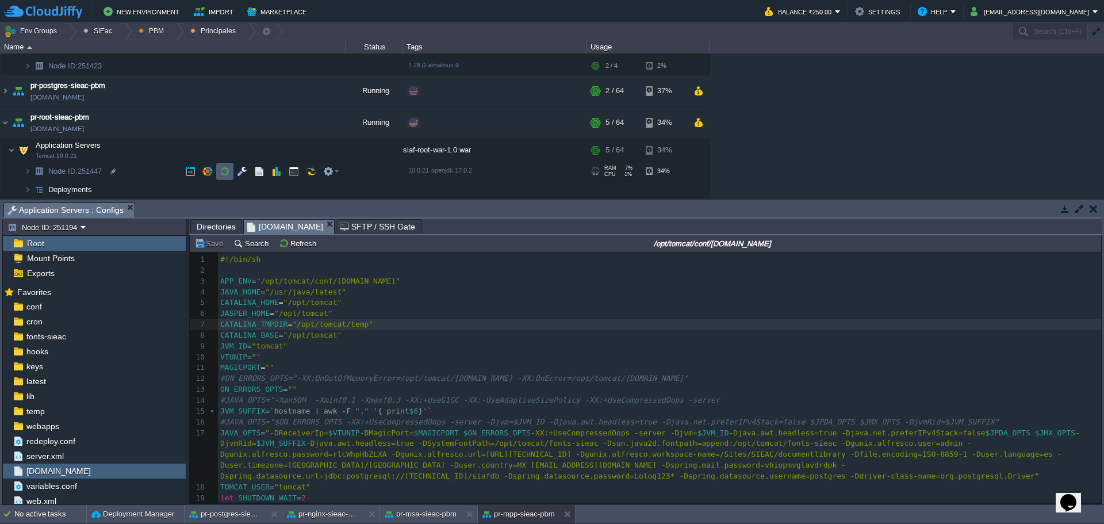
scroll to position [116, 0]
click at [225, 151] on button "button" at bounding box center [225, 149] width 10 height 10
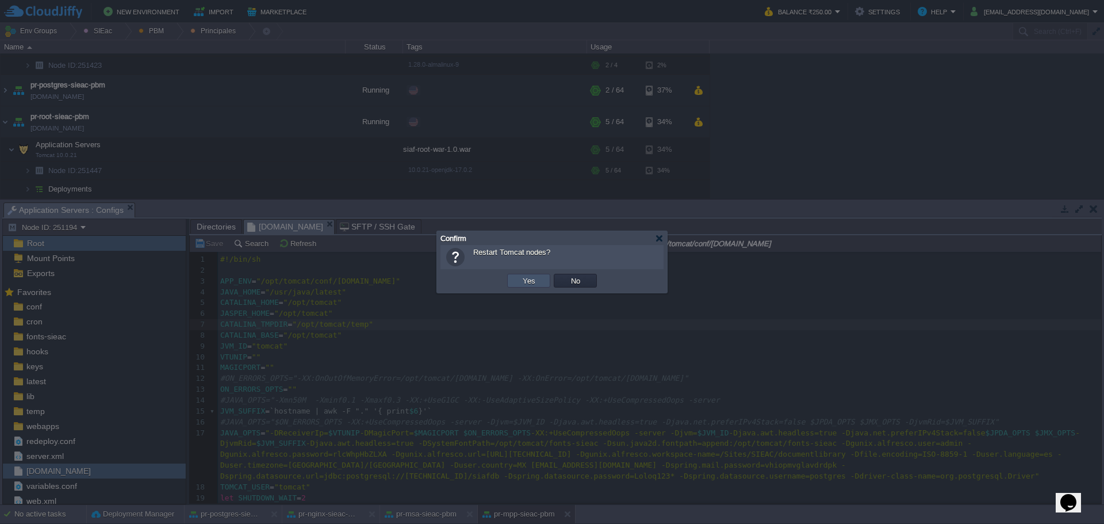
click at [524, 285] on button "Yes" at bounding box center [529, 280] width 20 height 10
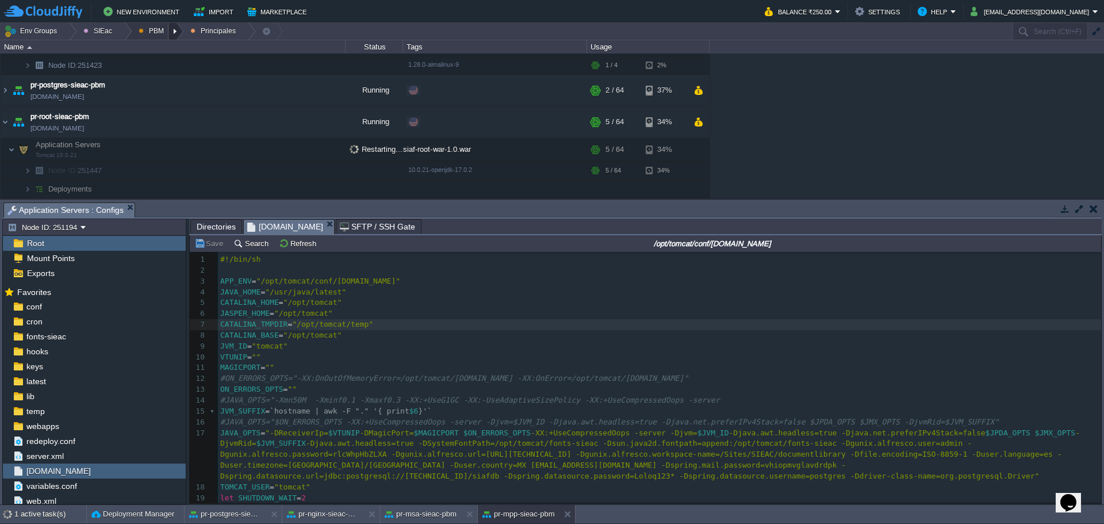
click at [171, 35] on div at bounding box center [176, 31] width 16 height 17
click at [174, 44] on link "Ambientes" at bounding box center [163, 49] width 64 height 13
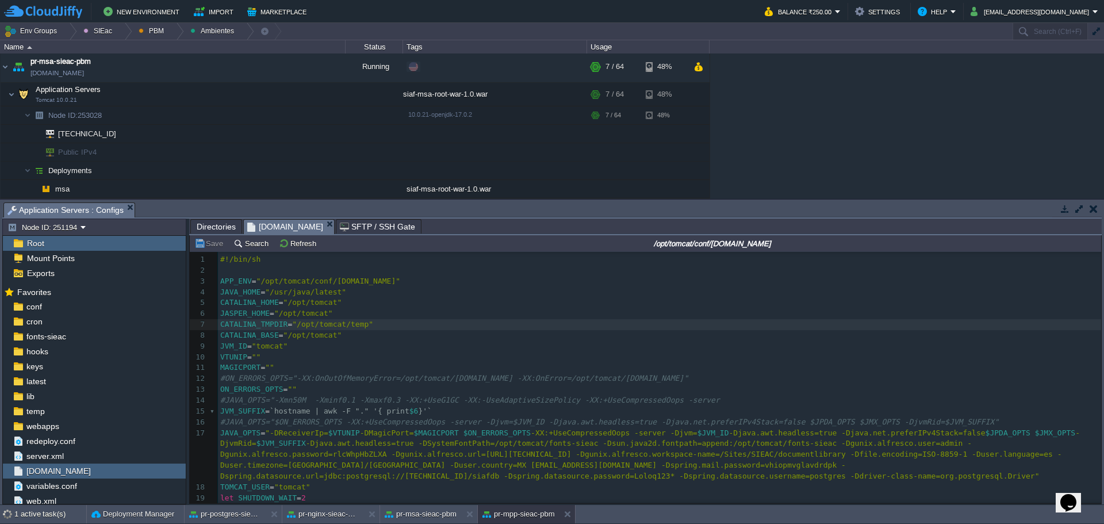
scroll to position [52, 0]
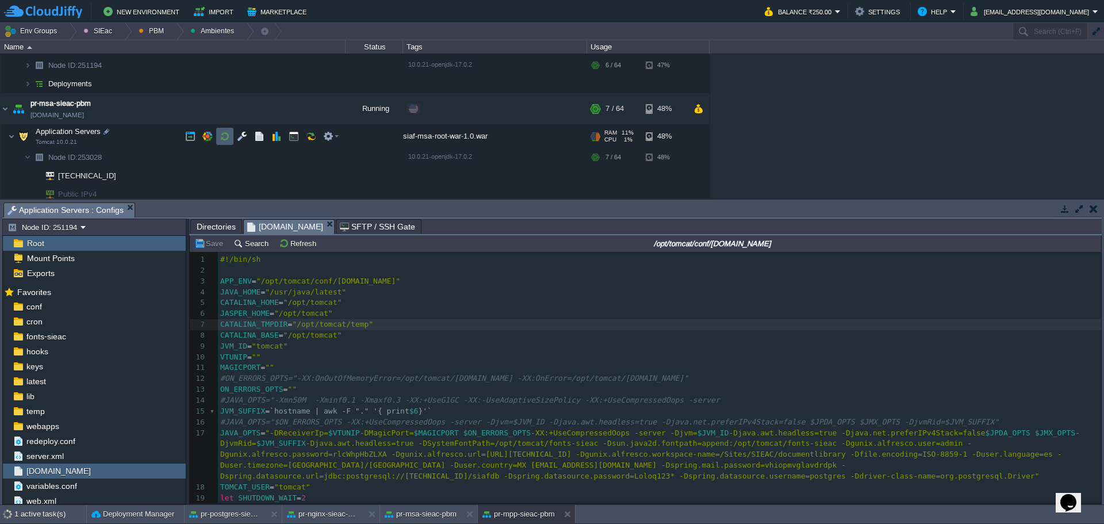
click at [226, 133] on button "button" at bounding box center [225, 136] width 10 height 10
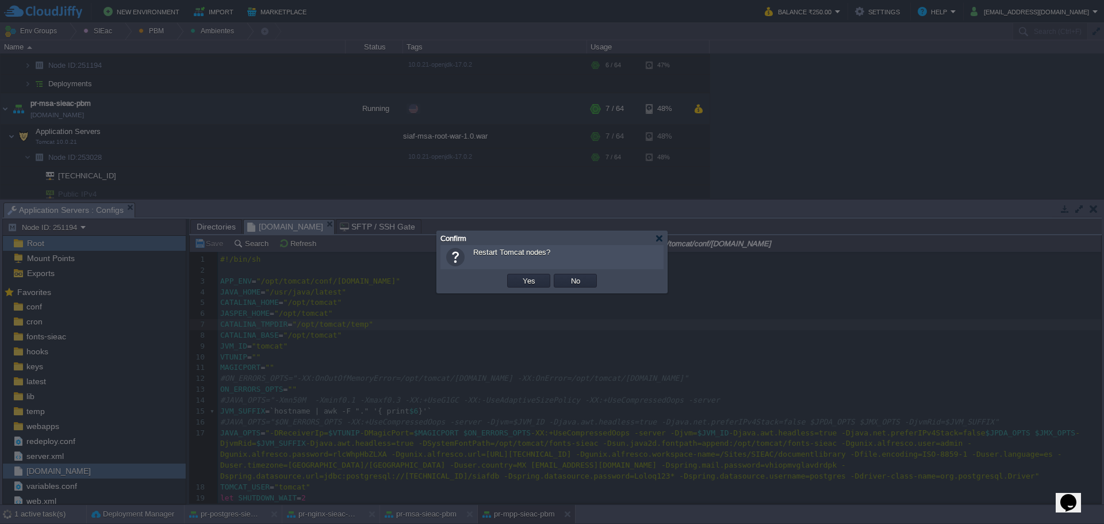
scroll to position [0, 0]
click at [531, 274] on td "Yes" at bounding box center [528, 280] width 47 height 17
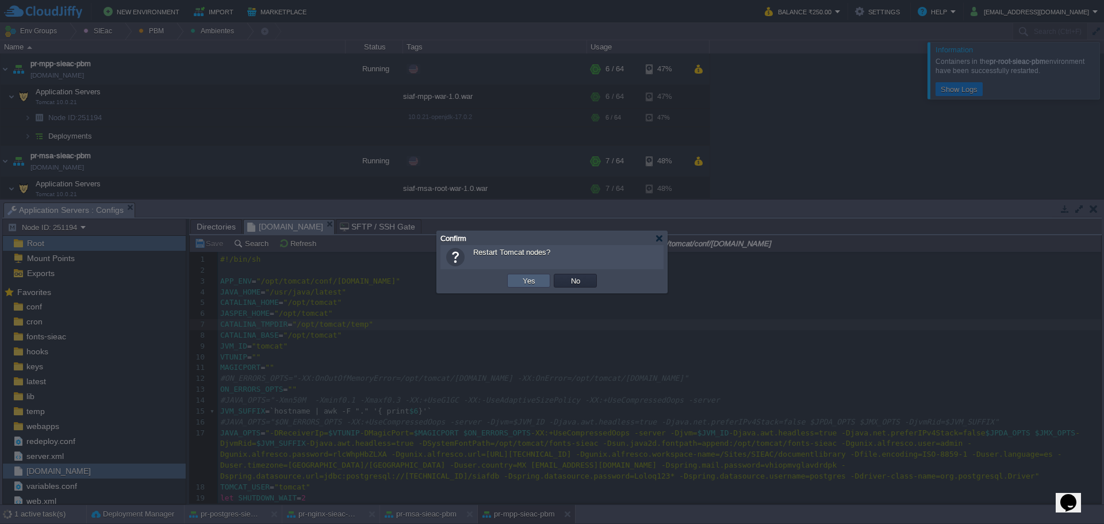
click at [532, 279] on button "Yes" at bounding box center [529, 280] width 20 height 10
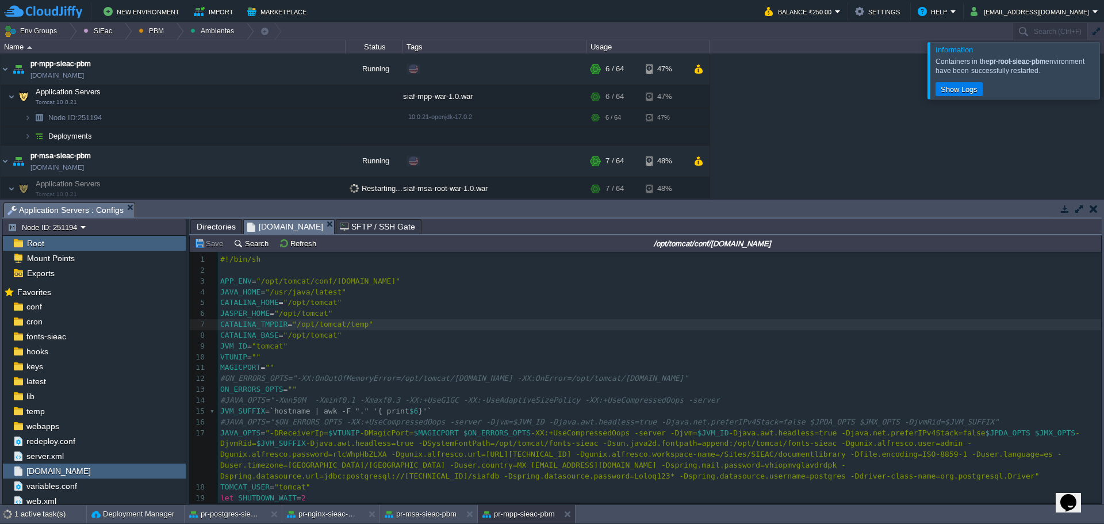
click at [767, 289] on pre "JAVA_HOME = "/usr/java/latest"" at bounding box center [659, 292] width 883 height 11
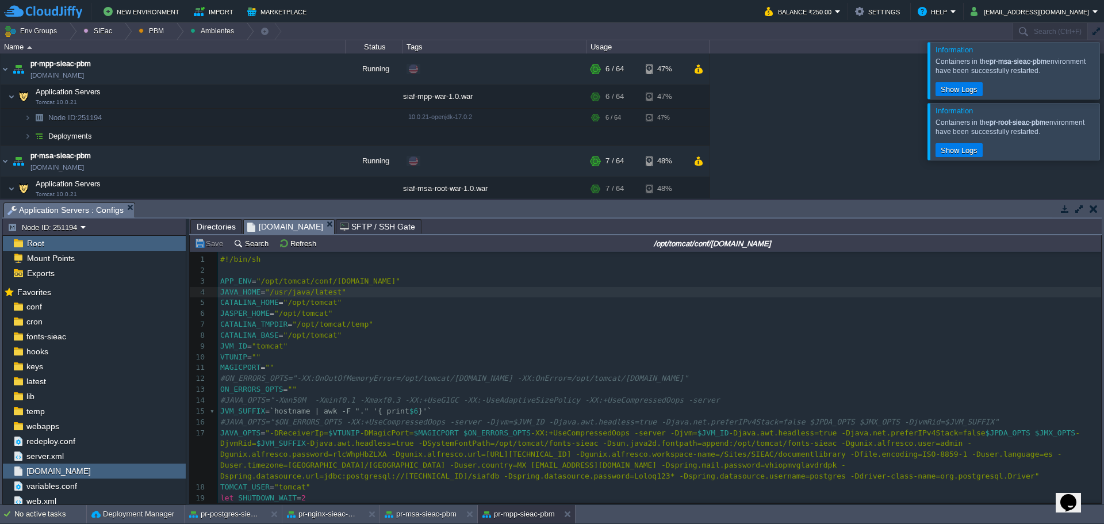
drag, startPoint x: 1084, startPoint y: 139, endPoint x: 1087, endPoint y: 133, distance: 5.9
click at [1103, 139] on div at bounding box center [1117, 131] width 0 height 56
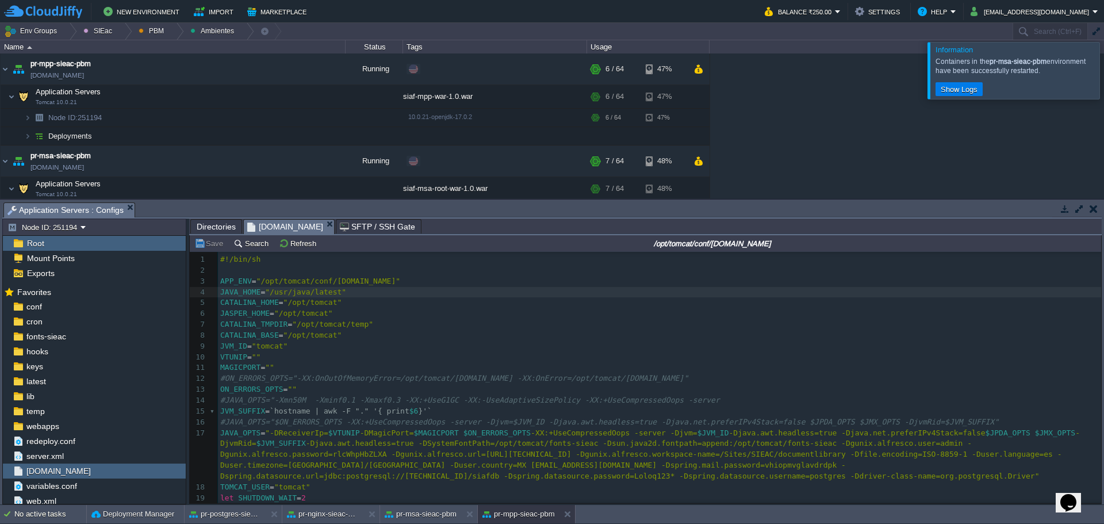
click at [1103, 80] on div at bounding box center [1117, 70] width 0 height 56
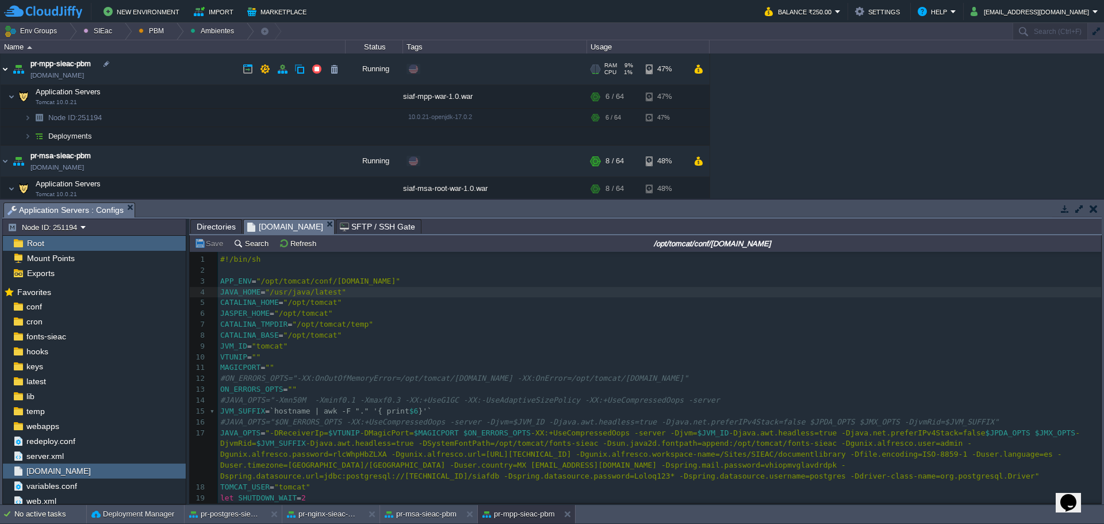
click at [6, 67] on img at bounding box center [5, 68] width 9 height 31
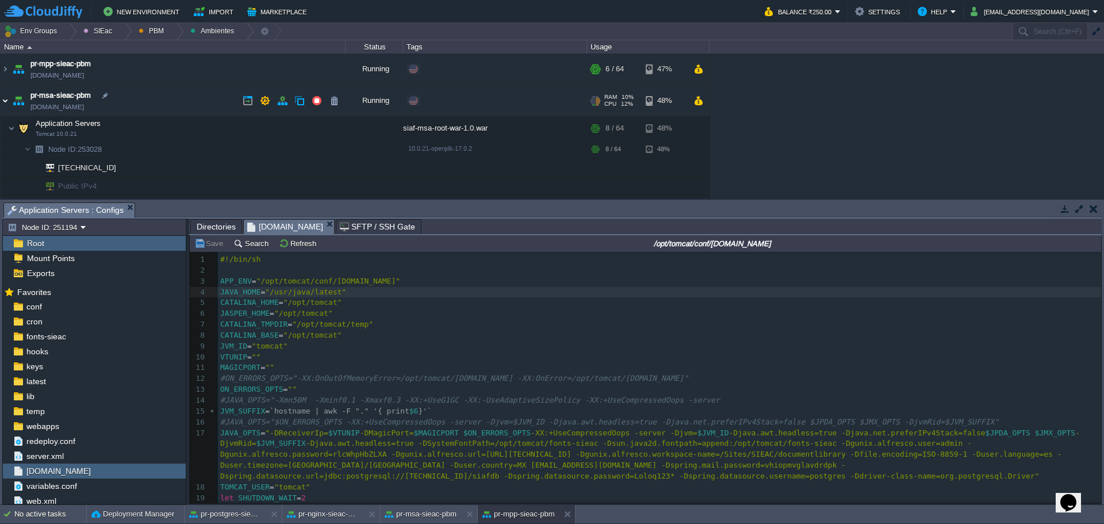
click at [3, 103] on img at bounding box center [5, 100] width 9 height 31
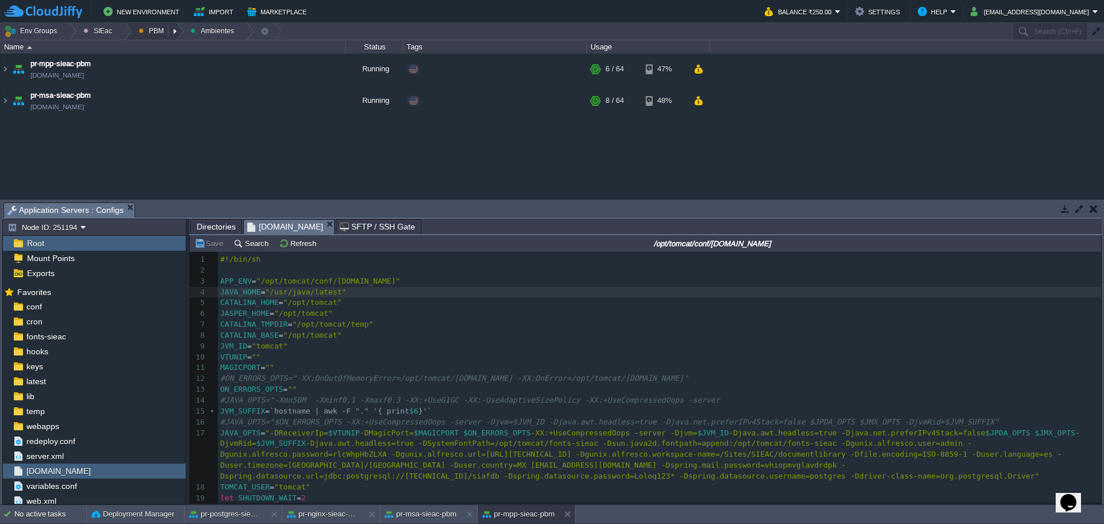
click at [139, 29] on em "PBM" at bounding box center [161, 31] width 45 height 17
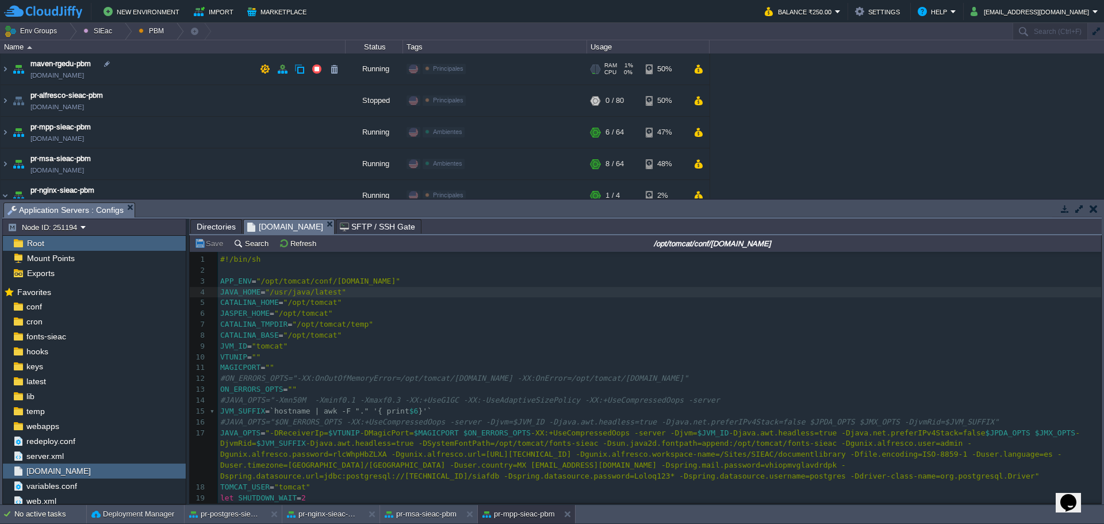
click at [160, 70] on td "maven-rgedu-pbm [DOMAIN_NAME]" at bounding box center [173, 69] width 345 height 32
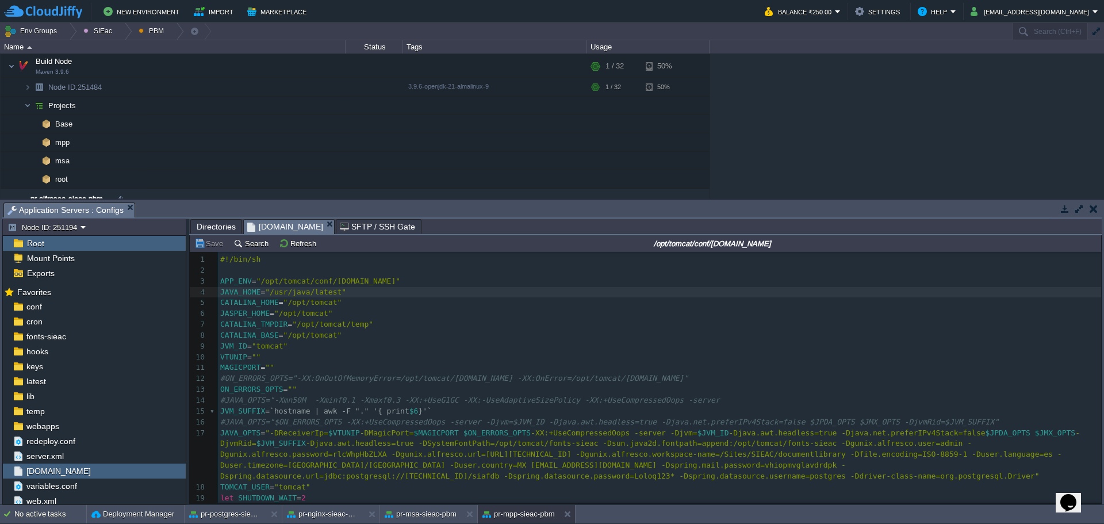
scroll to position [57, 0]
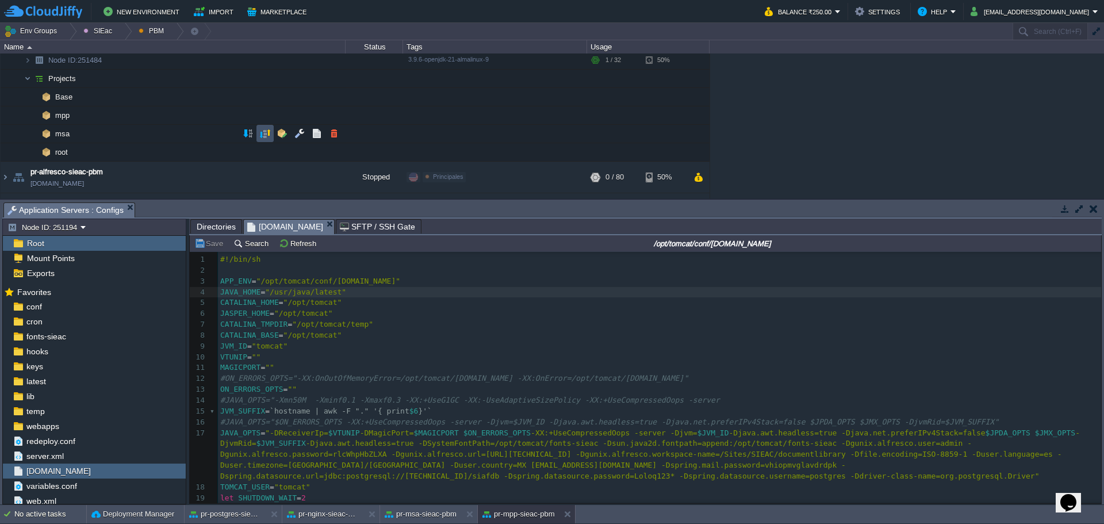
click at [266, 137] on button "button" at bounding box center [265, 133] width 10 height 10
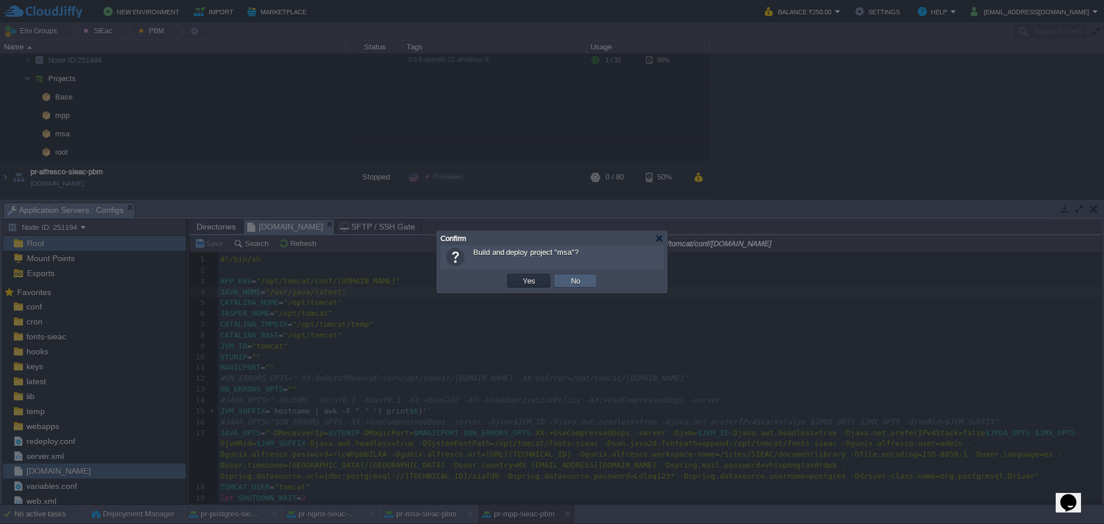
click at [563, 277] on td "No" at bounding box center [575, 281] width 43 height 14
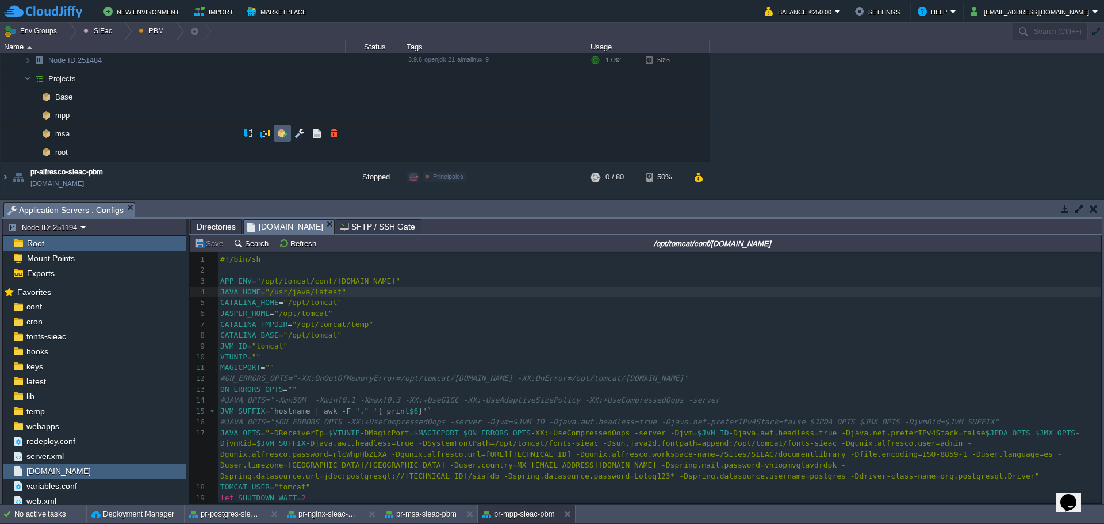
click at [278, 141] on td at bounding box center [282, 133] width 17 height 17
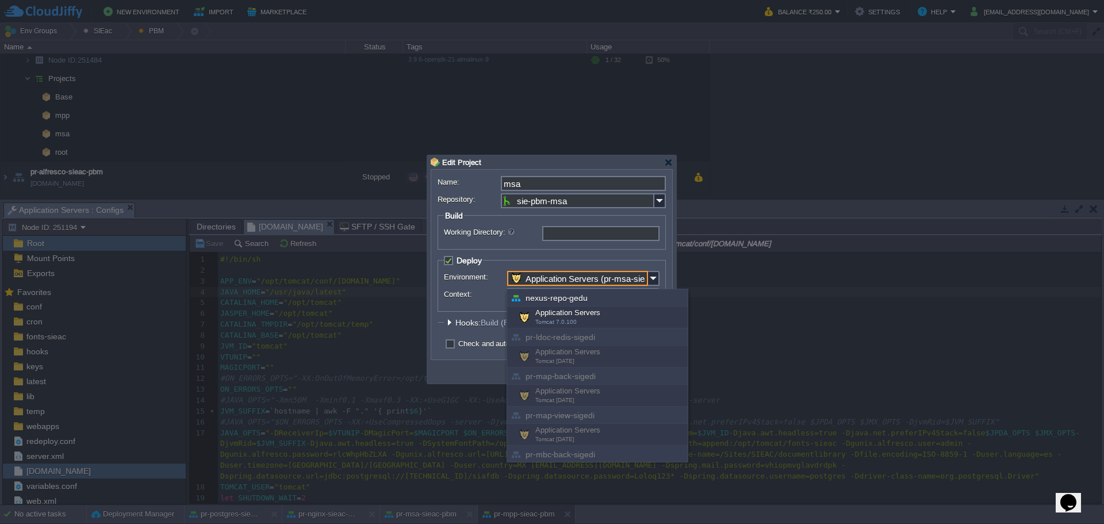
click at [630, 279] on input "Application Servers (pr-msa-sieac-pbm)" at bounding box center [577, 278] width 141 height 15
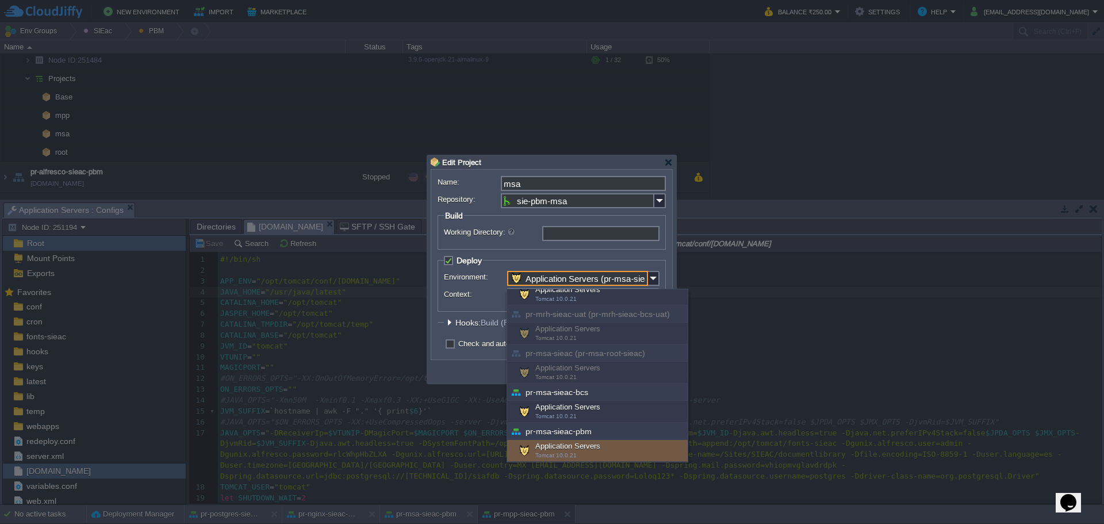
click at [630, 279] on input "Application Servers (pr-msa-sieac-pbm)" at bounding box center [577, 278] width 141 height 15
click at [646, 163] on div "Edit Project" at bounding box center [552, 162] width 242 height 14
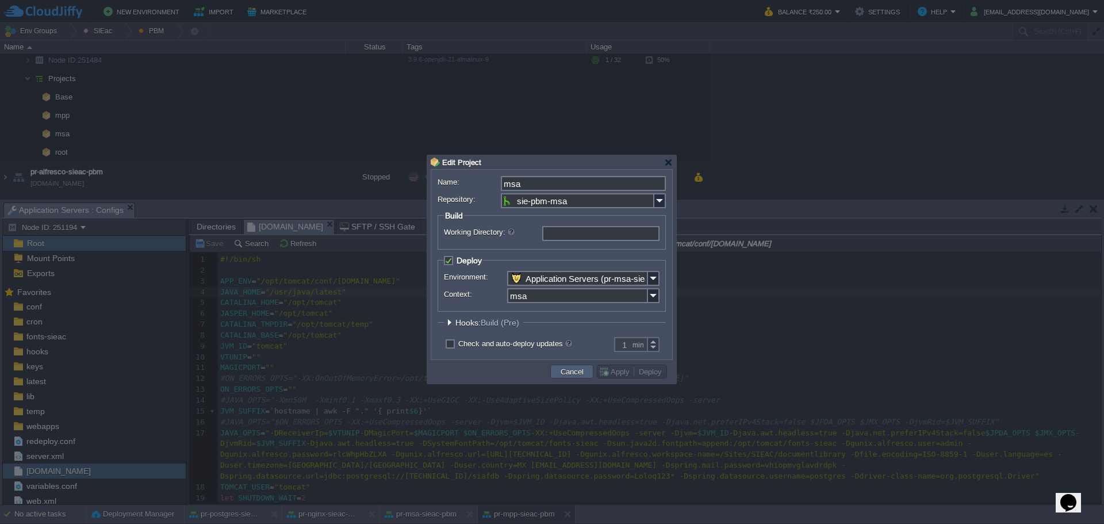
click at [577, 367] on td "Cancel" at bounding box center [571, 371] width 43 height 14
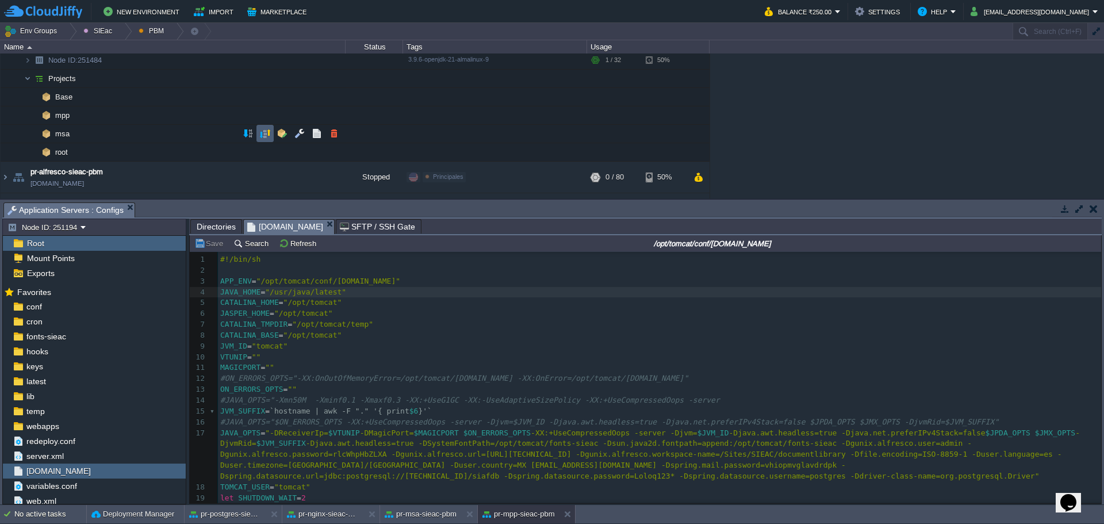
click at [261, 135] on button "button" at bounding box center [265, 133] width 10 height 10
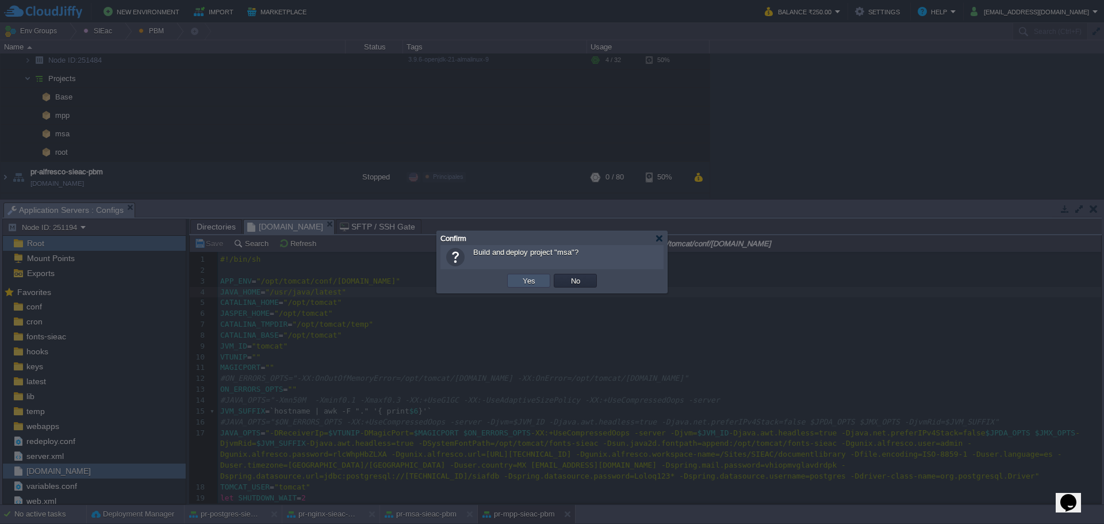
click at [532, 276] on button "Yes" at bounding box center [529, 280] width 20 height 10
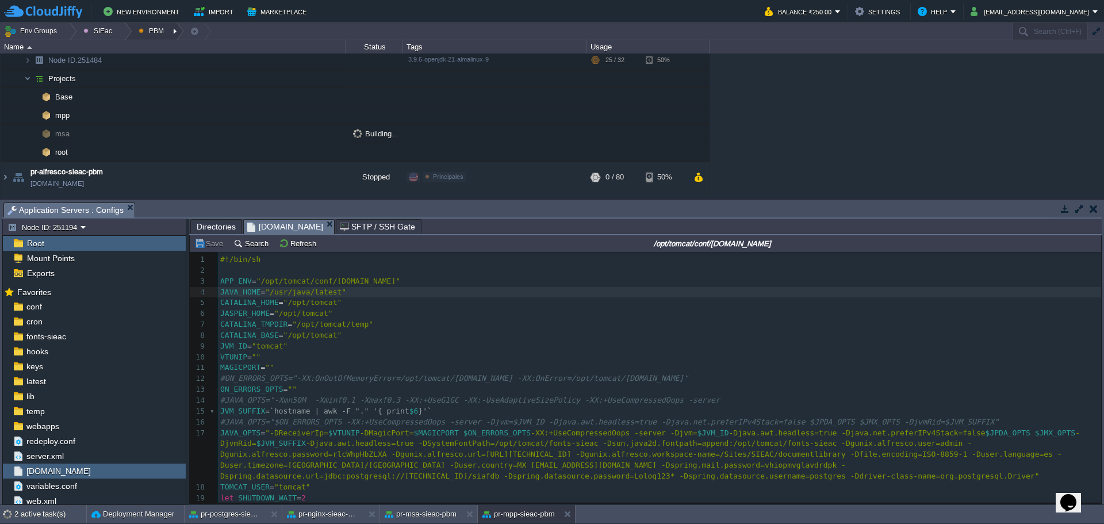
click at [168, 28] on div at bounding box center [176, 31] width 16 height 17
click at [172, 42] on li "Ambientes" at bounding box center [163, 49] width 66 height 14
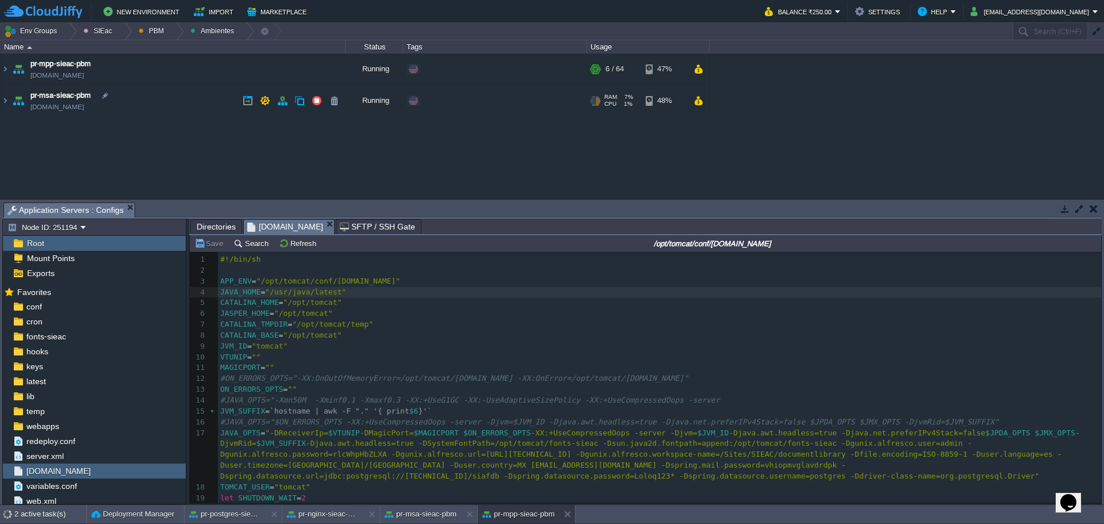
click at [179, 107] on td "pr-msa-sieac-pbm [DOMAIN_NAME]" at bounding box center [173, 101] width 345 height 32
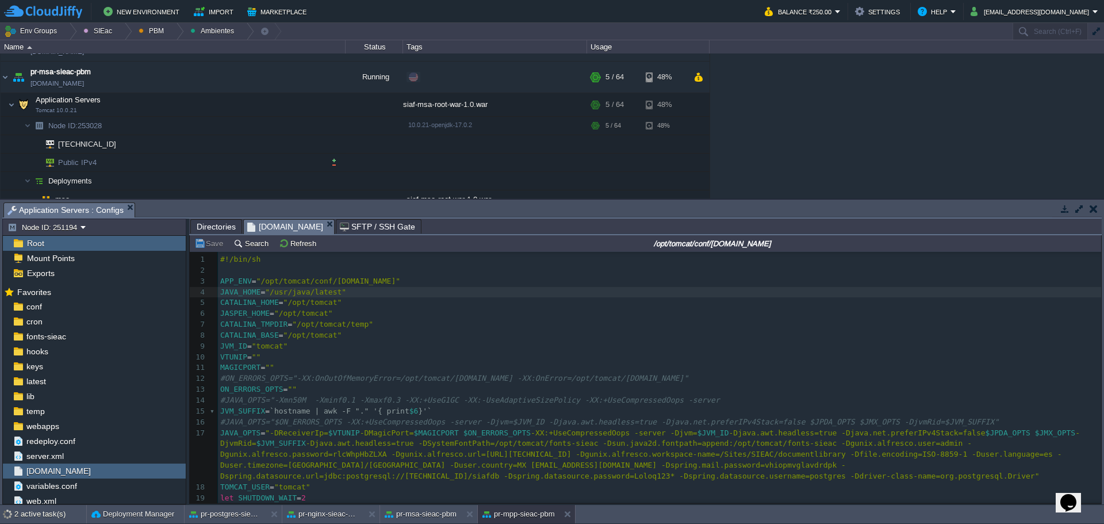
scroll to position [34, 0]
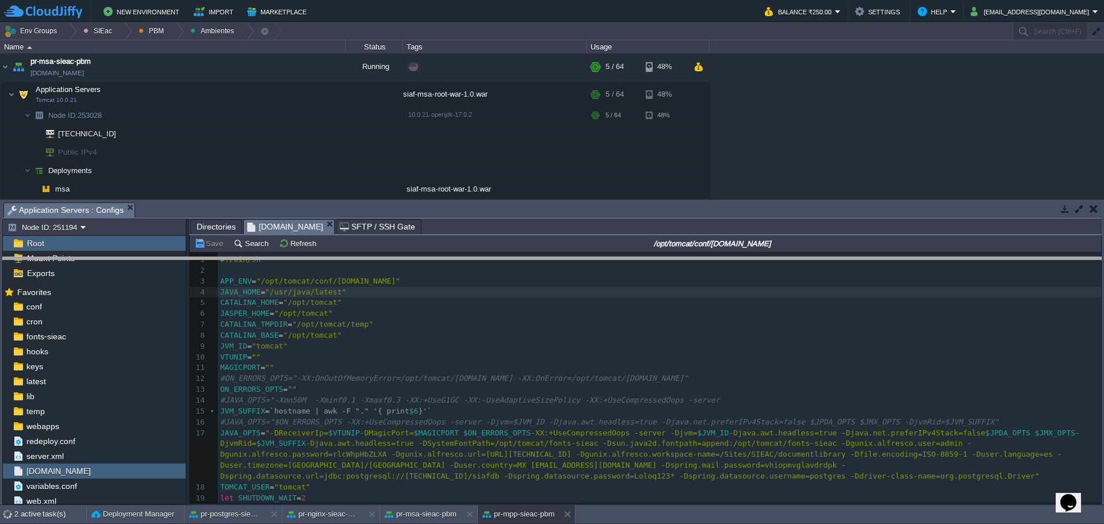
drag, startPoint x: 498, startPoint y: 211, endPoint x: 498, endPoint y: 272, distance: 60.9
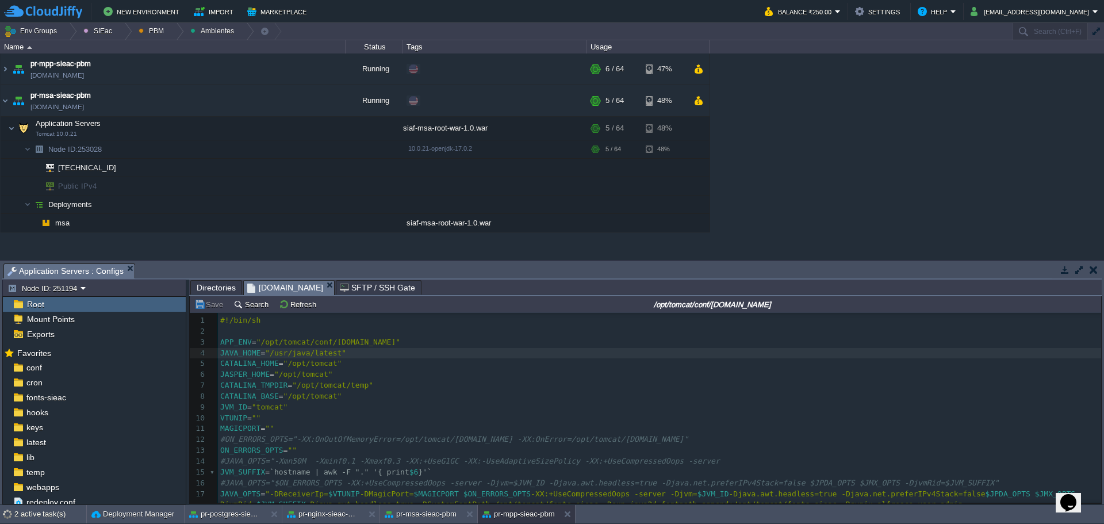
scroll to position [0, 0]
click at [157, 29] on button "PBM" at bounding box center [153, 31] width 29 height 16
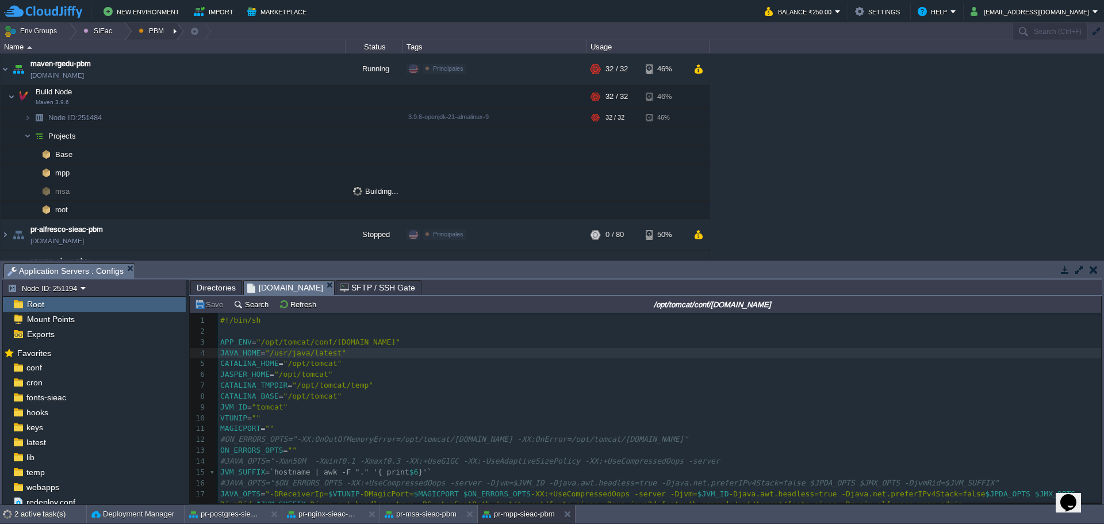
click at [168, 30] on div at bounding box center [176, 31] width 16 height 17
click at [174, 59] on span "Principales" at bounding box center [165, 62] width 37 height 9
click at [172, 29] on div at bounding box center [176, 31] width 16 height 17
click at [166, 51] on span "Ambientes" at bounding box center [165, 48] width 36 height 9
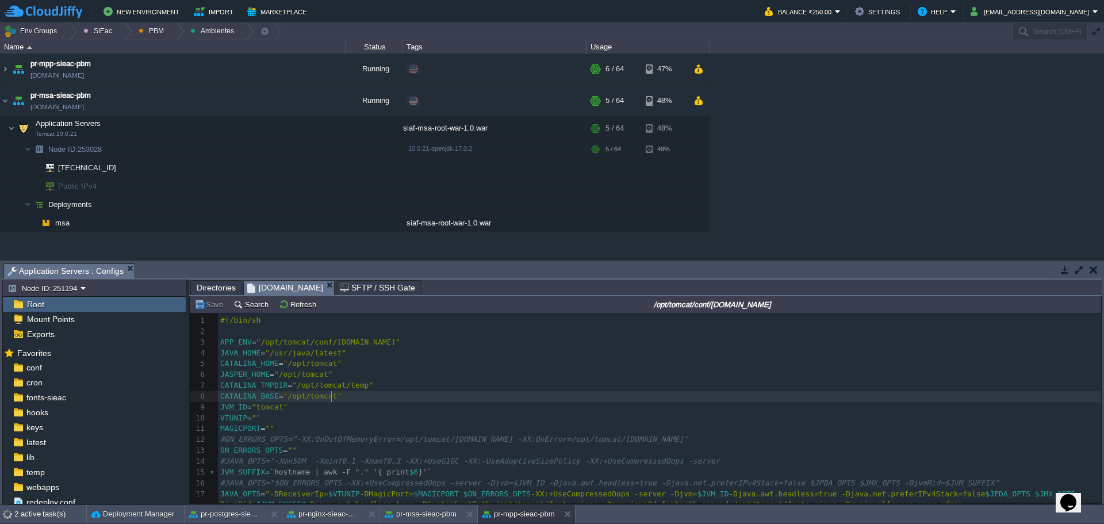
click at [555, 401] on pre "CATALINA_BASE = "/opt/tomcat"" at bounding box center [659, 396] width 883 height 11
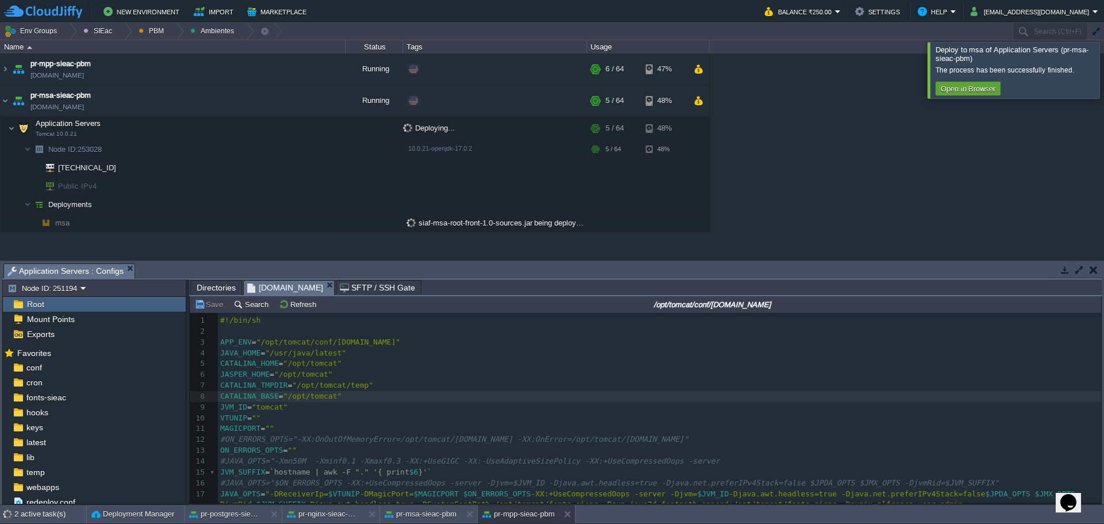
click at [566, 374] on pre "JASPER_HOME = "/opt/tomcat"" at bounding box center [659, 374] width 883 height 11
click at [1103, 78] on div at bounding box center [1117, 70] width 0 height 56
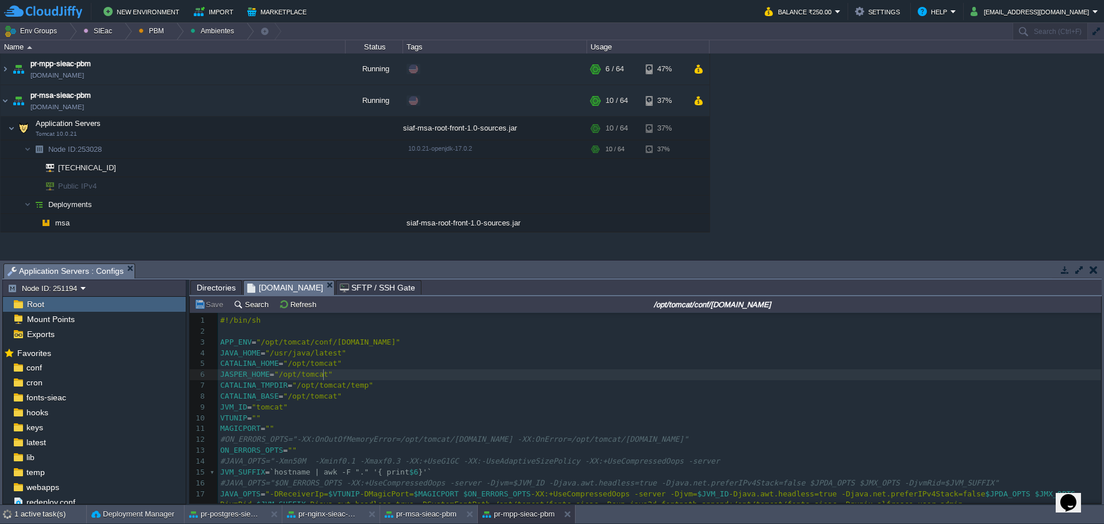
click at [581, 373] on pre "JASPER_HOME = "/opt/tomcat"" at bounding box center [659, 374] width 883 height 11
click at [774, 402] on pre "CATALINA_BASE = "/opt/tomcat"" at bounding box center [659, 396] width 883 height 11
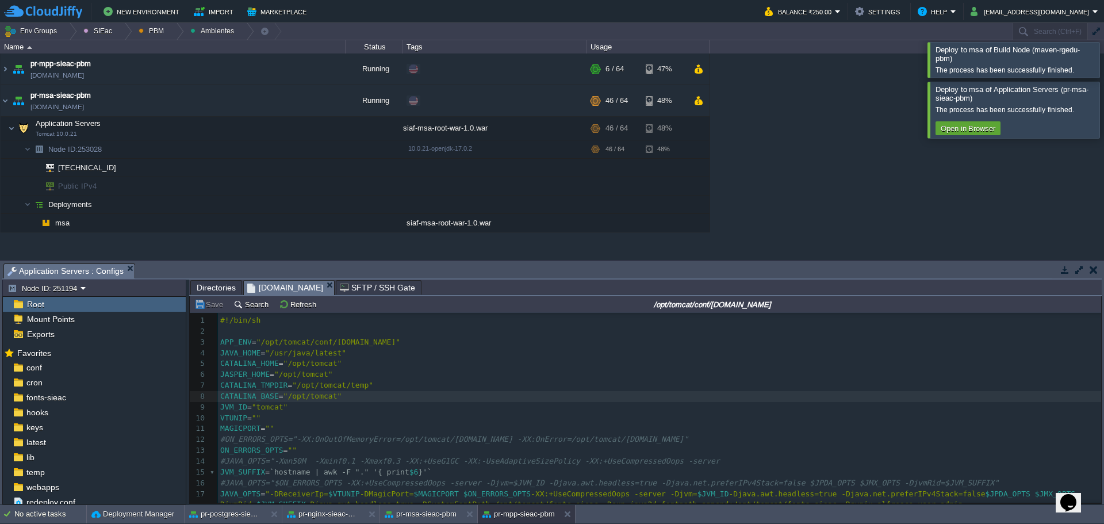
drag, startPoint x: 1097, startPoint y: 106, endPoint x: 1092, endPoint y: 91, distance: 15.6
click at [1103, 106] on div at bounding box center [1117, 110] width 0 height 56
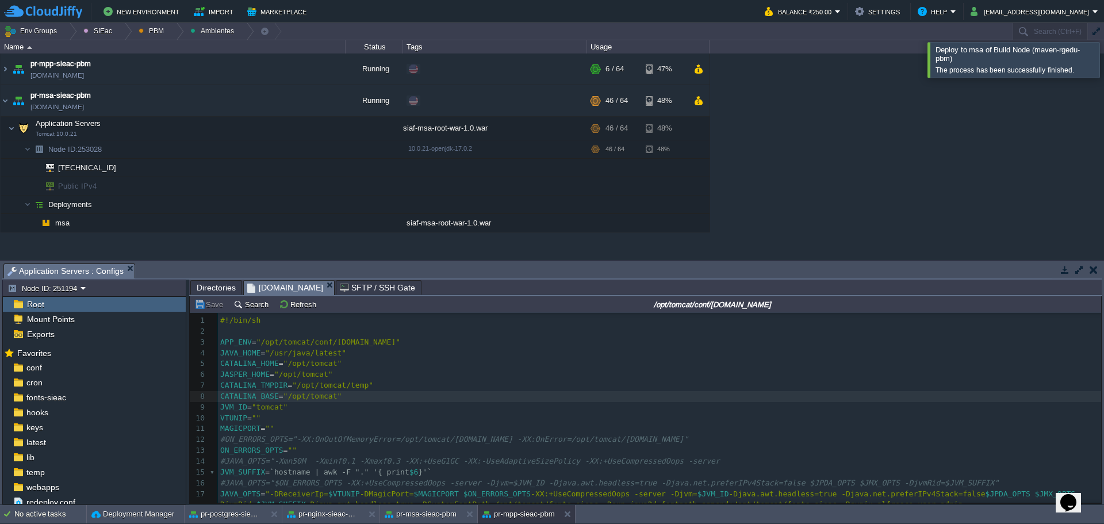
click at [1103, 71] on div at bounding box center [1117, 59] width 0 height 35
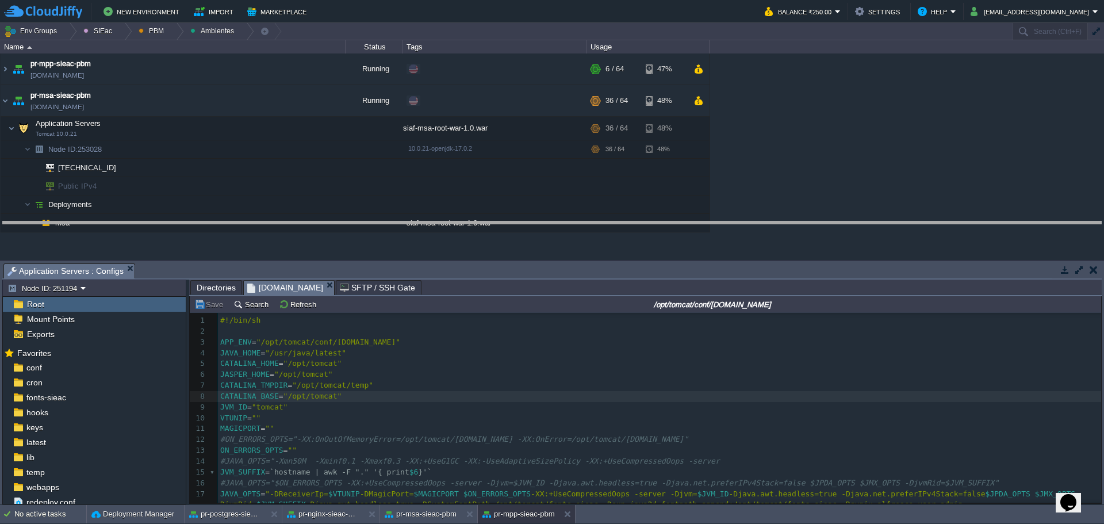
drag, startPoint x: 543, startPoint y: 275, endPoint x: 533, endPoint y: 236, distance: 40.7
